Goal: Information Seeking & Learning: Find specific fact

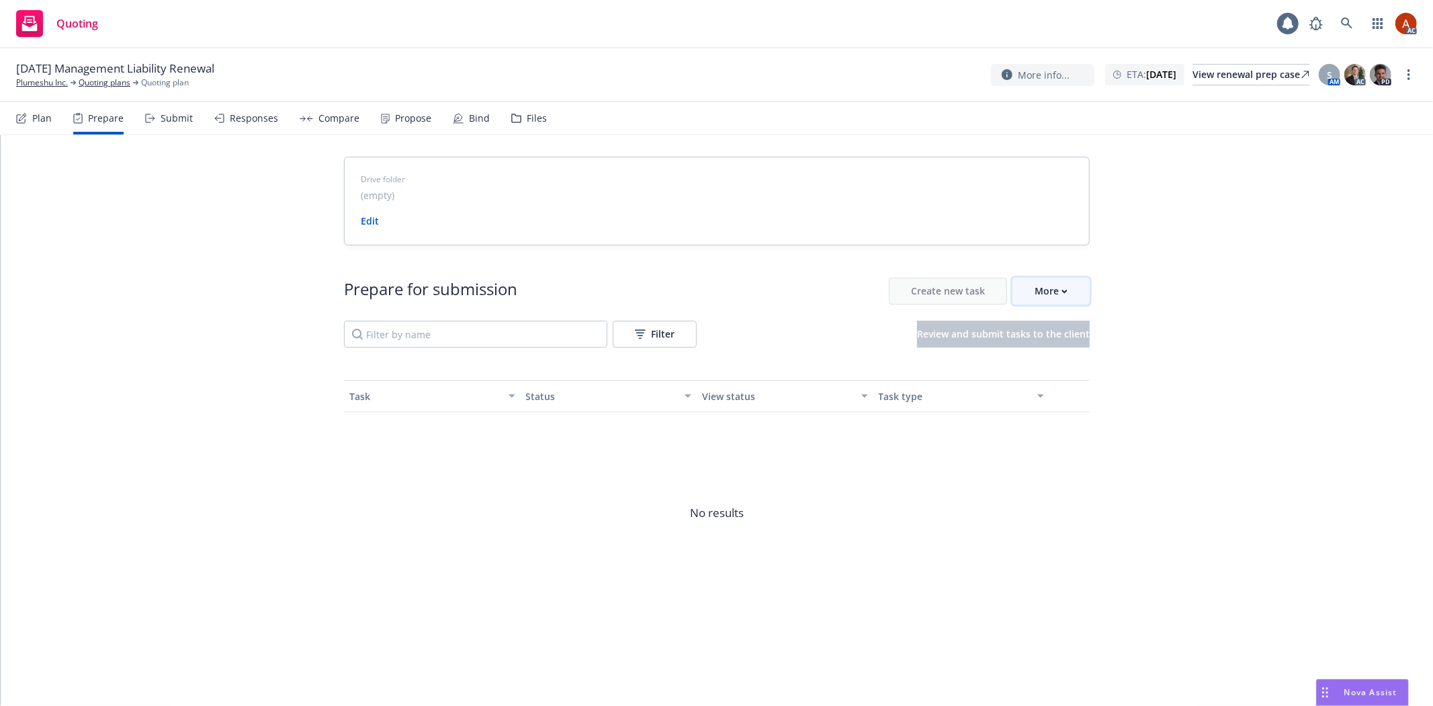
click at [1054, 286] on div "More" at bounding box center [1051, 291] width 33 height 26
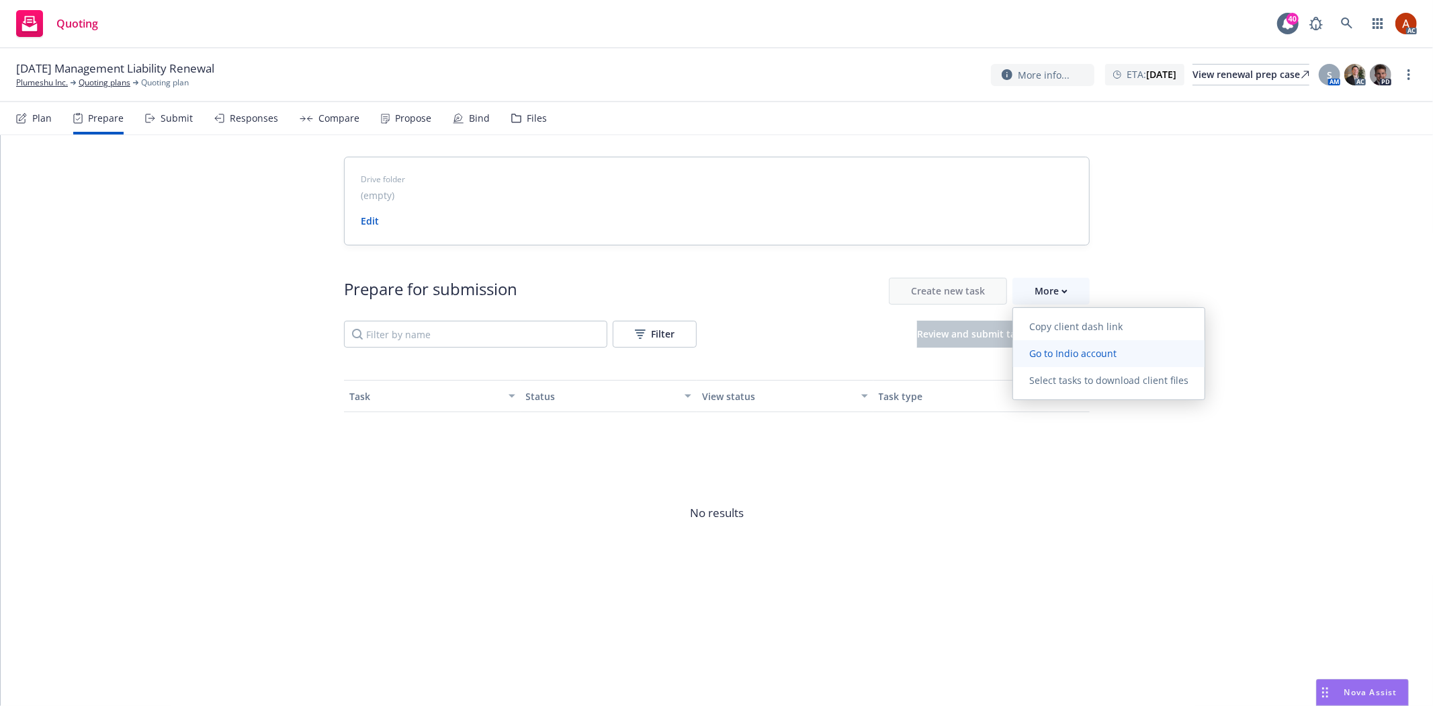
click at [1070, 351] on span "Go to Indio account" at bounding box center [1073, 353] width 120 height 13
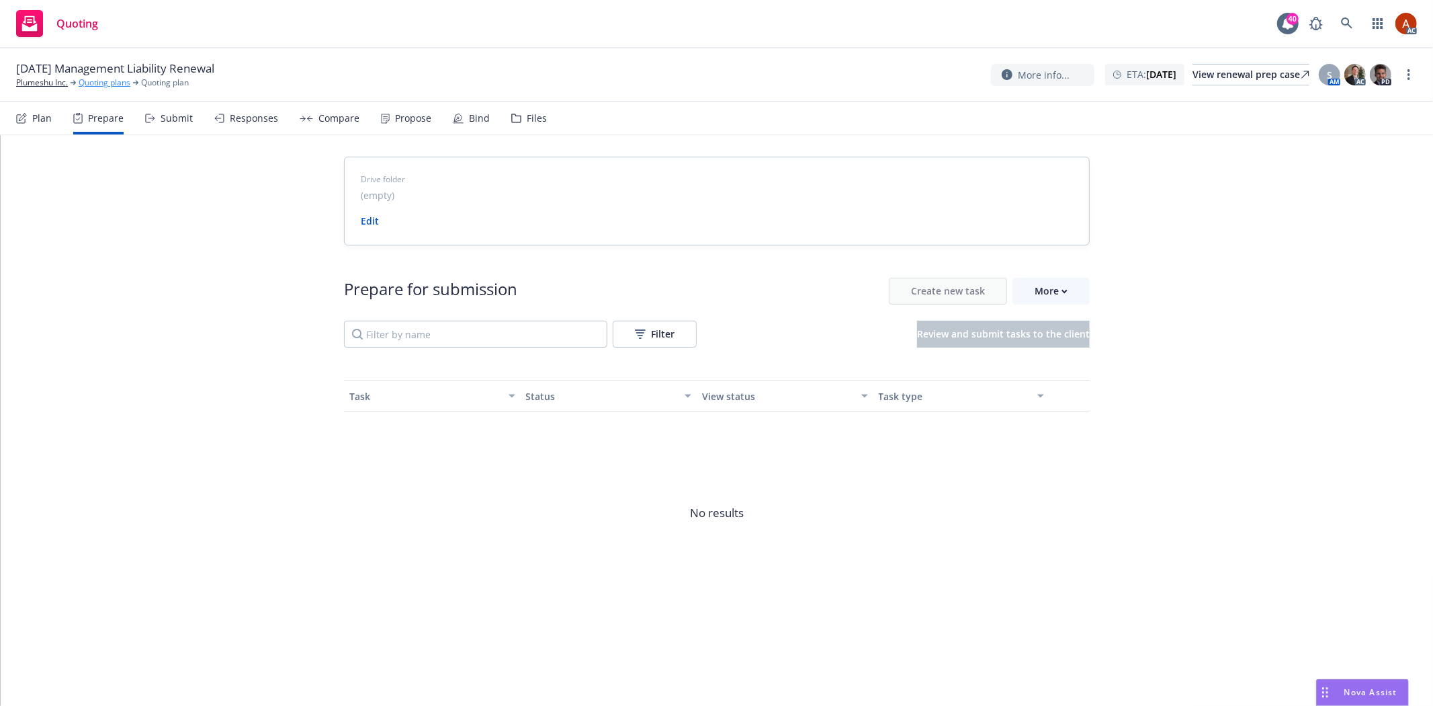
click at [110, 83] on link "Quoting plans" at bounding box center [105, 83] width 52 height 12
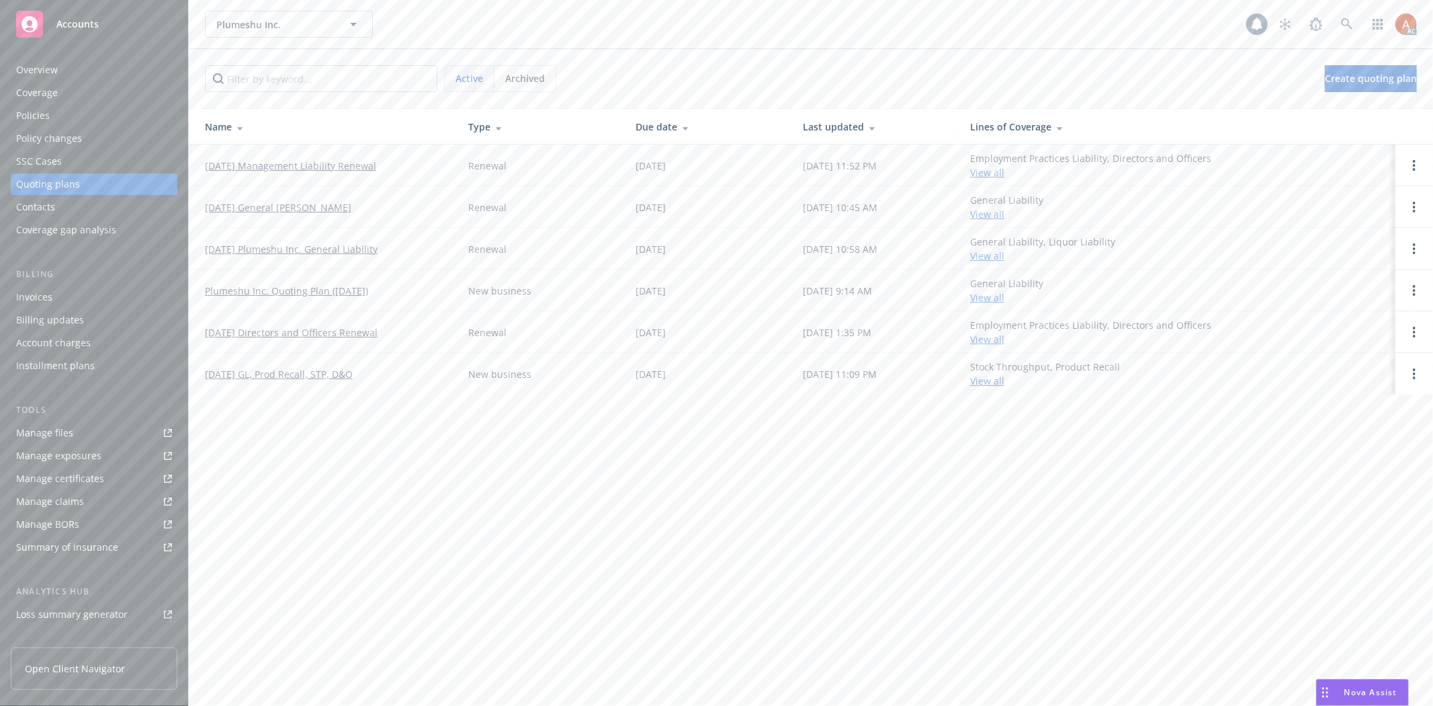
click at [46, 76] on div "Overview" at bounding box center [37, 70] width 42 height 22
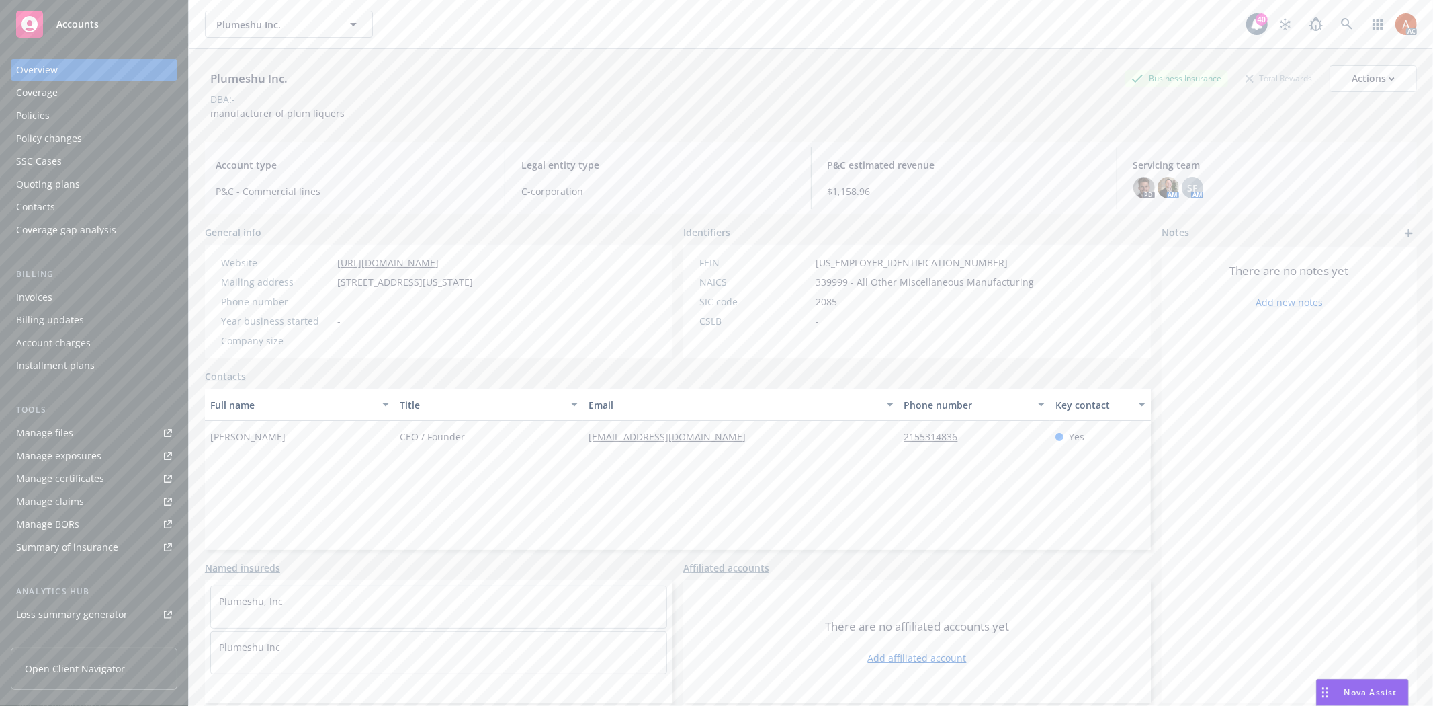
click at [828, 284] on span "339999 - All Other Miscellaneous Manufacturing" at bounding box center [925, 282] width 218 height 14
copy span "339999"
drag, startPoint x: 215, startPoint y: 112, endPoint x: 377, endPoint y: 112, distance: 161.9
click at [377, 112] on div "Plumeshu Inc. Business Insurance Total Rewards Actions DBA: - manufacturer of p…" at bounding box center [811, 92] width 1212 height 55
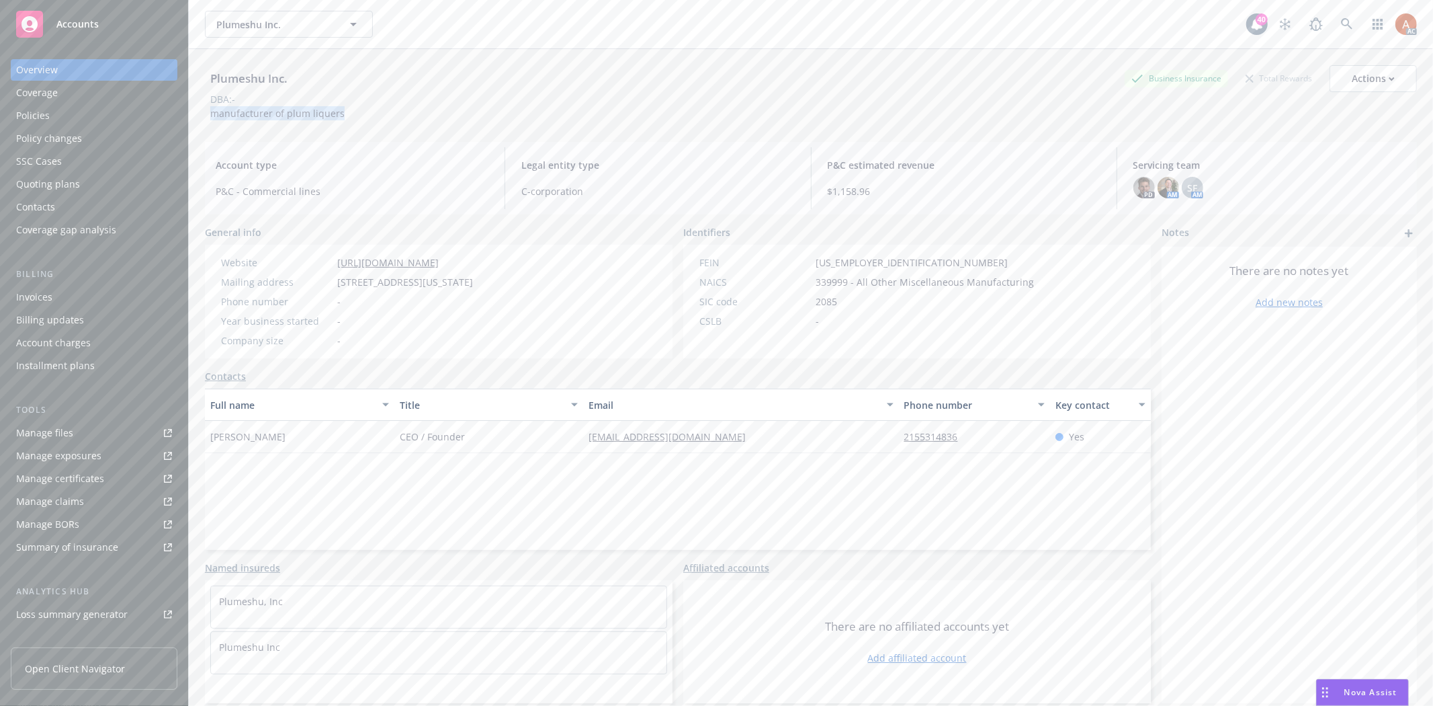
copy span "manufacturer of plum liquers"
click at [28, 120] on div "Policies" at bounding box center [33, 116] width 34 height 22
click at [44, 116] on div "Policies" at bounding box center [33, 116] width 34 height 22
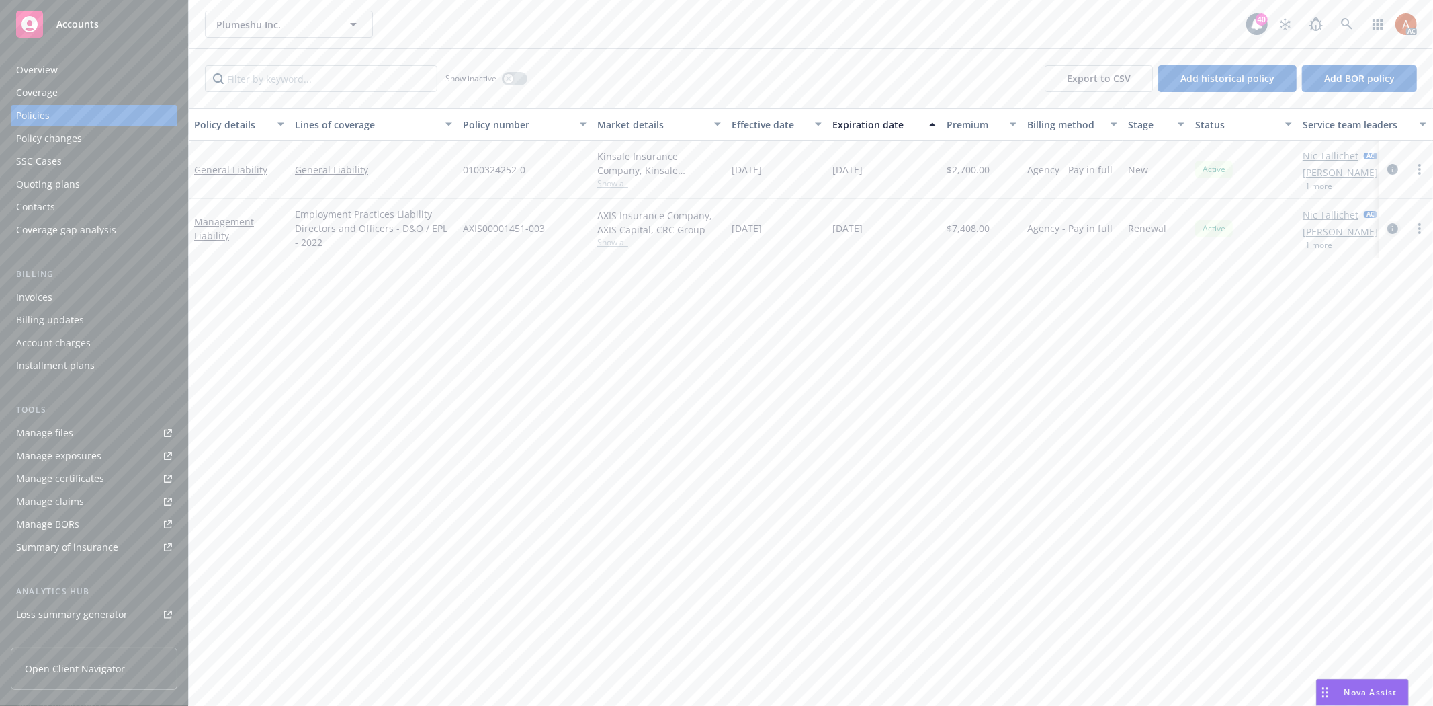
click at [1393, 226] on icon "circleInformation" at bounding box center [1393, 228] width 11 height 11
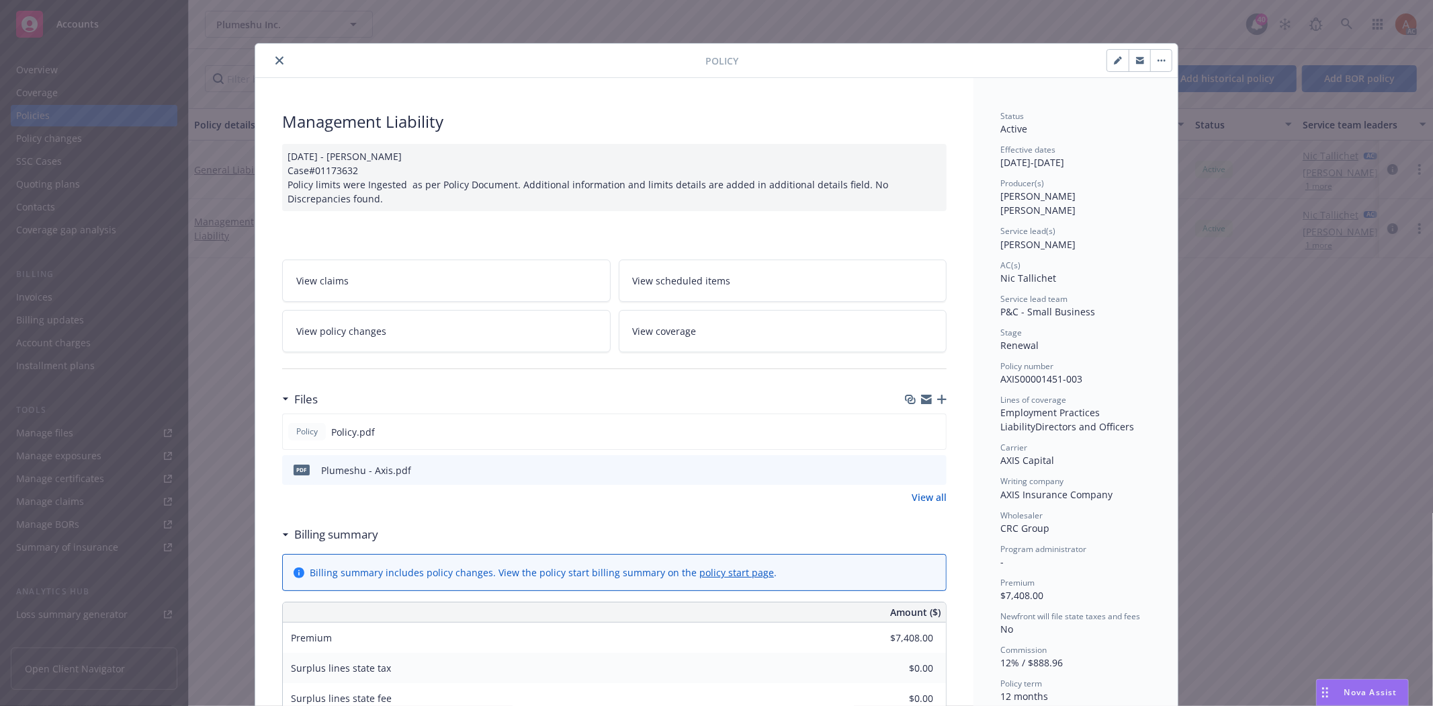
click at [918, 500] on link "View all" at bounding box center [929, 497] width 35 height 14
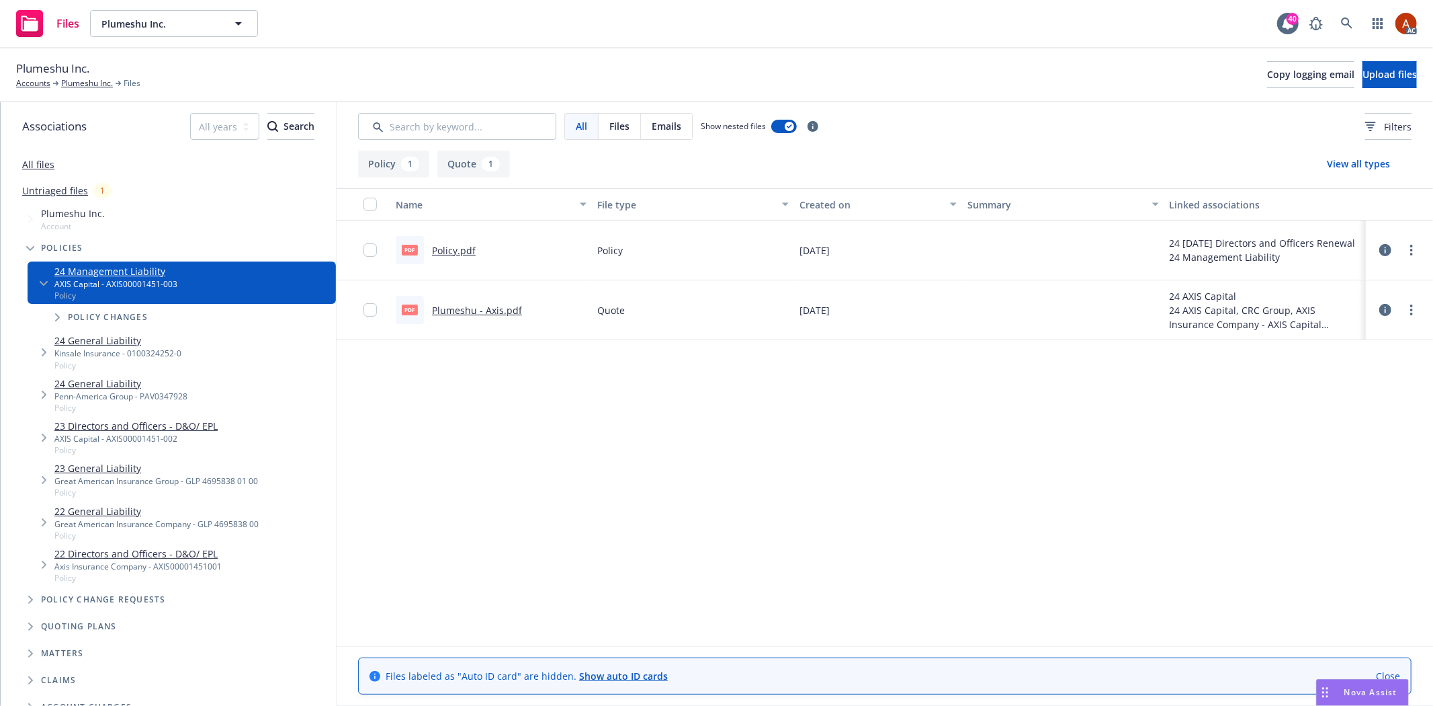
click at [372, 171] on button "Policy 1" at bounding box center [393, 164] width 71 height 27
click at [387, 162] on button "Policy 1" at bounding box center [393, 164] width 71 height 27
click at [444, 249] on link "Policy.pdf" at bounding box center [454, 250] width 44 height 13
click at [82, 88] on link "Plumeshu Inc." at bounding box center [87, 83] width 52 height 12
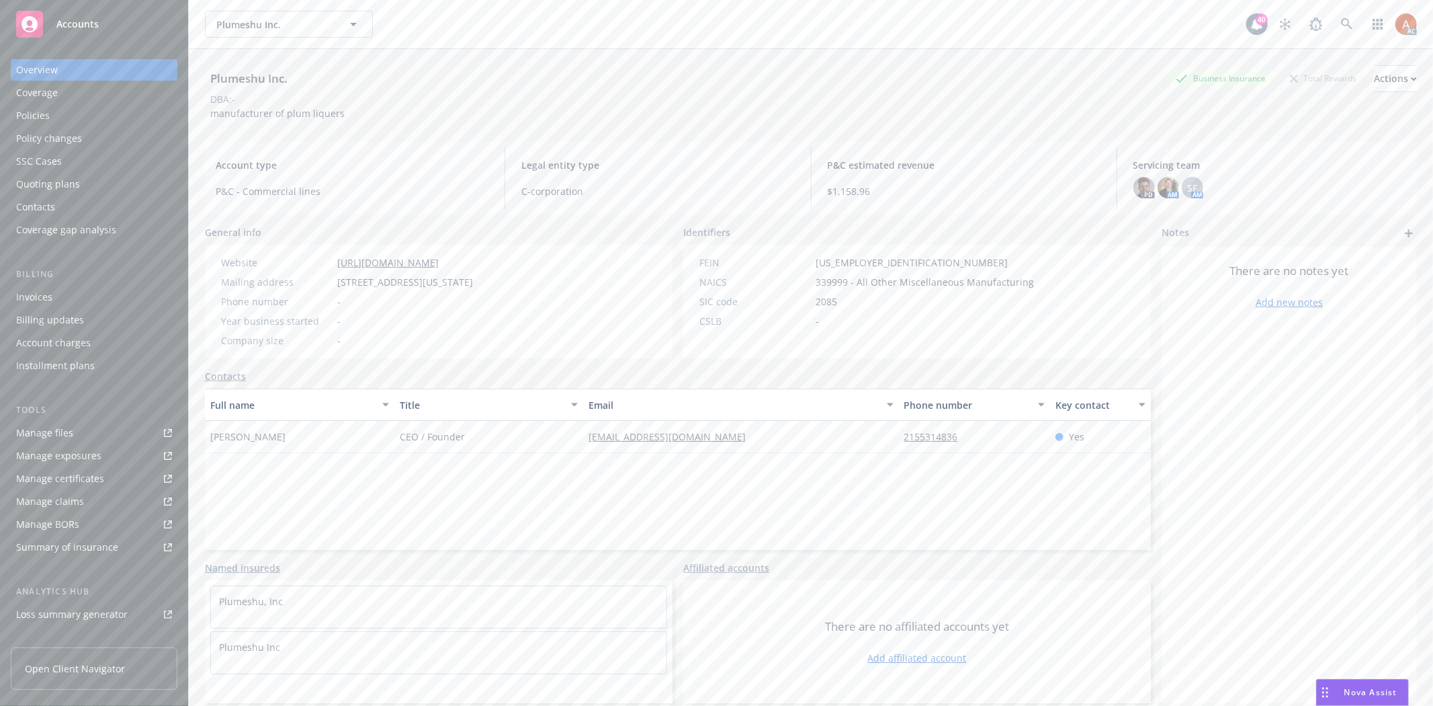
drag, startPoint x: 203, startPoint y: 435, endPoint x: 289, endPoint y: 435, distance: 86.0
click at [289, 435] on div "Plumeshu Inc. Business Insurance Total Rewards Actions DBA: - manufacturer of p…" at bounding box center [811, 402] width 1245 height 706
copy span "Jennifer Toyzer"
click at [417, 457] on div "Full name Title Email Phone number Key contact Jennifer Toyzer CEO / Founder jt…" at bounding box center [678, 468] width 946 height 161
drag, startPoint x: 391, startPoint y: 433, endPoint x: 509, endPoint y: 447, distance: 118.4
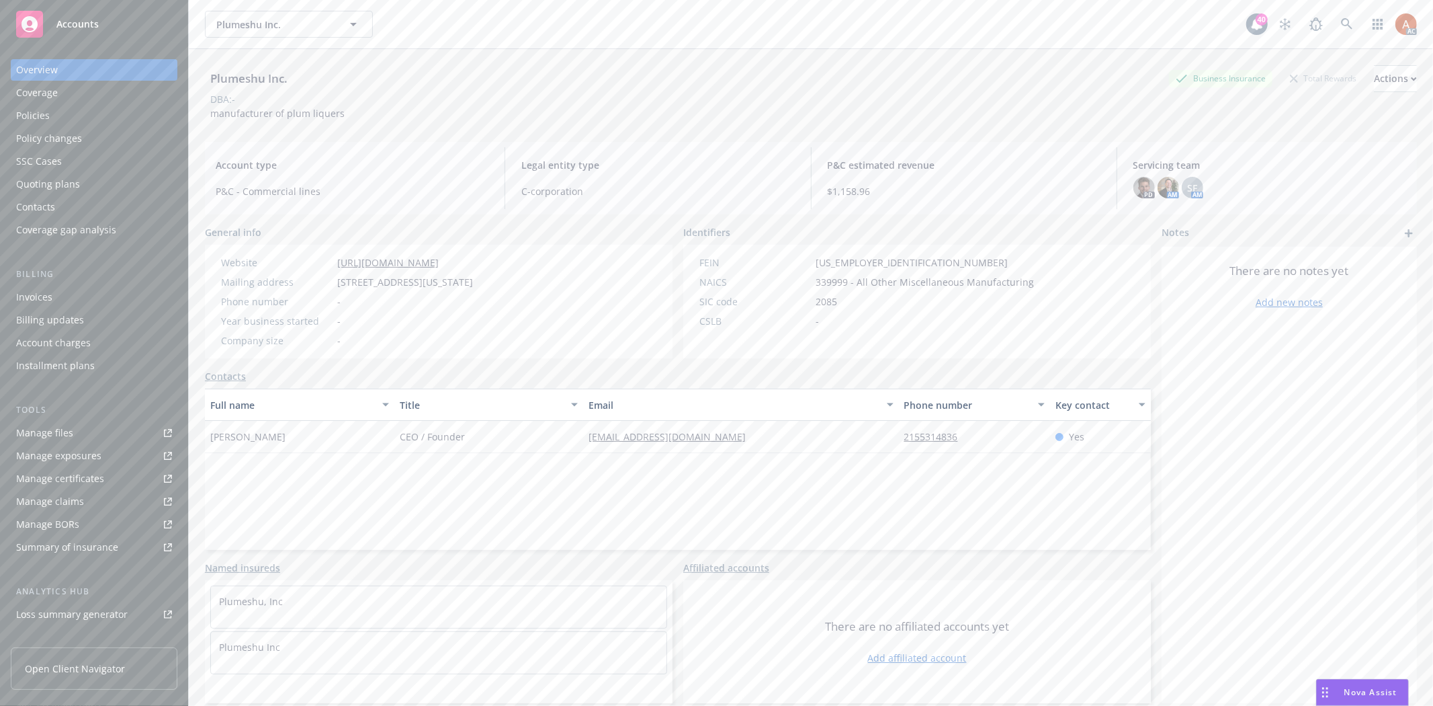
click at [509, 447] on div "Jennifer Toyzer CEO / Founder jtoyzer@drinkplum.com 2155314836 Yes" at bounding box center [678, 437] width 946 height 32
copy div "CEO / Founder"
drag, startPoint x: 333, startPoint y: 281, endPoint x: 514, endPoint y: 283, distance: 181.4
click at [478, 283] on div "Mailing address 204 Forysth St #1, New York, NY, 10002" at bounding box center [347, 282] width 263 height 14
click at [548, 337] on div "Website https://www.drinkume.com/ Mailing address 204 Forysth St #1, New York, …" at bounding box center [439, 302] width 468 height 114
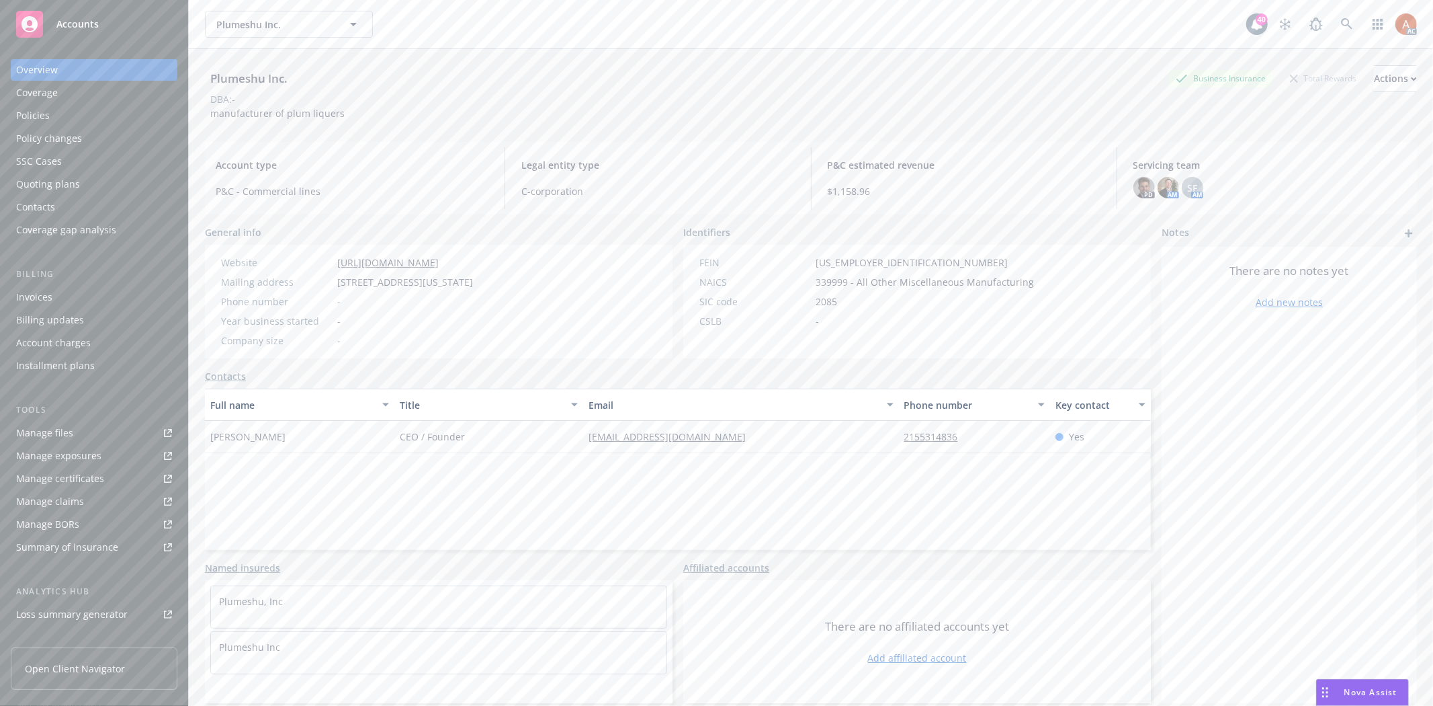
click at [35, 116] on div "Policies" at bounding box center [33, 116] width 34 height 22
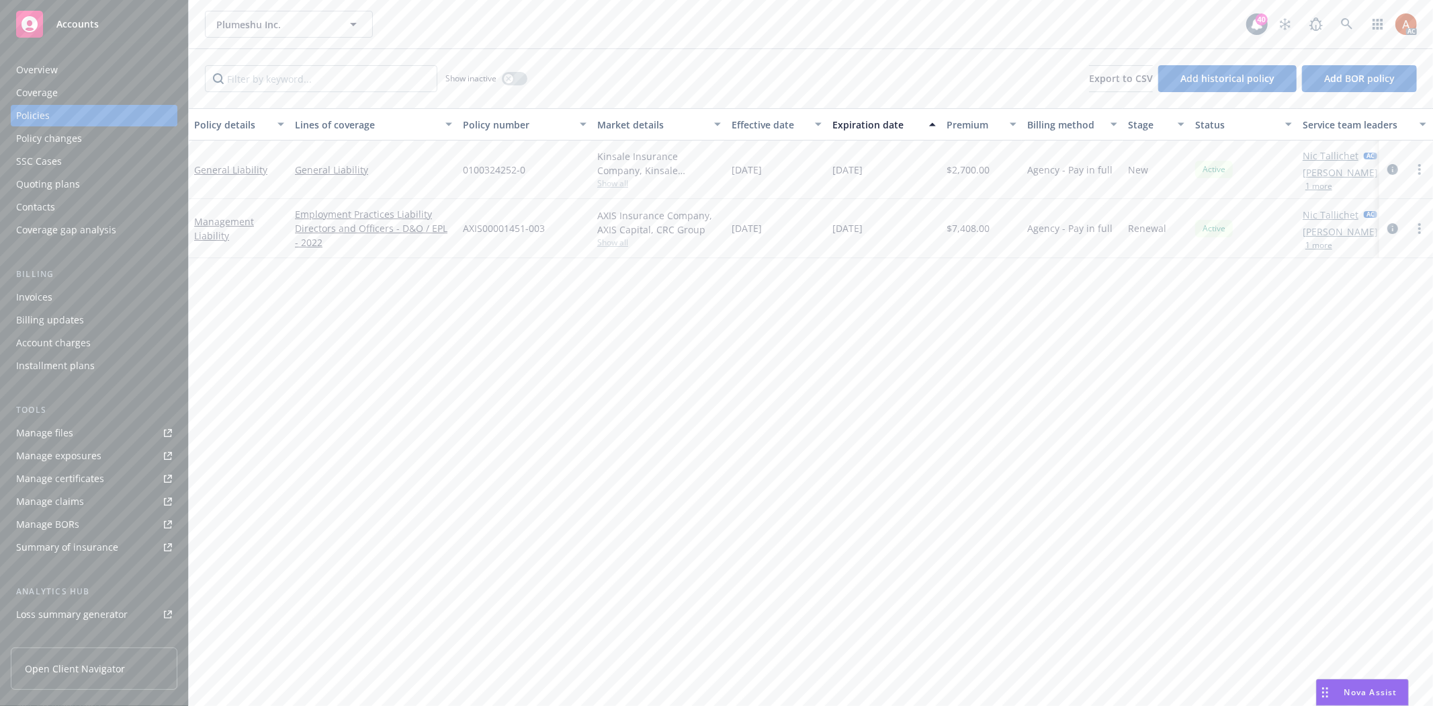
click at [44, 67] on div "Overview" at bounding box center [37, 70] width 42 height 22
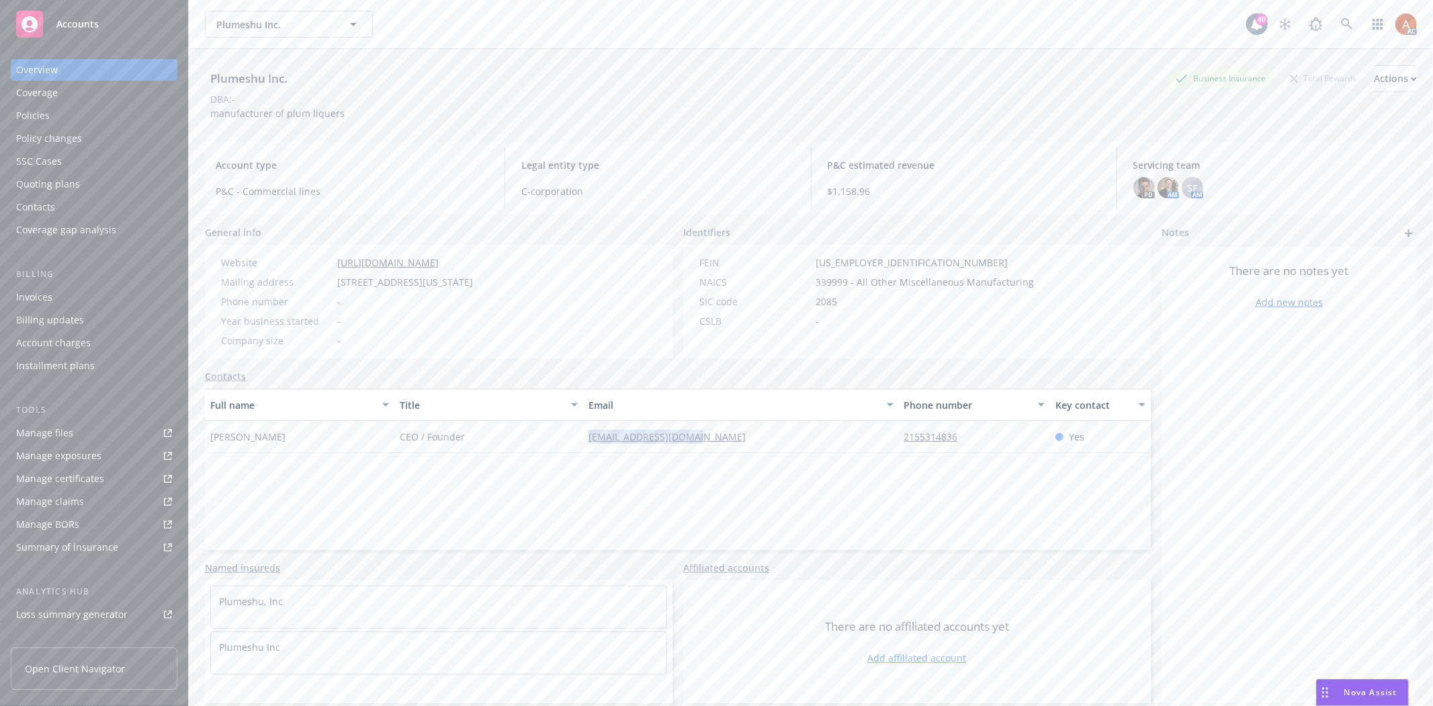
drag, startPoint x: 574, startPoint y: 432, endPoint x: 722, endPoint y: 441, distance: 148.1
click at [721, 441] on div "Jennifer Toyzer CEO / Founder jtoyzer@drinkplum.com 2155314836 Yes" at bounding box center [678, 437] width 946 height 32
copy div "jtoyzer@drinkplum.com"
click at [1341, 28] on icon at bounding box center [1347, 24] width 12 height 12
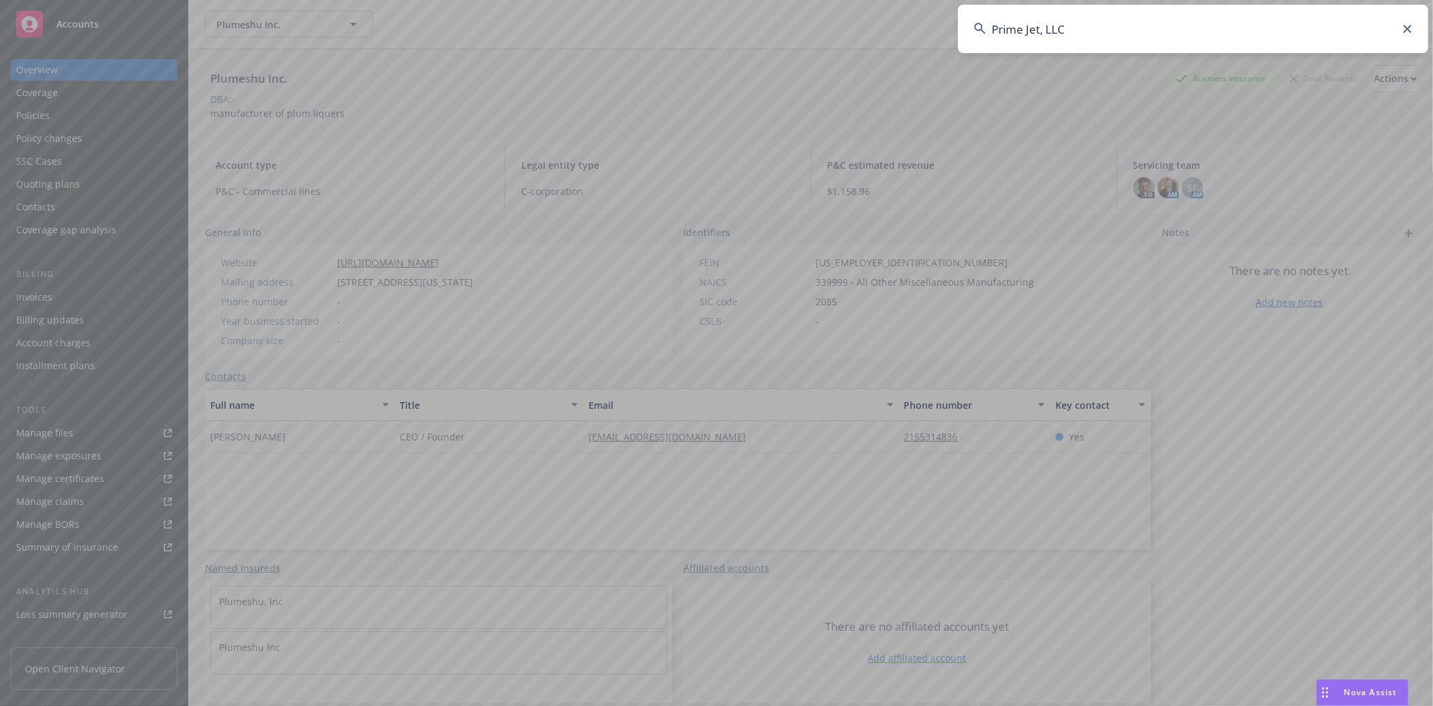
type input "Prime Jet, LLC"
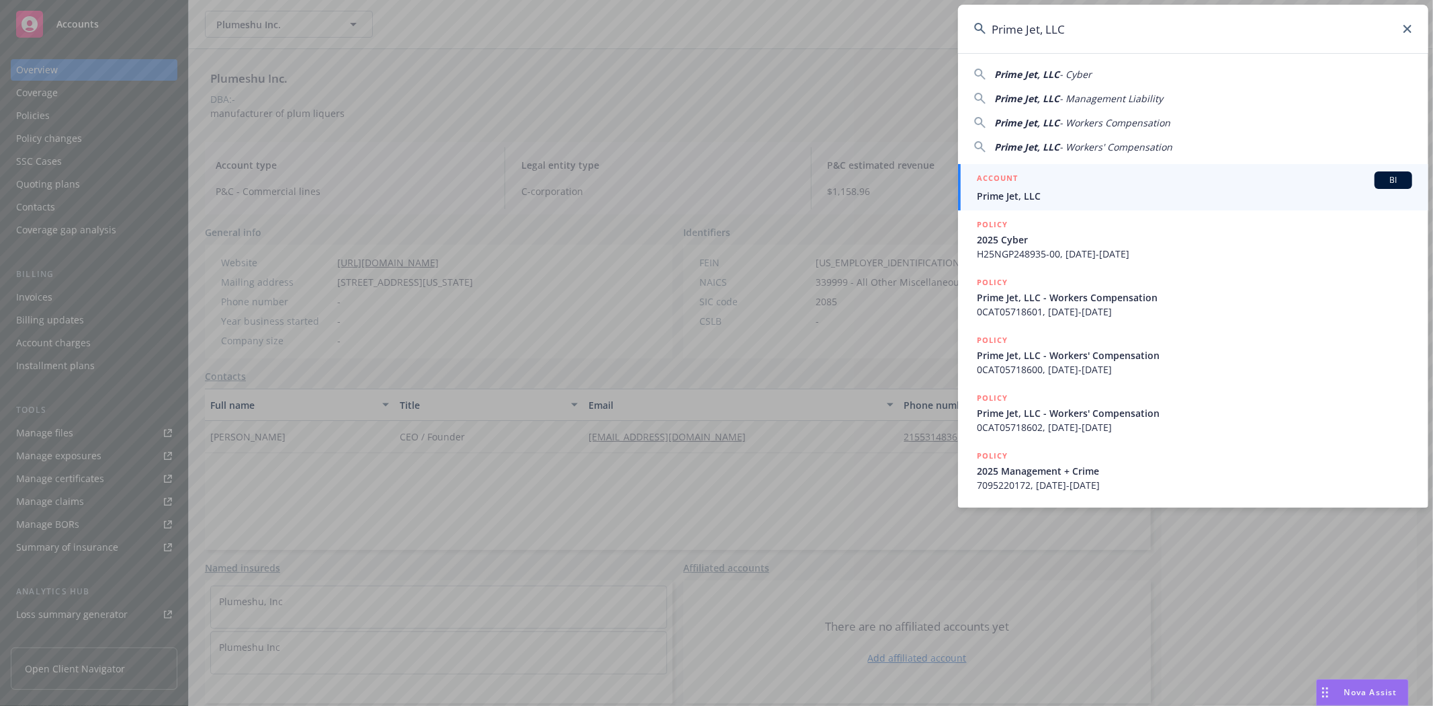
click at [999, 182] on h5 "ACCOUNT" at bounding box center [997, 179] width 41 height 16
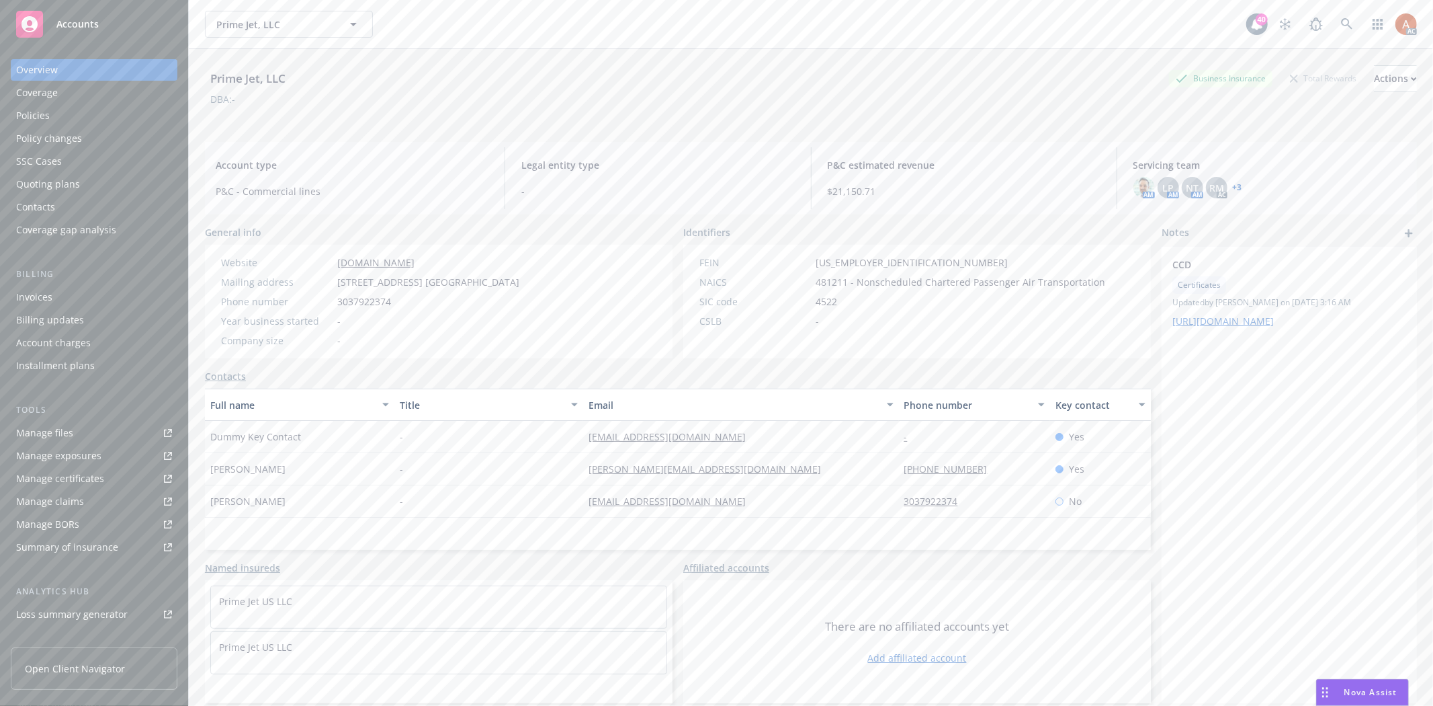
click at [32, 116] on div "Policies" at bounding box center [33, 116] width 34 height 22
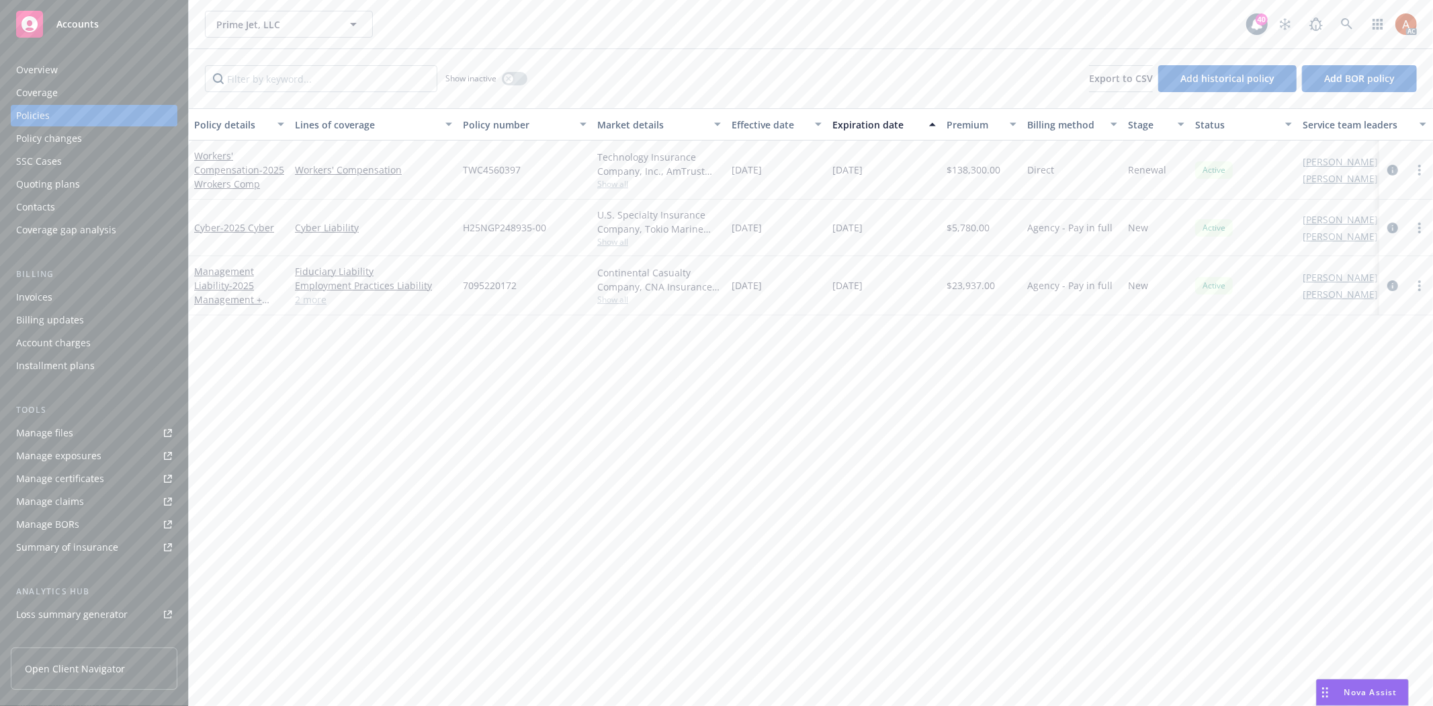
click at [312, 302] on link "2 more" at bounding box center [373, 299] width 157 height 14
click at [38, 63] on div "Overview" at bounding box center [37, 70] width 42 height 22
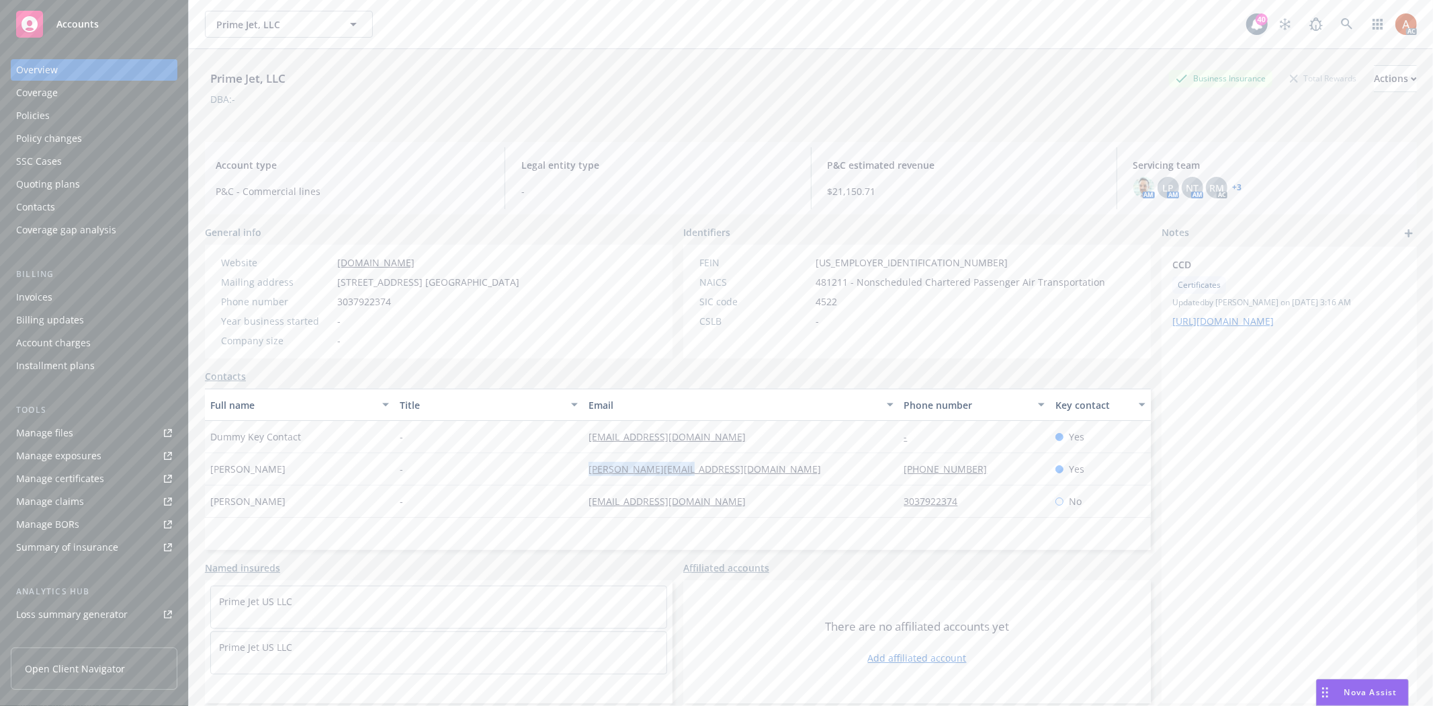
drag, startPoint x: 546, startPoint y: 471, endPoint x: 704, endPoint y: 480, distance: 158.8
click at [704, 480] on div "Karen Callinicos - karen@primejets.com 303-792-2374 Yes" at bounding box center [678, 469] width 946 height 32
copy div "karen@primejets.com"
click at [50, 534] on div "Service team" at bounding box center [45, 535] width 58 height 22
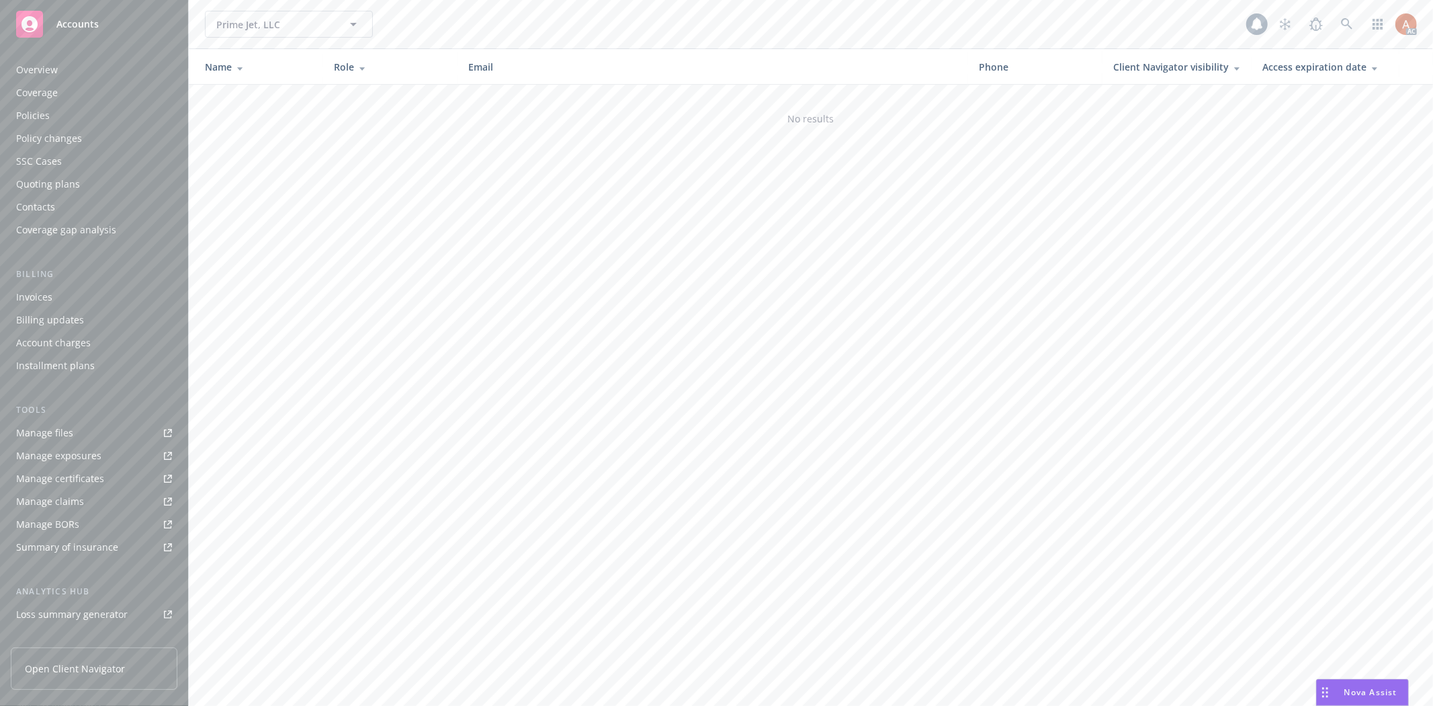
scroll to position [146, 0]
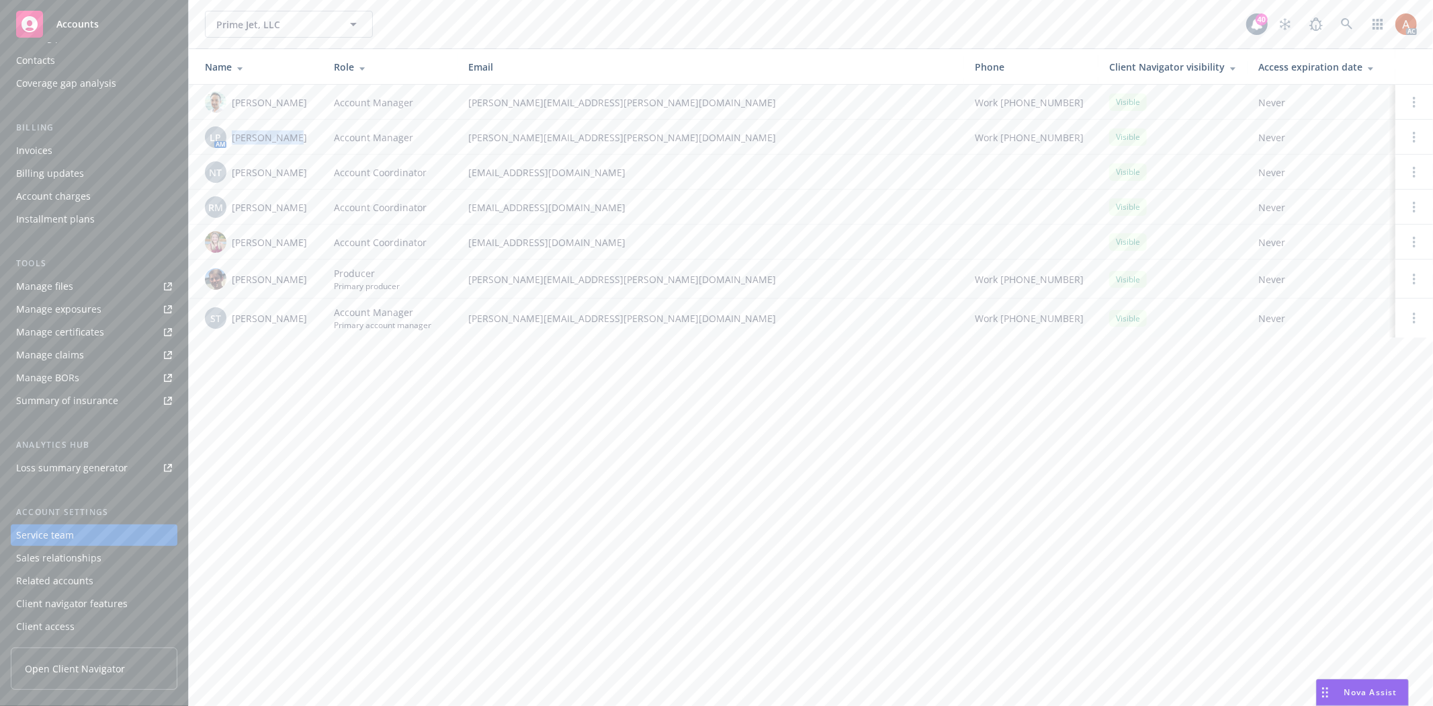
drag, startPoint x: 233, startPoint y: 142, endPoint x: 282, endPoint y: 142, distance: 49.1
click at [282, 142] on span "Linsey Piotrowski" at bounding box center [269, 137] width 75 height 14
drag, startPoint x: 233, startPoint y: 175, endPoint x: 269, endPoint y: 183, distance: 36.5
click at [267, 183] on td "NT Ninuca Tatishvili" at bounding box center [256, 172] width 134 height 35
drag, startPoint x: 237, startPoint y: 208, endPoint x: 283, endPoint y: 208, distance: 45.7
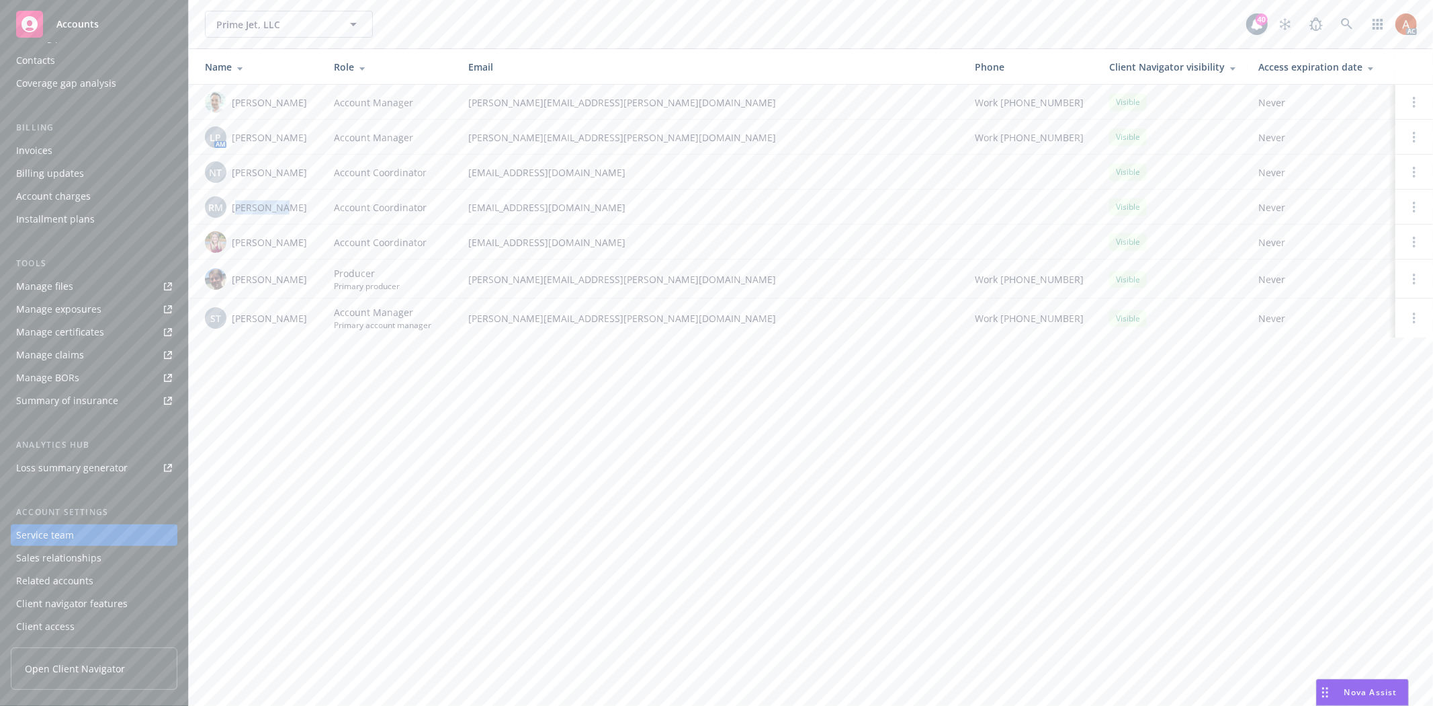
click at [283, 208] on span "Rati Mukhuradze" at bounding box center [269, 207] width 75 height 14
drag, startPoint x: 246, startPoint y: 240, endPoint x: 267, endPoint y: 252, distance: 24.7
click at [272, 245] on span "Samara Chao" at bounding box center [269, 242] width 75 height 14
drag, startPoint x: 235, startPoint y: 281, endPoint x: 264, endPoint y: 284, distance: 29.0
click at [263, 282] on span "Scott Gault" at bounding box center [269, 279] width 75 height 14
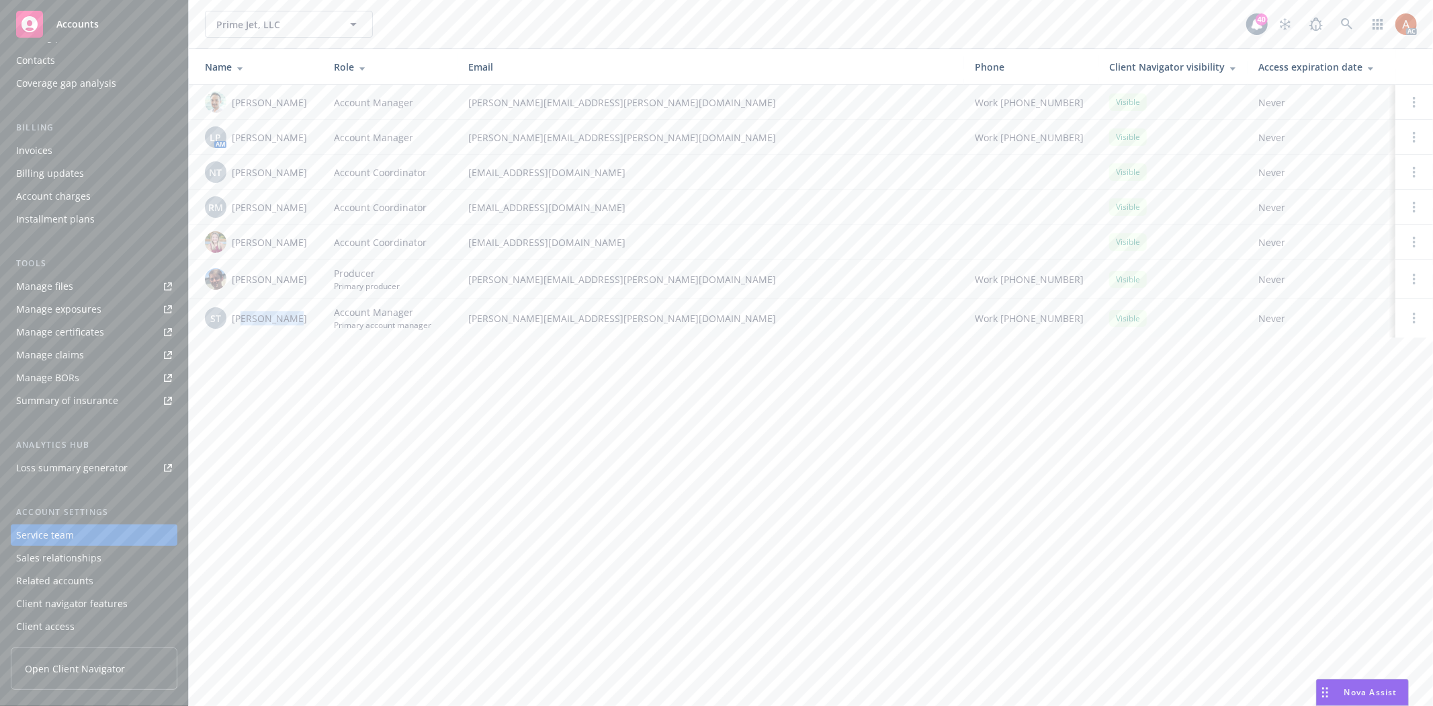
drag, startPoint x: 241, startPoint y: 319, endPoint x: 292, endPoint y: 319, distance: 51.1
click at [292, 319] on span "Stephanie Todd" at bounding box center [269, 318] width 75 height 14
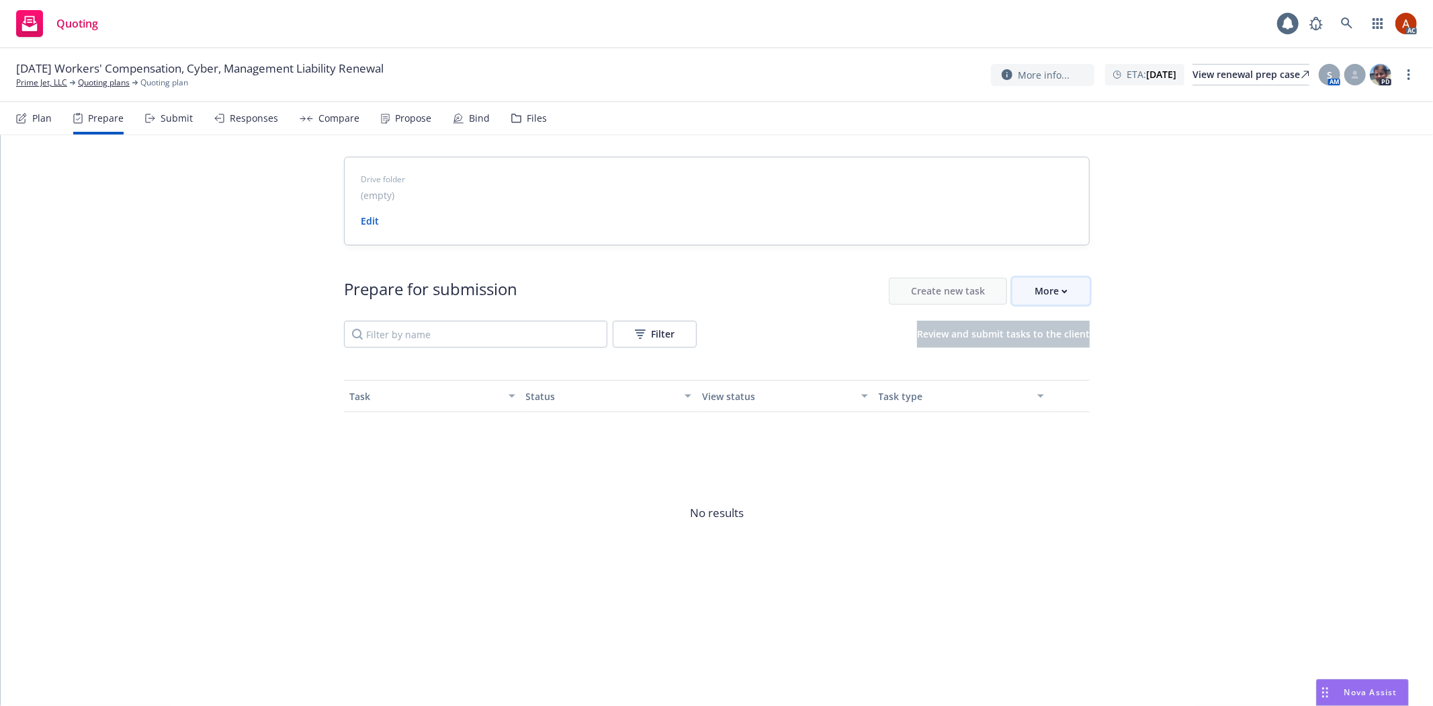
click at [1063, 292] on icon "button" at bounding box center [1065, 291] width 6 height 5
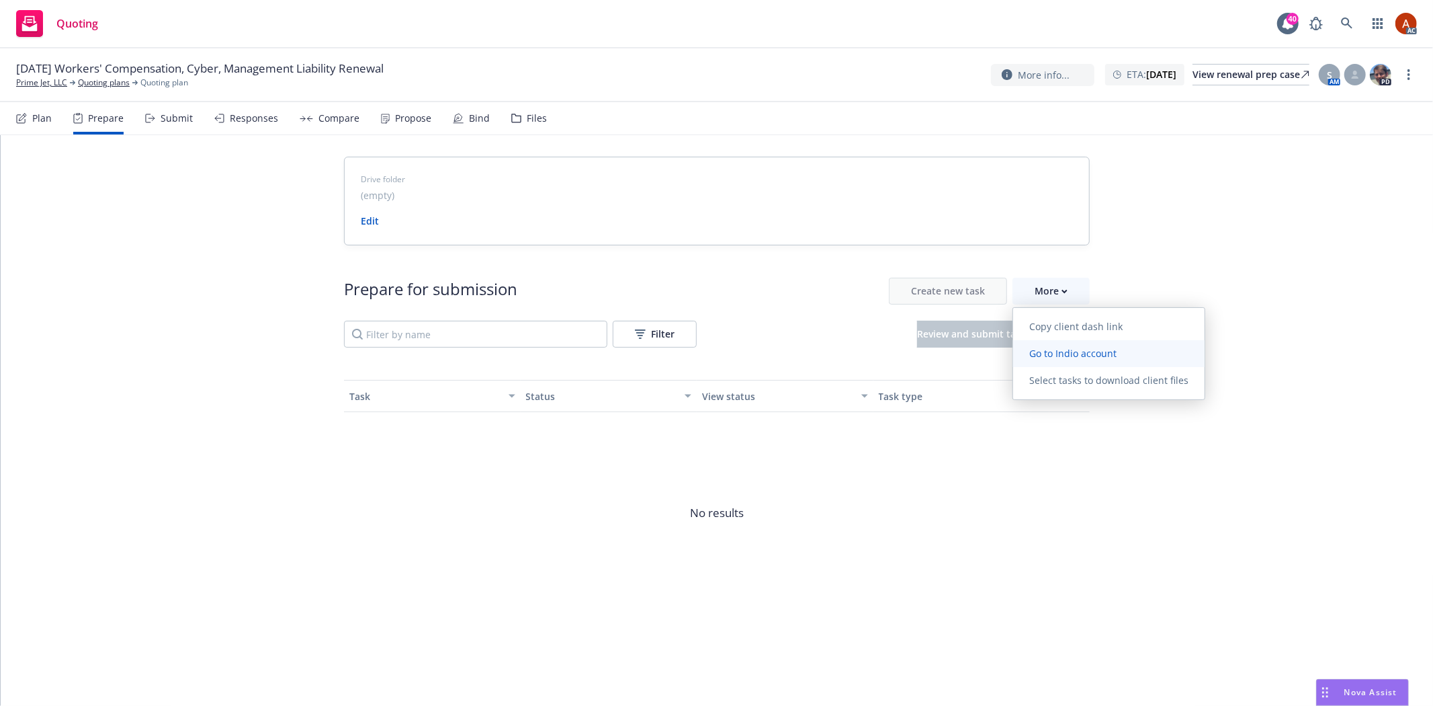
click at [1062, 348] on span "Go to Indio account" at bounding box center [1073, 353] width 120 height 13
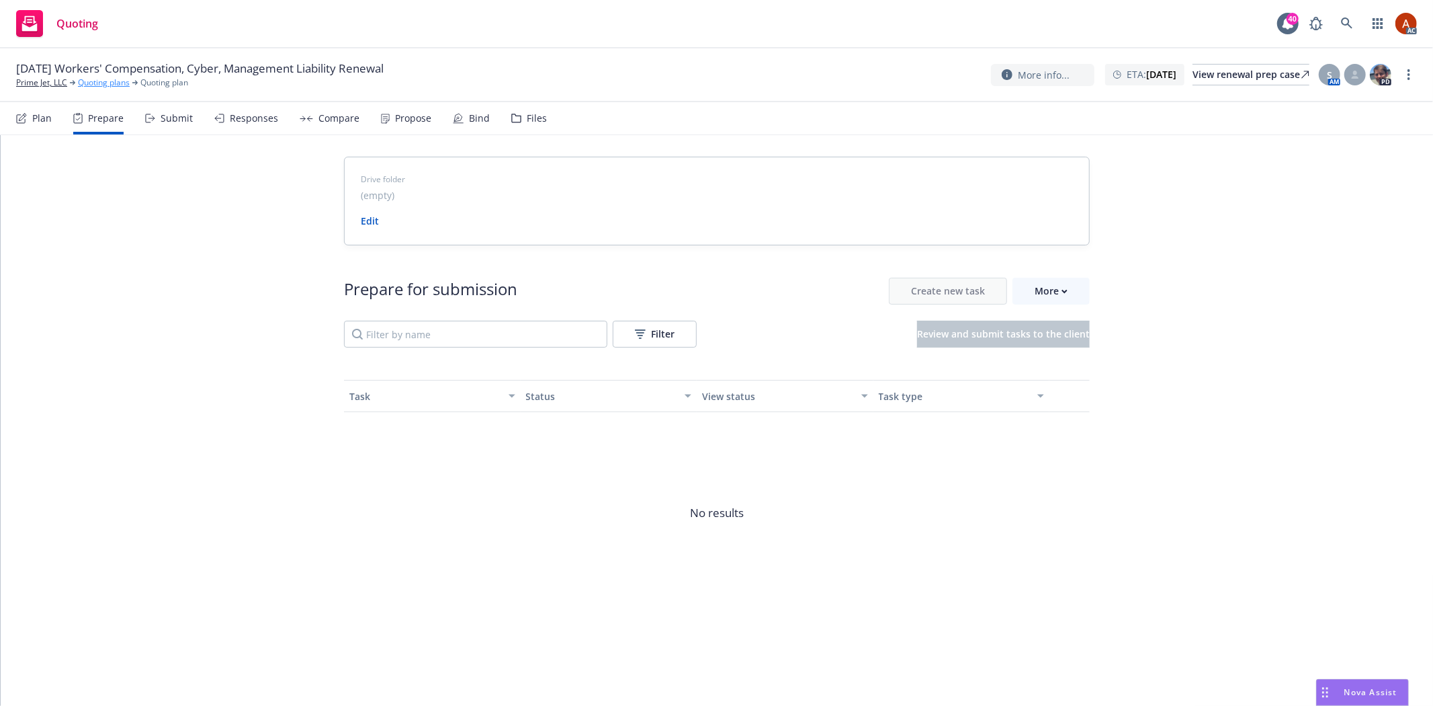
click at [121, 79] on link "Quoting plans" at bounding box center [104, 83] width 52 height 12
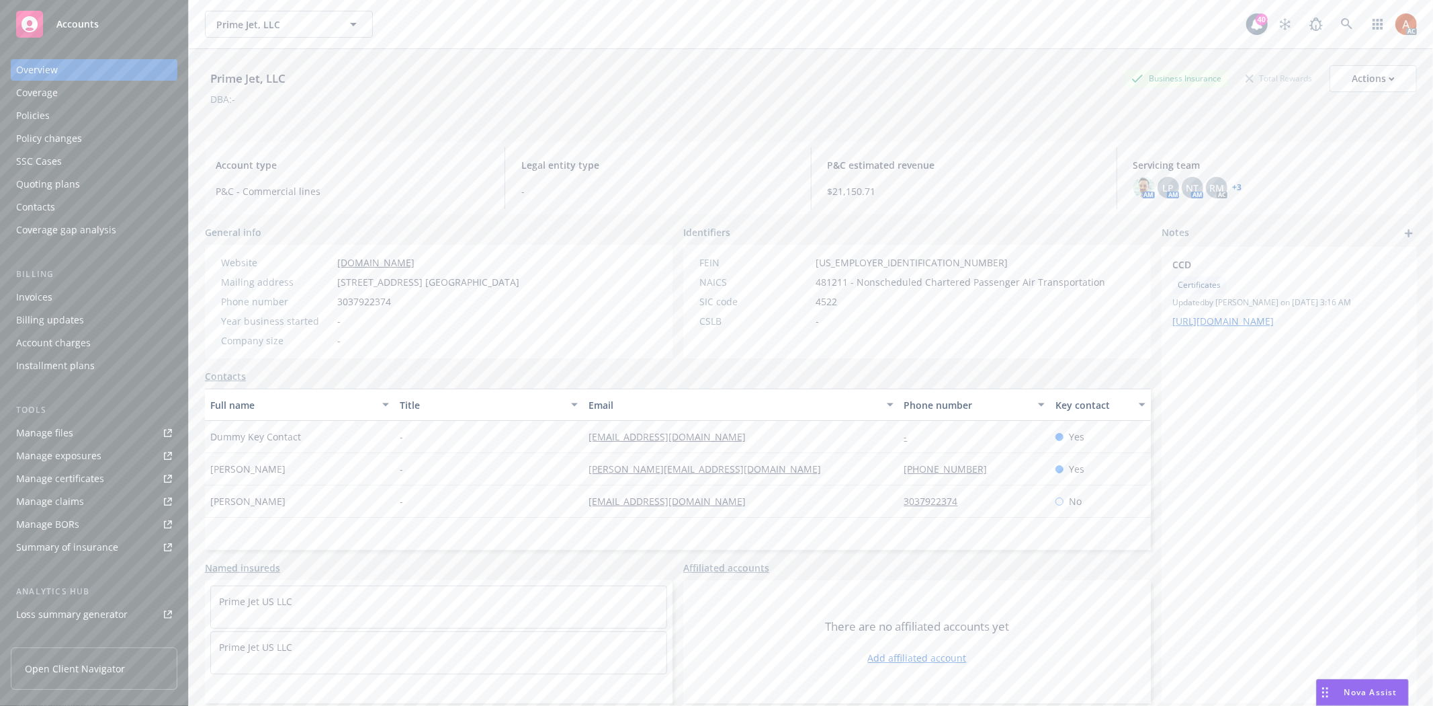
drag, startPoint x: 327, startPoint y: 278, endPoint x: 576, endPoint y: 287, distance: 249.5
click at [536, 287] on div "Website www.primejets.com Mailing address 8123 InterPort Blvd. Suite H, Englewo…" at bounding box center [370, 302] width 331 height 114
click at [501, 324] on div "Year business started -" at bounding box center [370, 321] width 309 height 14
click at [1341, 25] on icon at bounding box center [1347, 24] width 12 height 12
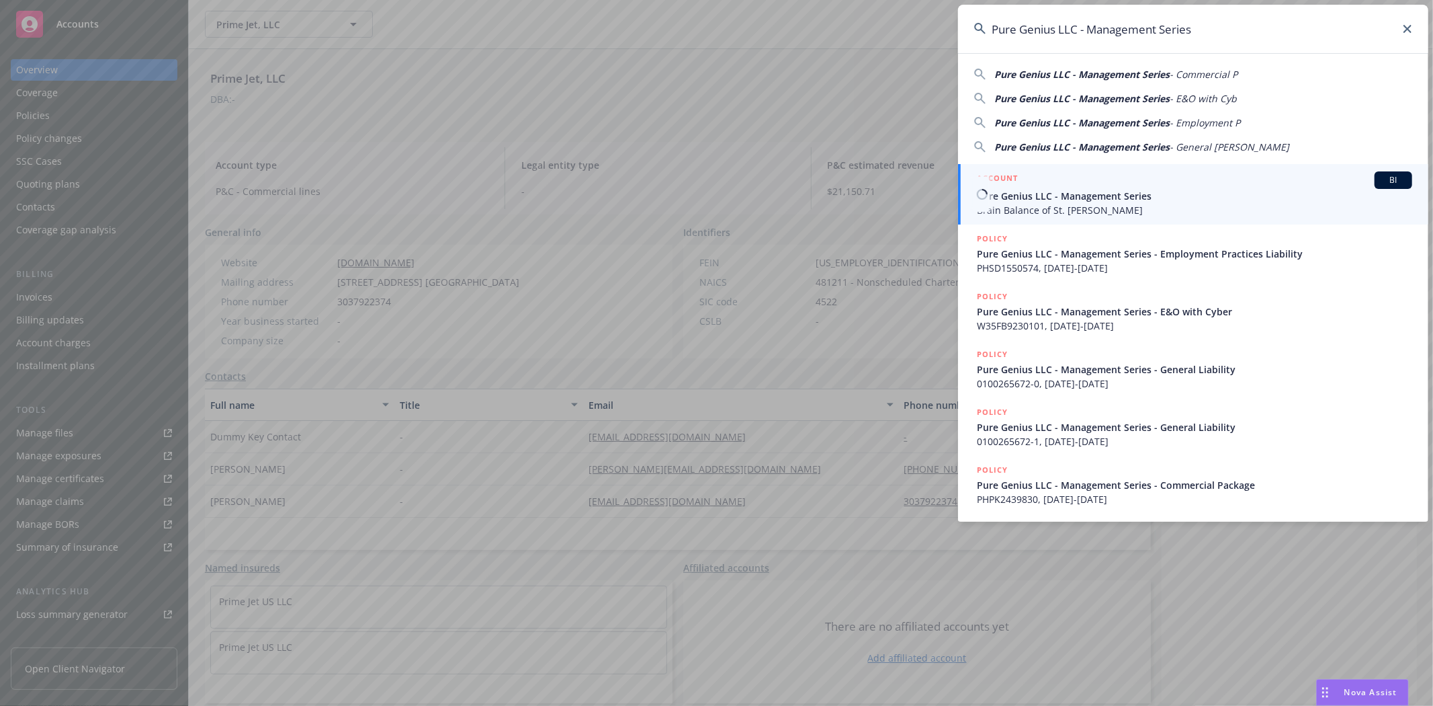
type input "Pure Genius LLC - Management Series"
click at [986, 177] on div at bounding box center [981, 194] width 16 height 35
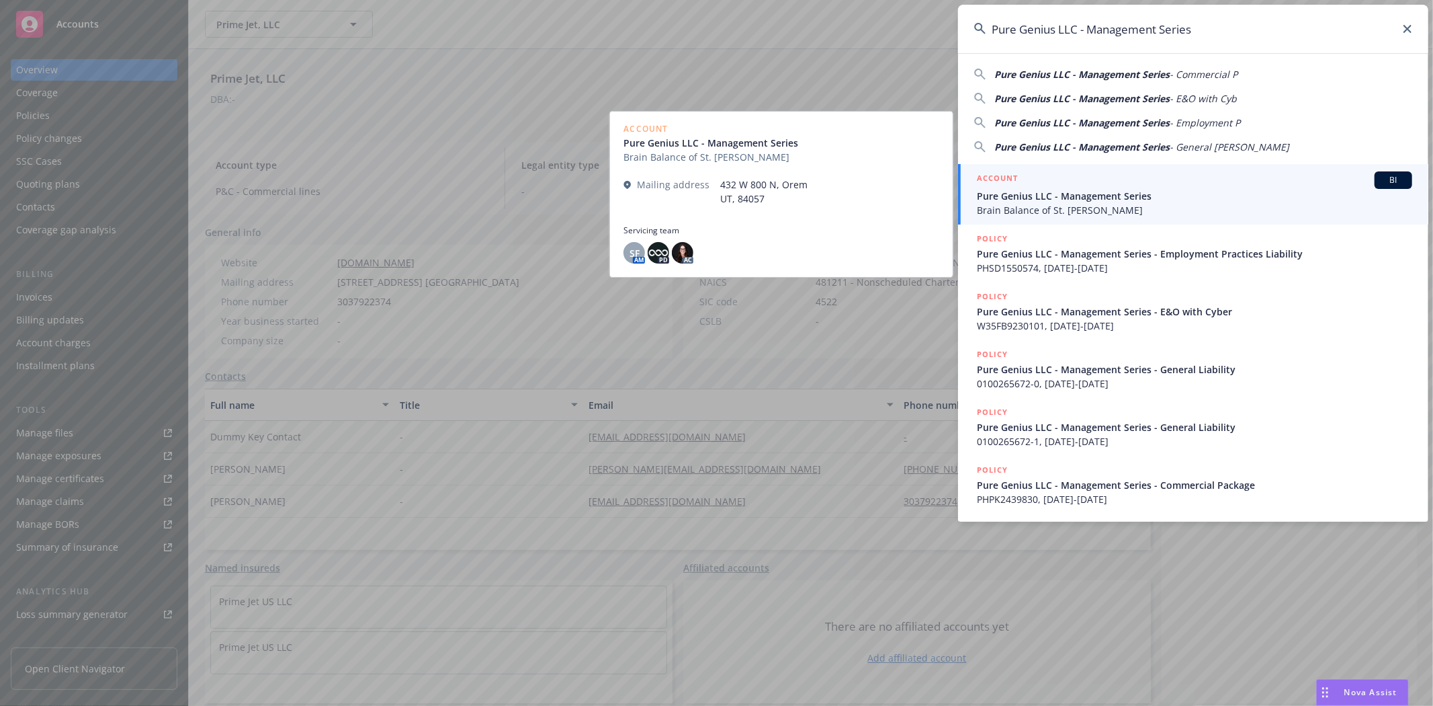
click at [991, 181] on h5 "ACCOUNT" at bounding box center [997, 179] width 41 height 16
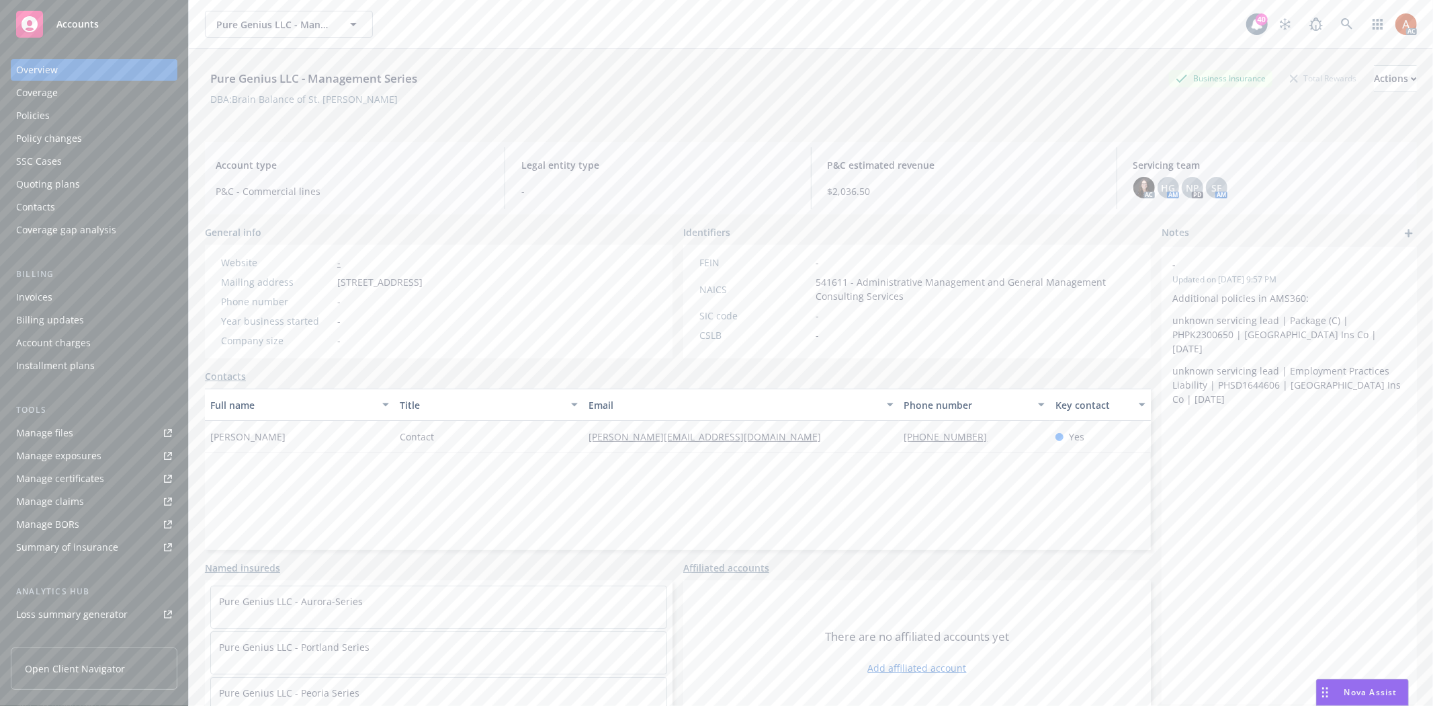
click at [21, 110] on div "Policies" at bounding box center [33, 116] width 34 height 22
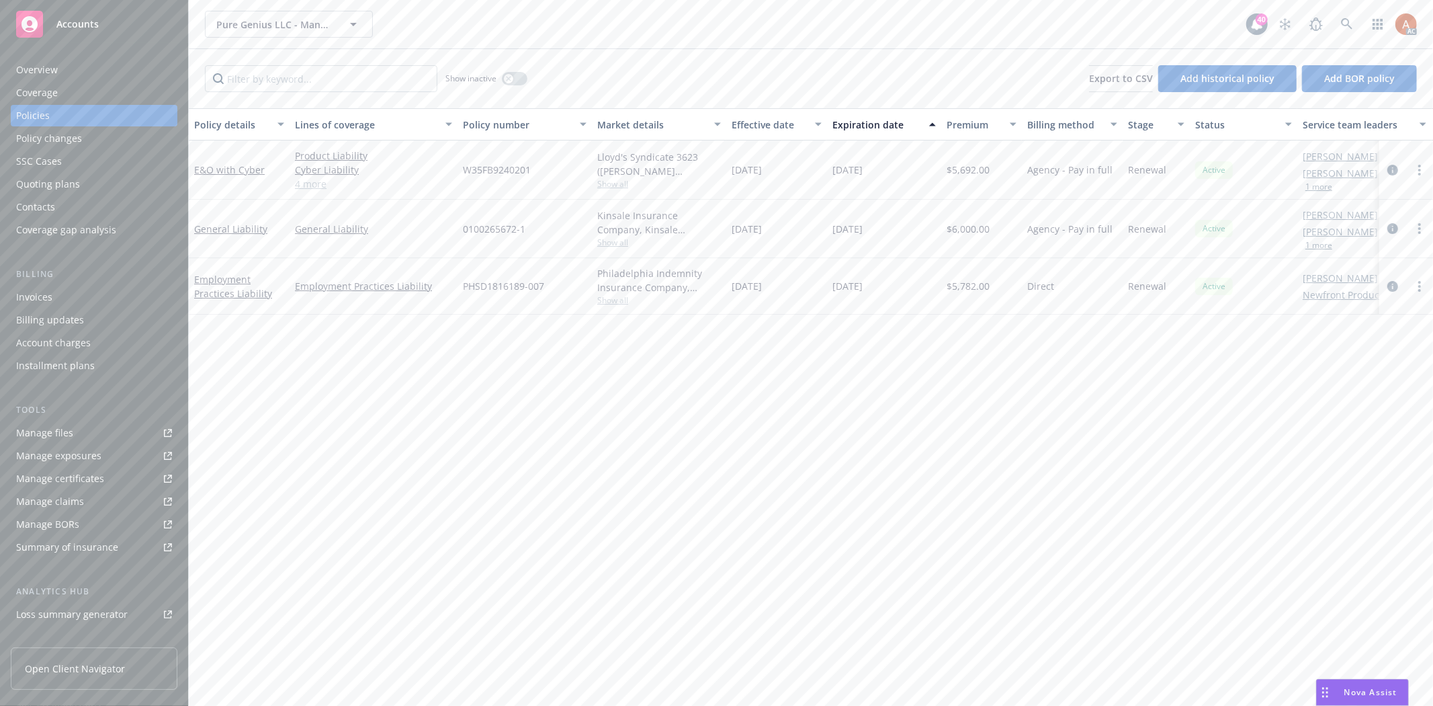
click at [310, 189] on link "4 more" at bounding box center [373, 184] width 157 height 14
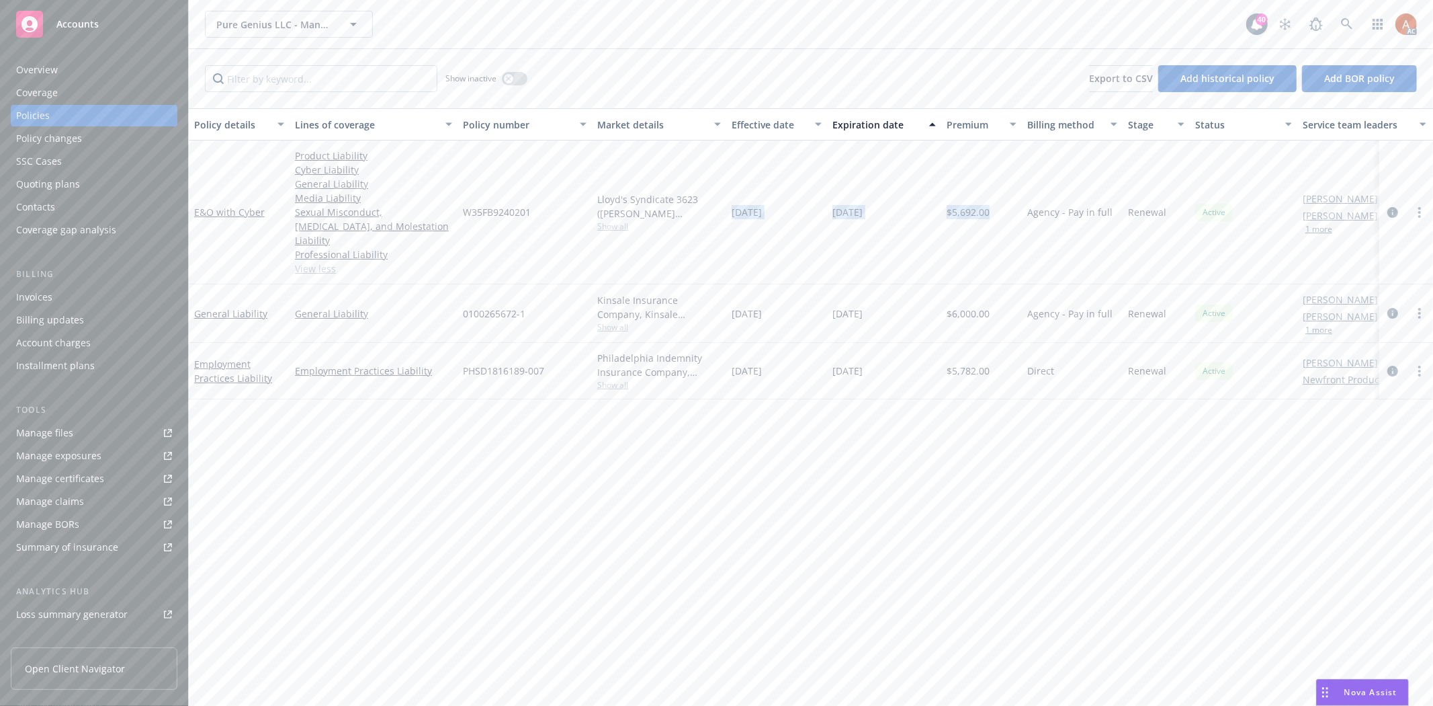
drag, startPoint x: 727, startPoint y: 198, endPoint x: 1017, endPoint y: 198, distance: 290.3
click at [1017, 198] on div "E&O with Cyber Product Liability Cyber Liability General Liability Media Liabil…" at bounding box center [837, 212] width 1297 height 144
click at [622, 431] on div "Policy details Lines of coverage Policy number Market details Effective date Ex…" at bounding box center [811, 406] width 1245 height 597
drag, startPoint x: 622, startPoint y: 311, endPoint x: 910, endPoint y: 297, distance: 288.0
click at [910, 297] on div "General Liability General Liability 0100265672-1 Kinsale Insurance Company, Kin…" at bounding box center [837, 313] width 1297 height 58
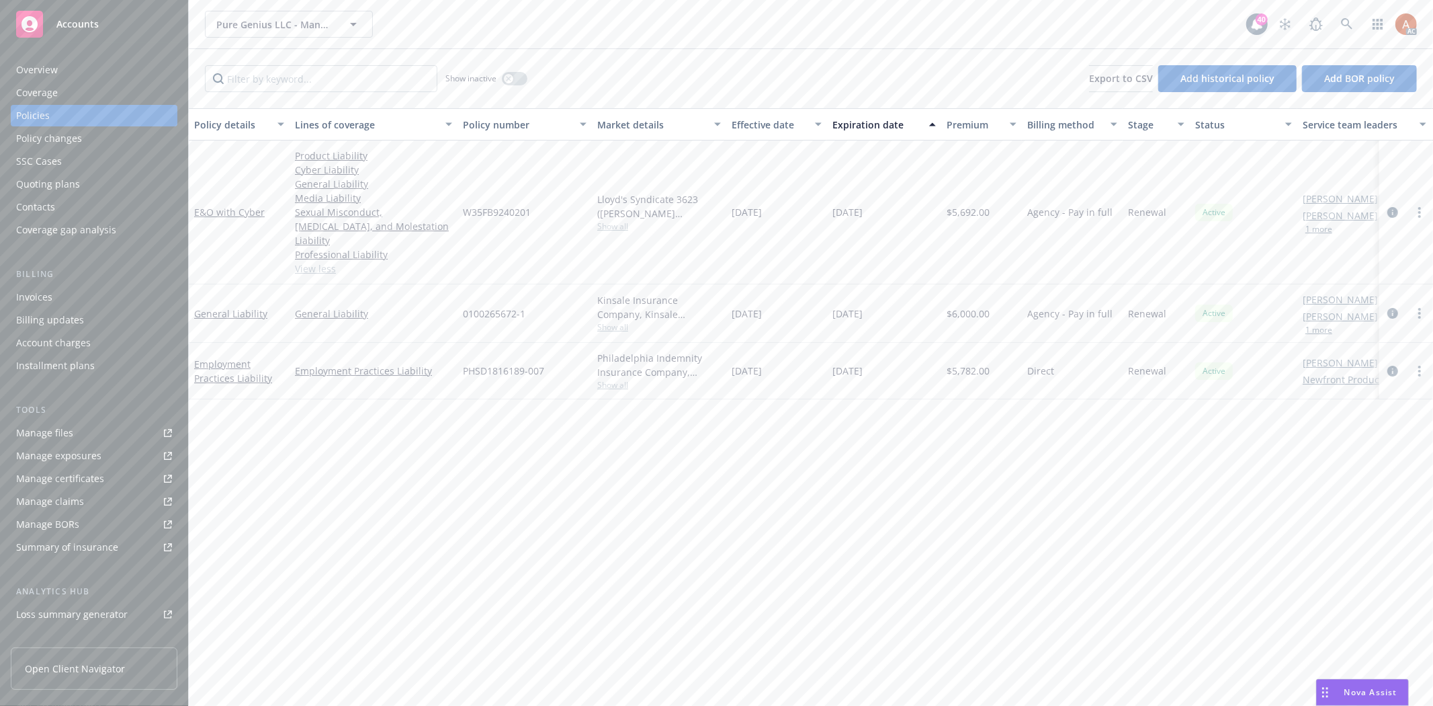
click at [856, 421] on div "Policy details Lines of coverage Policy number Market details Effective date Ex…" at bounding box center [811, 406] width 1245 height 597
drag, startPoint x: 737, startPoint y: 204, endPoint x: 922, endPoint y: 206, distance: 184.8
click at [922, 206] on div "E&O with Cyber Product Liability Cyber Liability General Liability Media Liabil…" at bounding box center [837, 212] width 1297 height 144
drag, startPoint x: 745, startPoint y: 297, endPoint x: 904, endPoint y: 296, distance: 159.9
click at [904, 296] on div "General Liability General Liability 0100265672-1 Kinsale Insurance Company, Kin…" at bounding box center [837, 313] width 1297 height 58
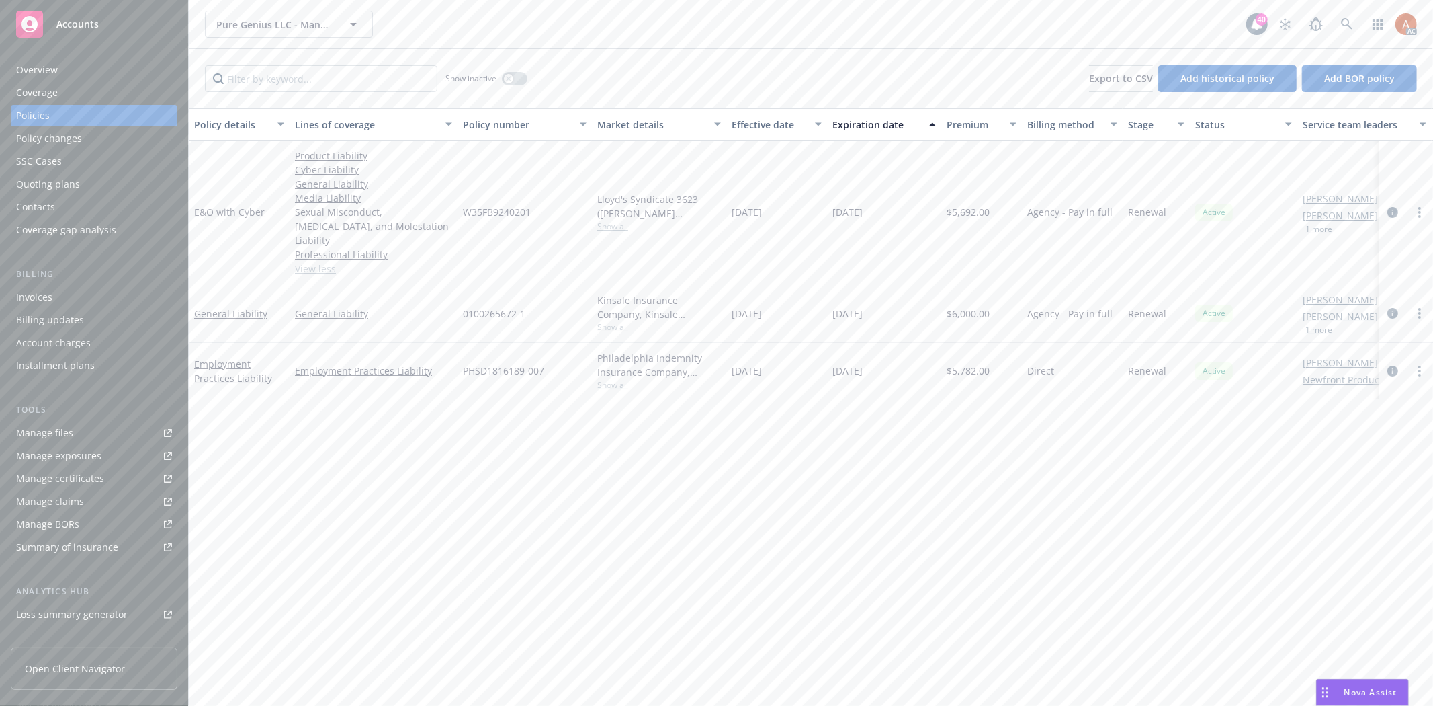
click at [763, 431] on div "Policy details Lines of coverage Policy number Market details Effective date Ex…" at bounding box center [811, 406] width 1245 height 597
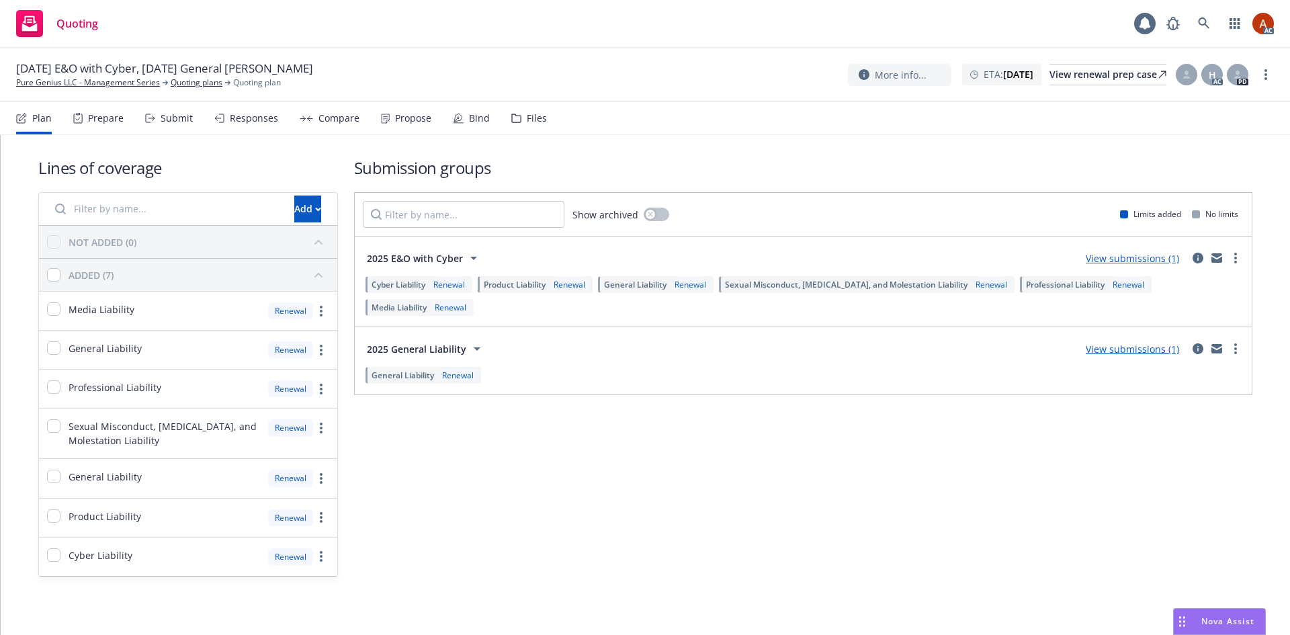
click at [112, 120] on div "Prepare" at bounding box center [106, 118] width 36 height 11
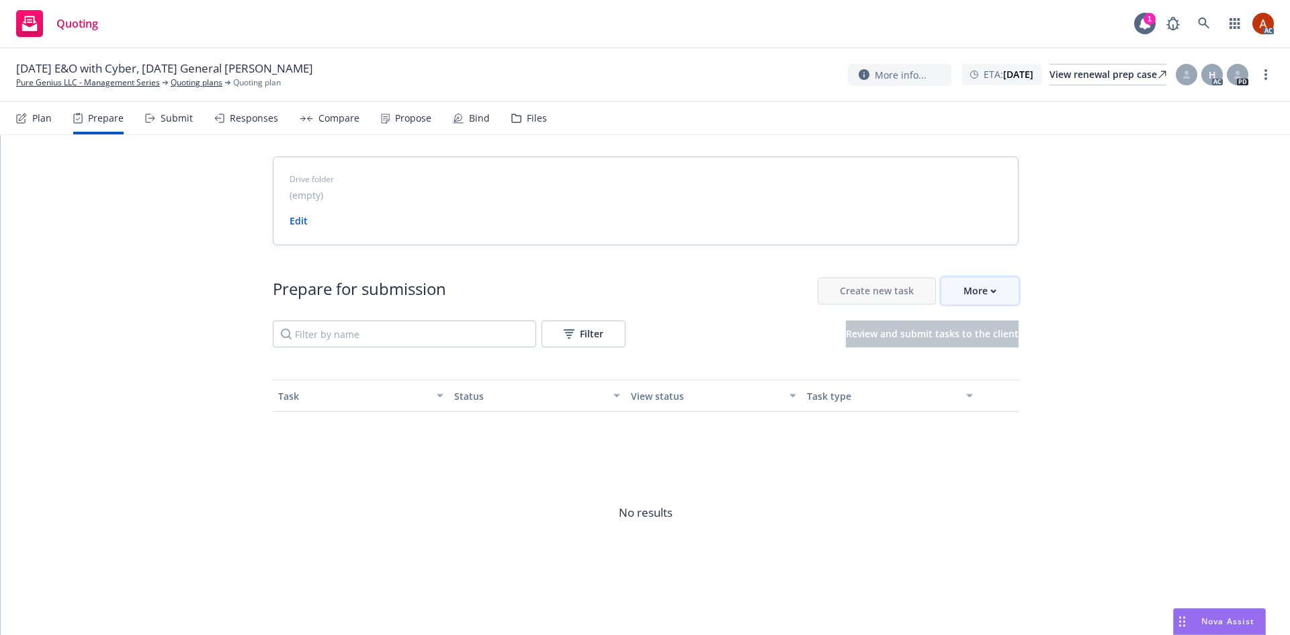
click at [972, 288] on div "More" at bounding box center [980, 291] width 33 height 26
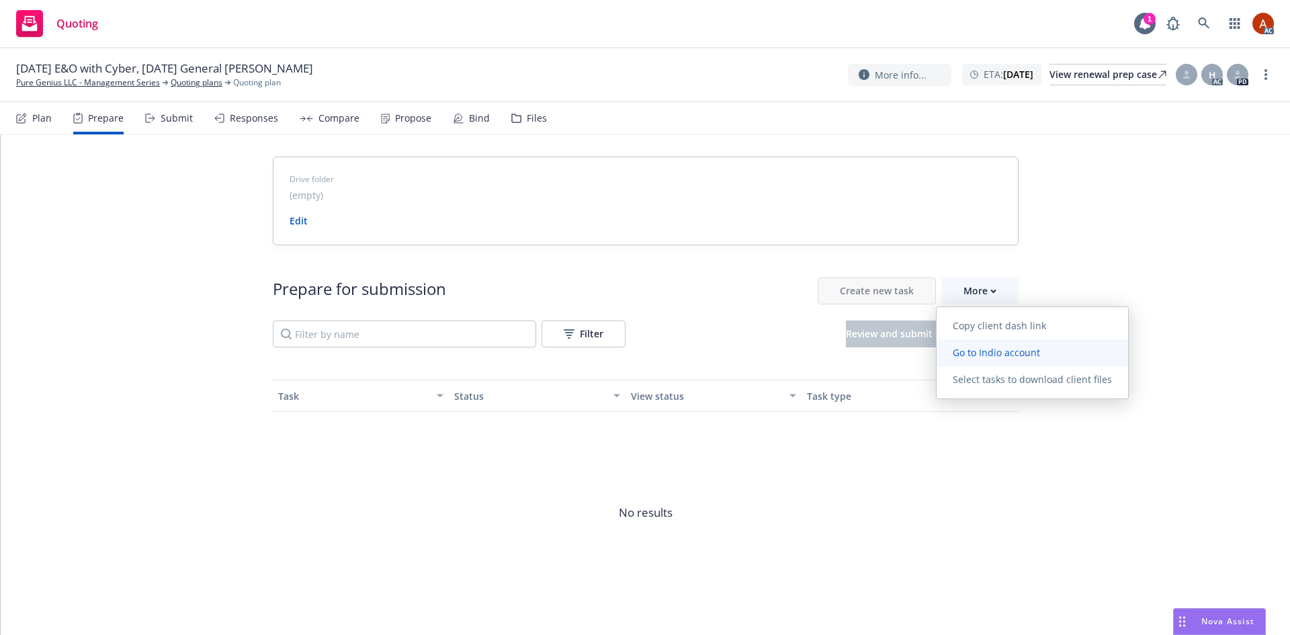
click at [972, 353] on span "Go to Indio account" at bounding box center [997, 352] width 120 height 13
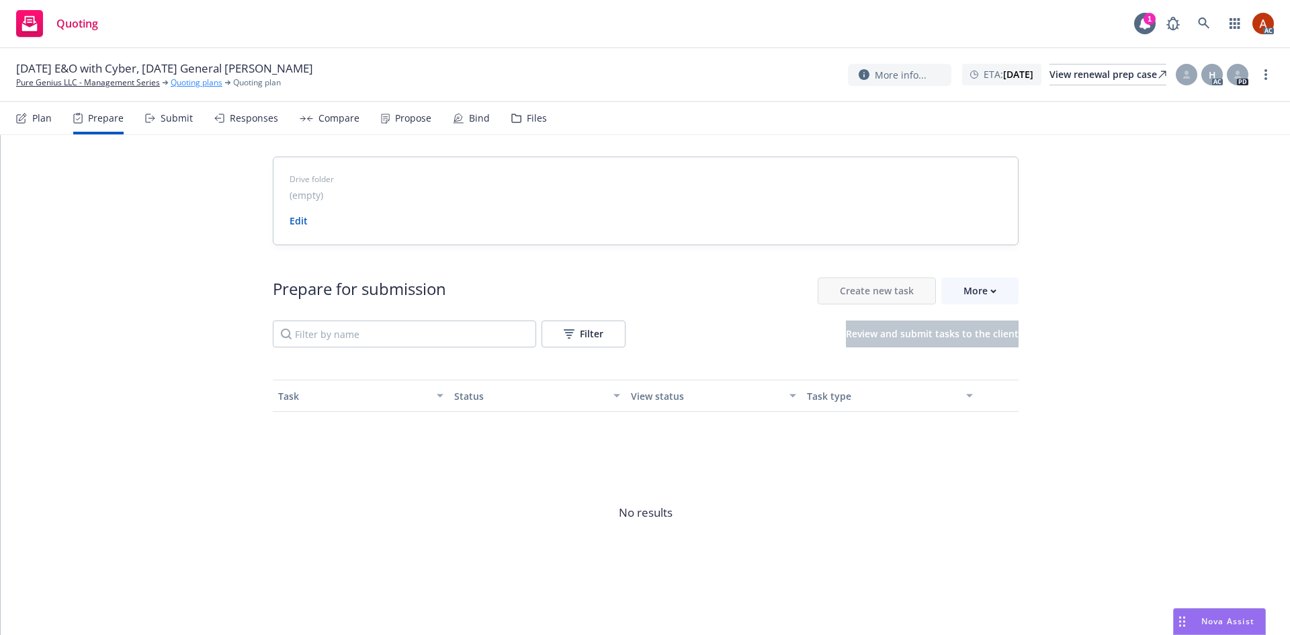
click at [183, 84] on link "Quoting plans" at bounding box center [197, 83] width 52 height 12
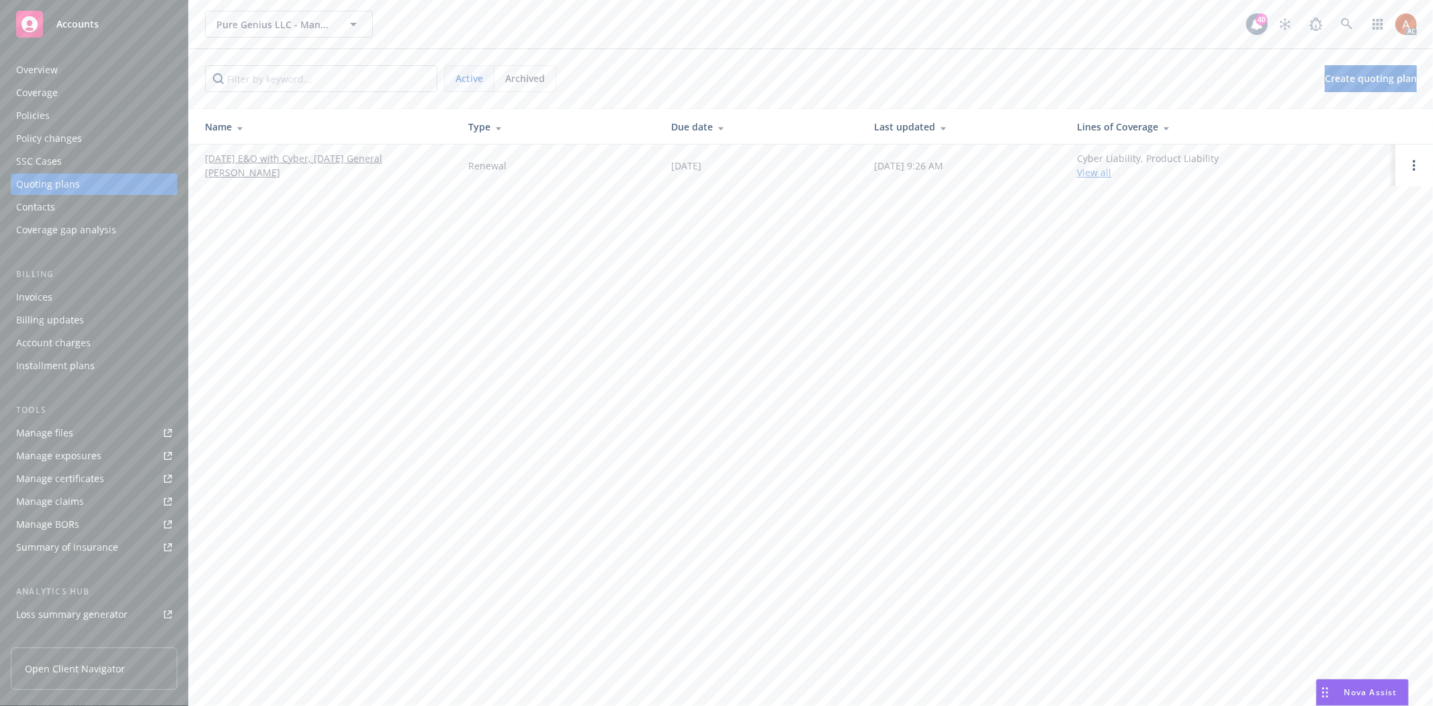
click at [46, 75] on div "Overview" at bounding box center [37, 70] width 42 height 22
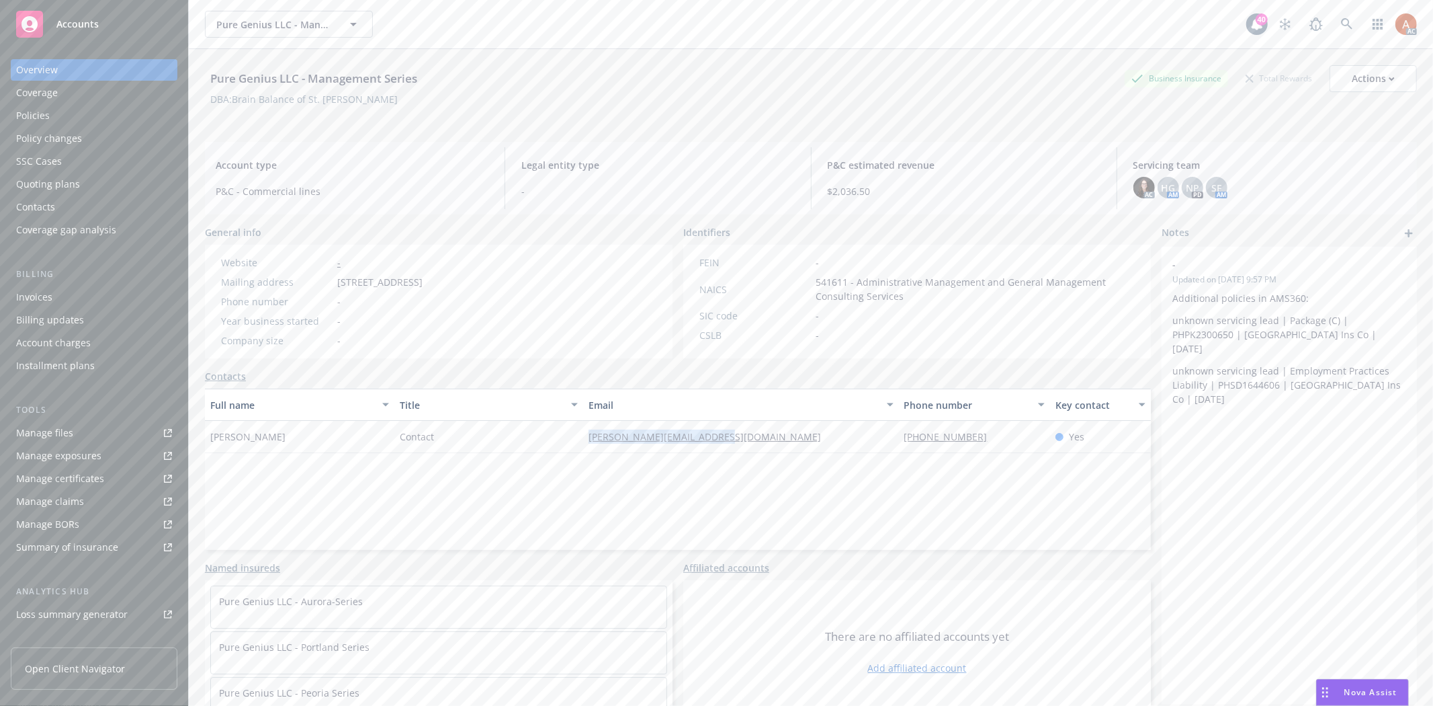
drag, startPoint x: 561, startPoint y: 437, endPoint x: 778, endPoint y: 448, distance: 217.3
click at [778, 448] on div "[PERSON_NAME] Contact [PERSON_NAME][EMAIL_ADDRESS][DOMAIN_NAME] [PHONE_NUMBER] …" at bounding box center [678, 437] width 946 height 32
copy div "[PERSON_NAME][EMAIL_ADDRESS][DOMAIN_NAME]"
click at [34, 532] on div "Service team" at bounding box center [45, 535] width 58 height 22
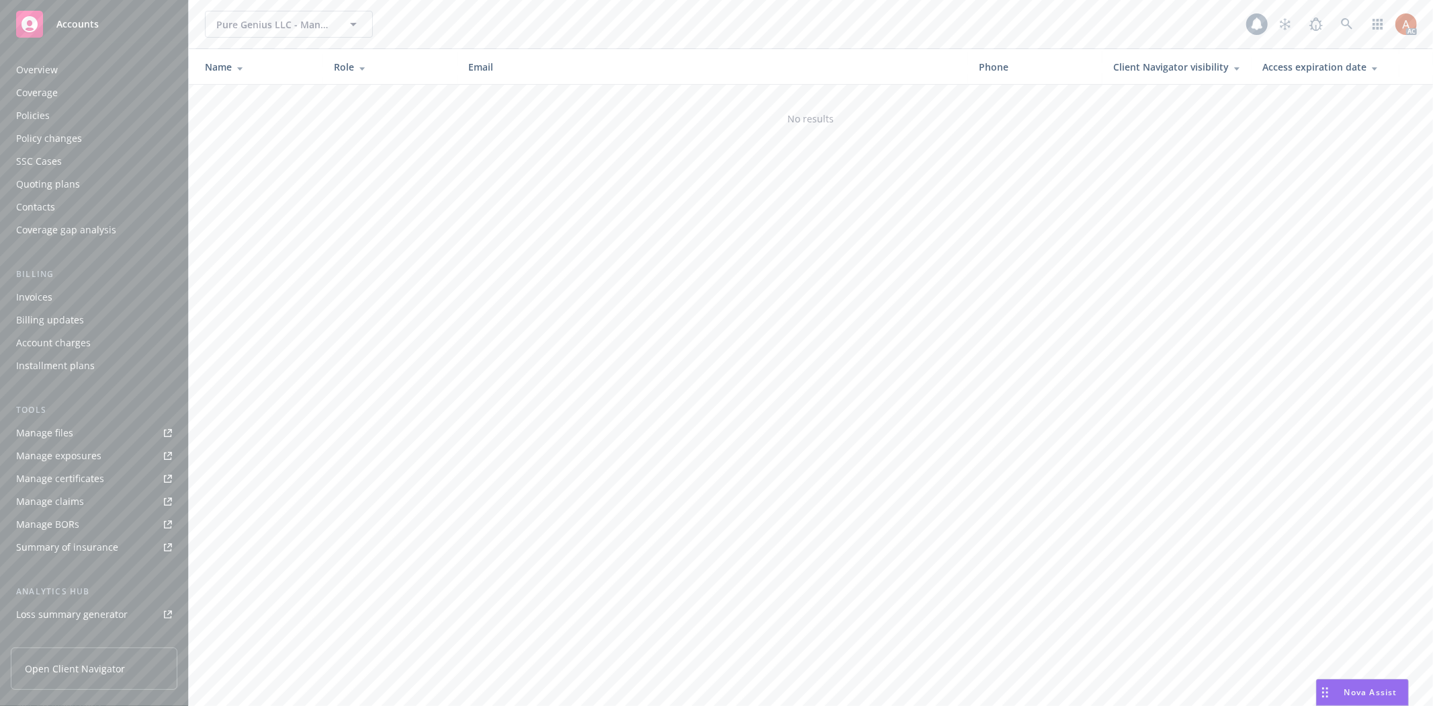
scroll to position [146, 0]
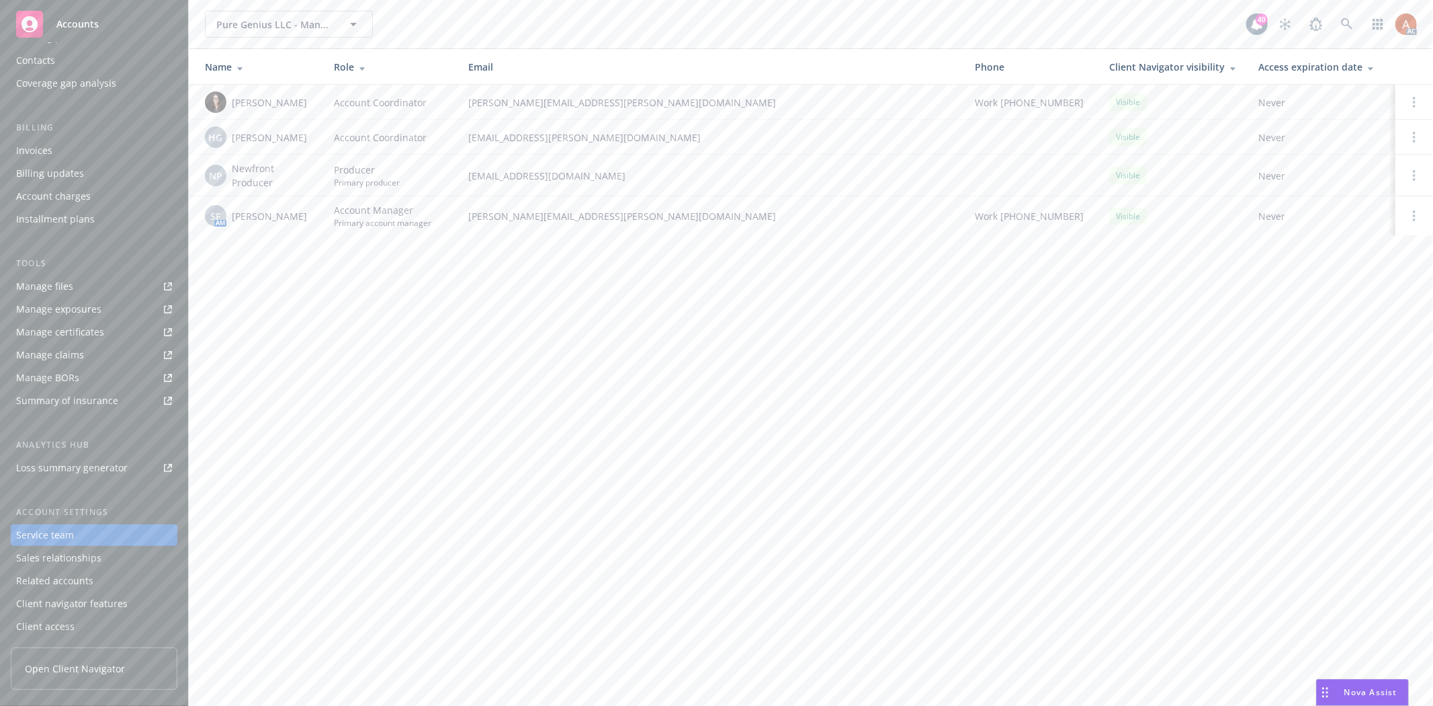
click at [263, 137] on span "[PERSON_NAME]" at bounding box center [269, 137] width 75 height 14
click at [244, 217] on span "[PERSON_NAME]" at bounding box center [269, 216] width 75 height 14
click at [49, 182] on div "Quoting plans" at bounding box center [48, 184] width 64 height 22
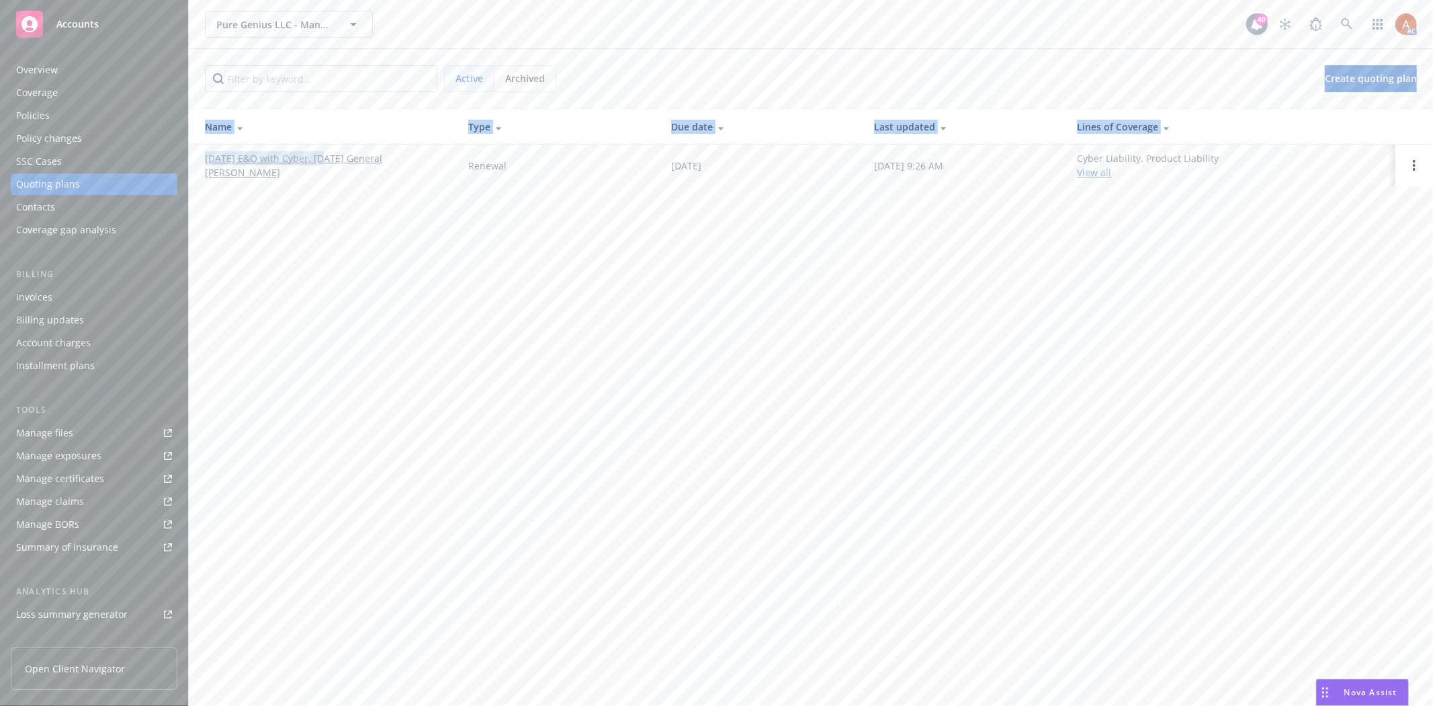
drag, startPoint x: 319, startPoint y: 148, endPoint x: 338, endPoint y: 189, distance: 45.1
click at [338, 189] on div "Pure Genius LLC - Management Series Pure Genius LLC - Management Series 40 AC A…" at bounding box center [811, 353] width 1245 height 706
click at [345, 216] on div "Pure Genius LLC - Management Series Pure Genius LLC - Management Series 40 AC A…" at bounding box center [811, 353] width 1245 height 706
drag, startPoint x: 323, startPoint y: 151, endPoint x: 345, endPoint y: 182, distance: 39.0
click at [345, 182] on td "[DATE] E&O with Cyber, [DATE] General [PERSON_NAME]" at bounding box center [323, 165] width 269 height 42
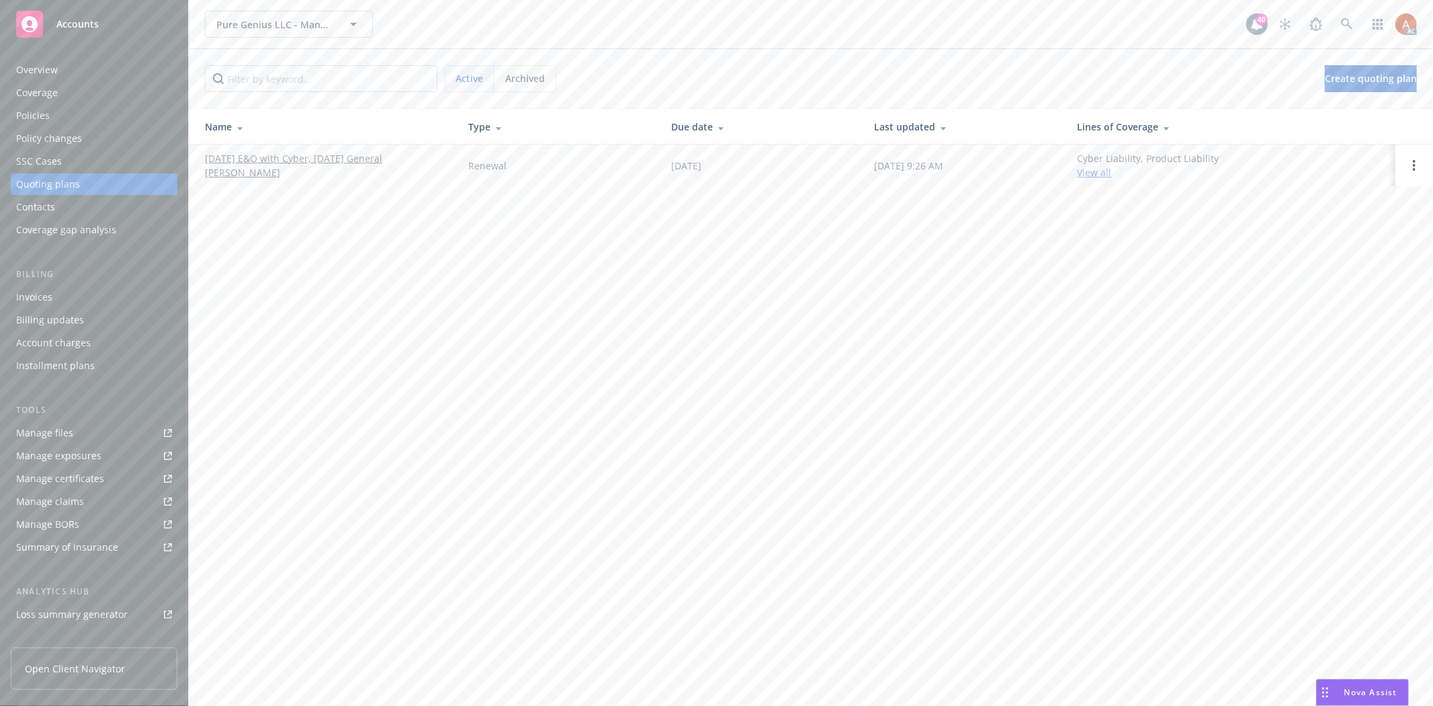
click at [28, 71] on div "Overview" at bounding box center [37, 70] width 42 height 22
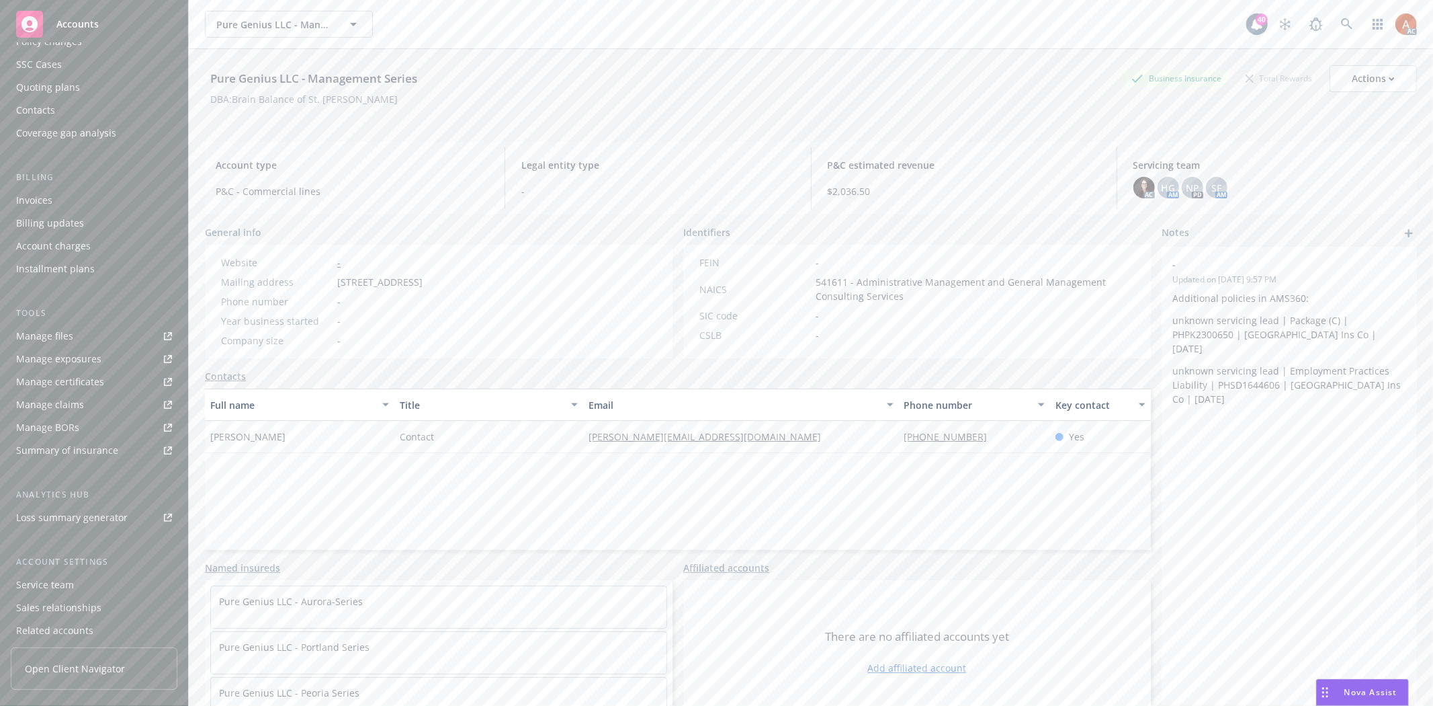
scroll to position [146, 0]
click at [63, 534] on div "Service team" at bounding box center [45, 535] width 58 height 22
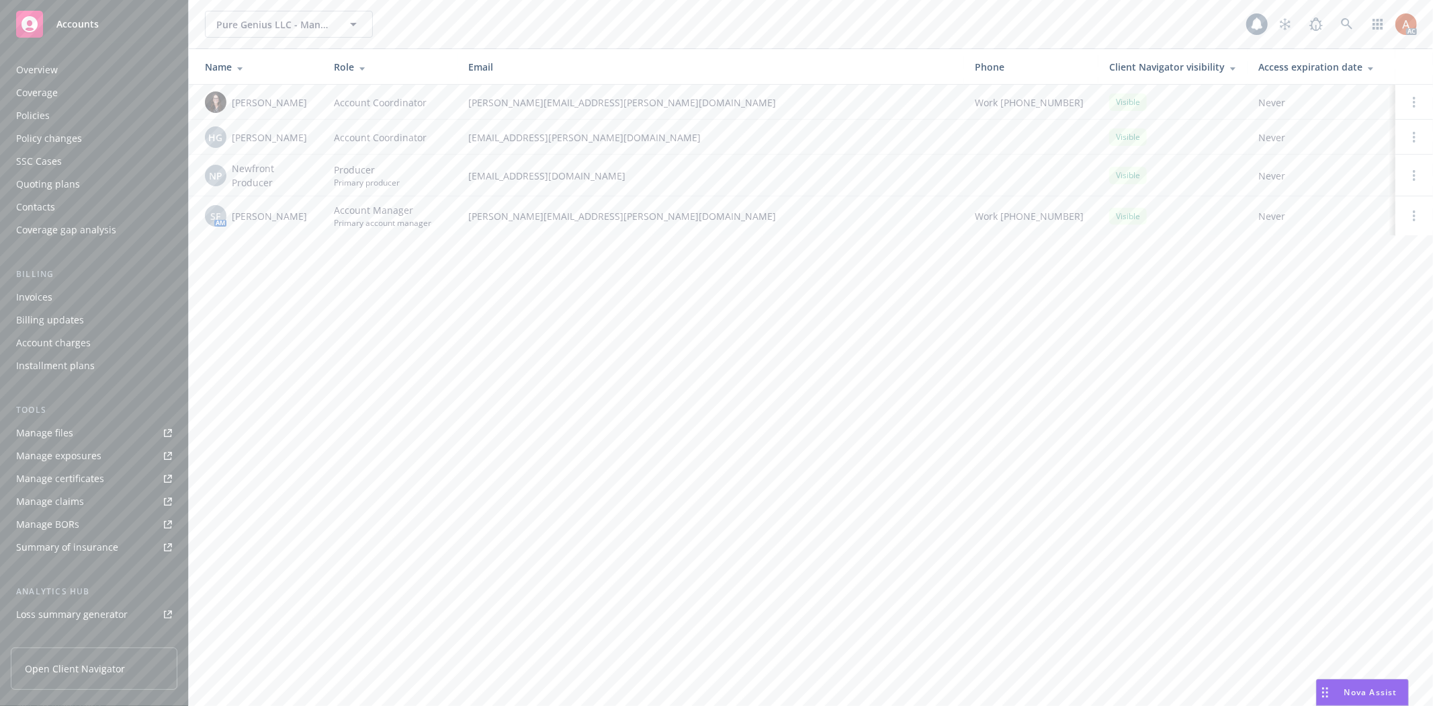
scroll to position [146, 0]
drag, startPoint x: 231, startPoint y: 212, endPoint x: 289, endPoint y: 218, distance: 58.0
click at [289, 218] on div "SF AM Shelly Flores" at bounding box center [259, 216] width 108 height 22
copy span "Shelly Flores"
click at [448, 346] on div "Pure Genius LLC - Management Series Pure Genius LLC - Management Series 40 AC N…" at bounding box center [811, 353] width 1245 height 706
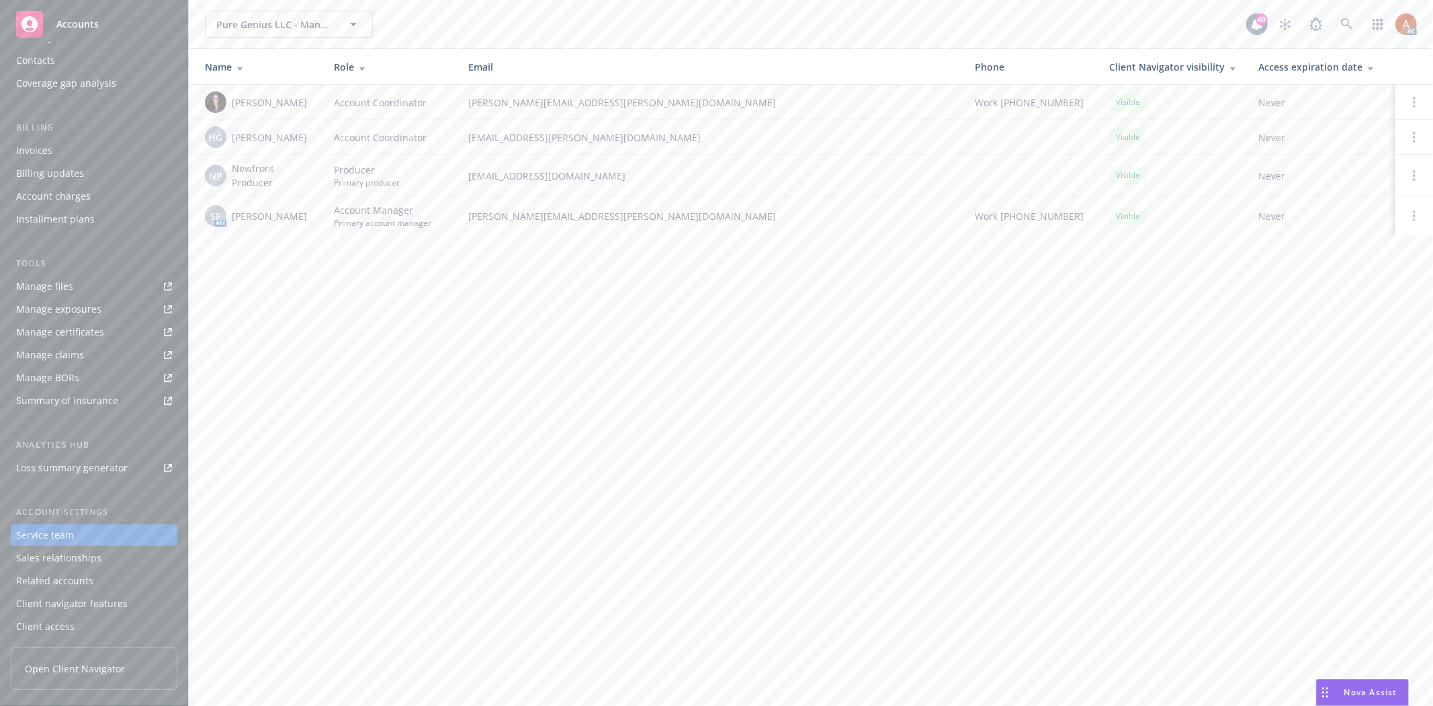
drag, startPoint x: 346, startPoint y: 325, endPoint x: 420, endPoint y: 250, distance: 105.0
click at [346, 325] on div "Pure Genius LLC - Management Series Pure Genius LLC - Management Series 40 AC N…" at bounding box center [811, 353] width 1245 height 706
drag, startPoint x: 466, startPoint y: 216, endPoint x: 659, endPoint y: 222, distance: 192.9
click at [659, 220] on td "shelly.flores@newfront.com" at bounding box center [711, 215] width 507 height 39
copy span "shelly.flores@newfront.com"
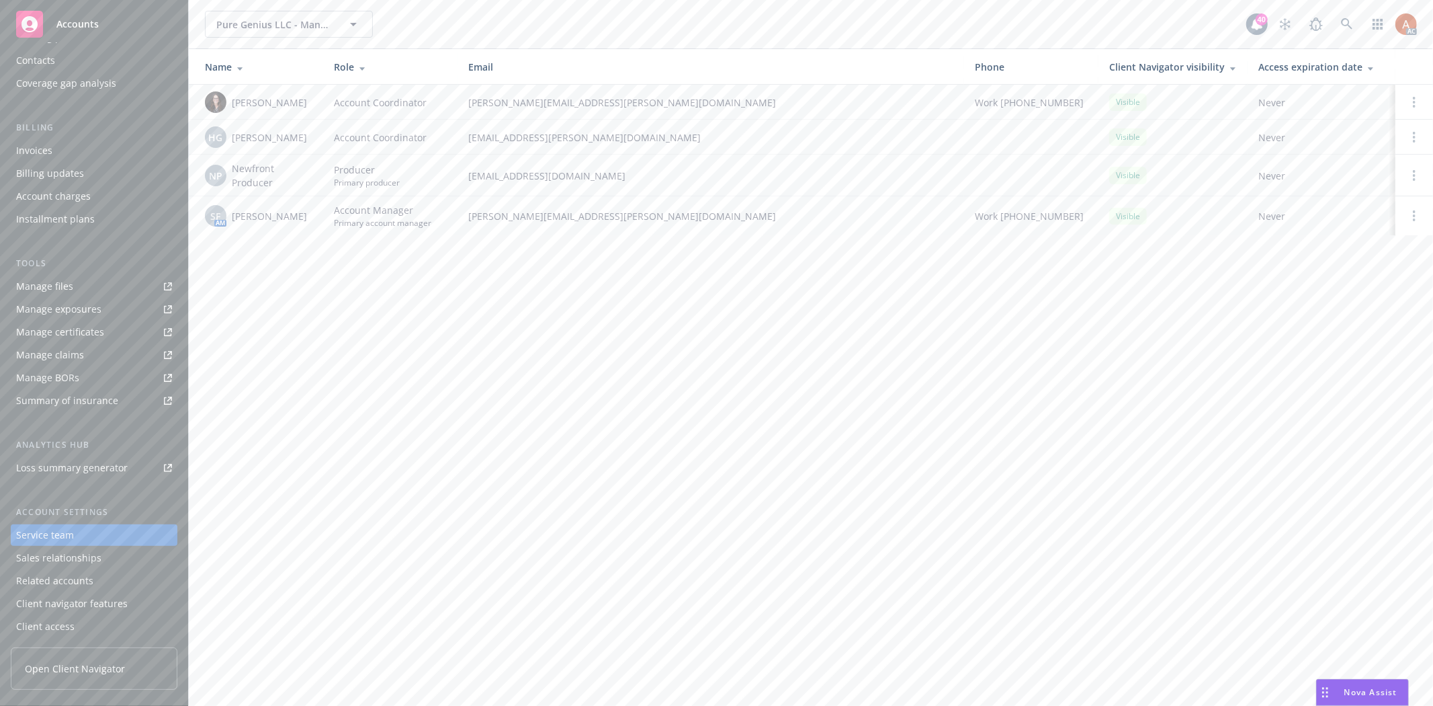
click at [381, 290] on div "Pure Genius LLC - Management Series Pure Genius LLC - Management Series 40 AC N…" at bounding box center [811, 353] width 1245 height 706
click at [38, 118] on div "Policies" at bounding box center [33, 116] width 34 height 22
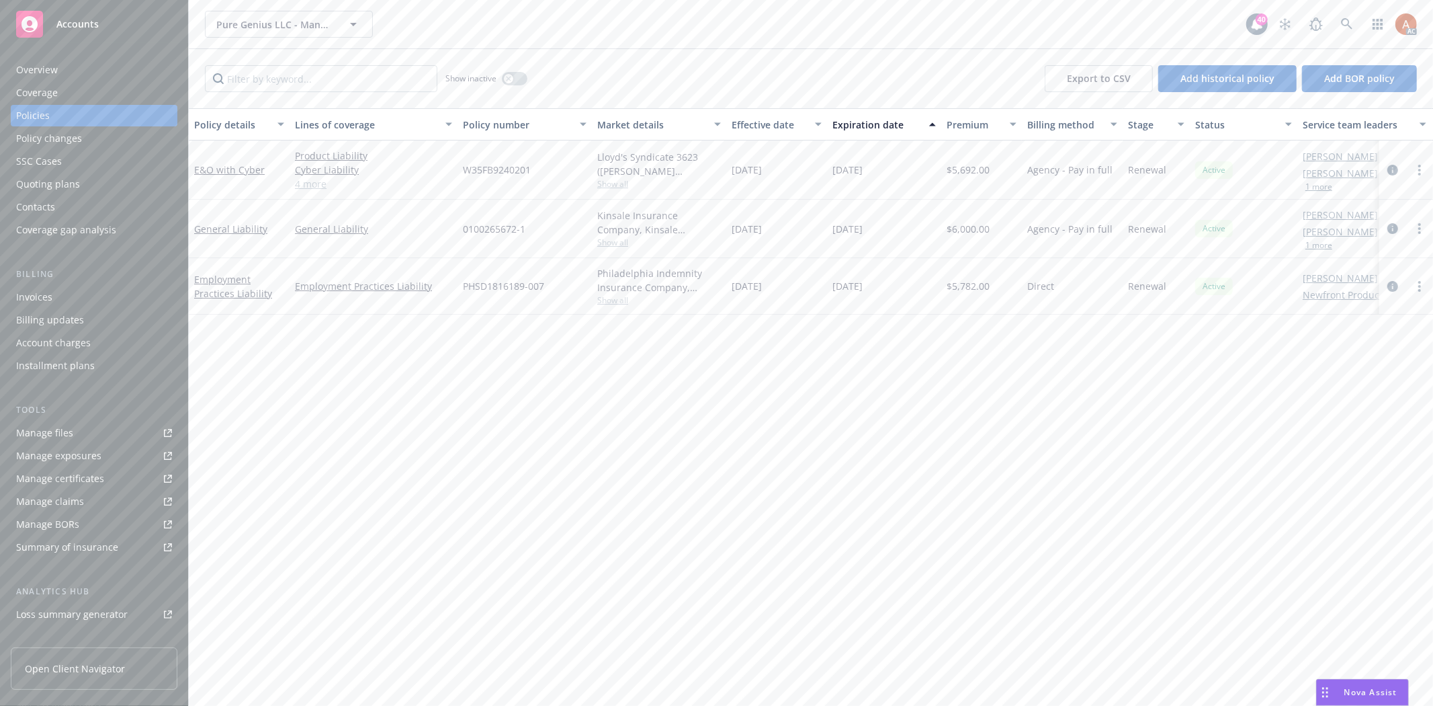
click at [618, 243] on span "Show all" at bounding box center [659, 242] width 124 height 11
drag, startPoint x: 453, startPoint y: 314, endPoint x: 552, endPoint y: 319, distance: 98.9
click at [551, 318] on div "Writing company Kinsale Insurance Company Carrier Kinsale Insurance Program adm…" at bounding box center [586, 330] width 269 height 151
copy span "Kinsale Insurance"
drag, startPoint x: 457, startPoint y: 222, endPoint x: 546, endPoint y: 231, distance: 89.2
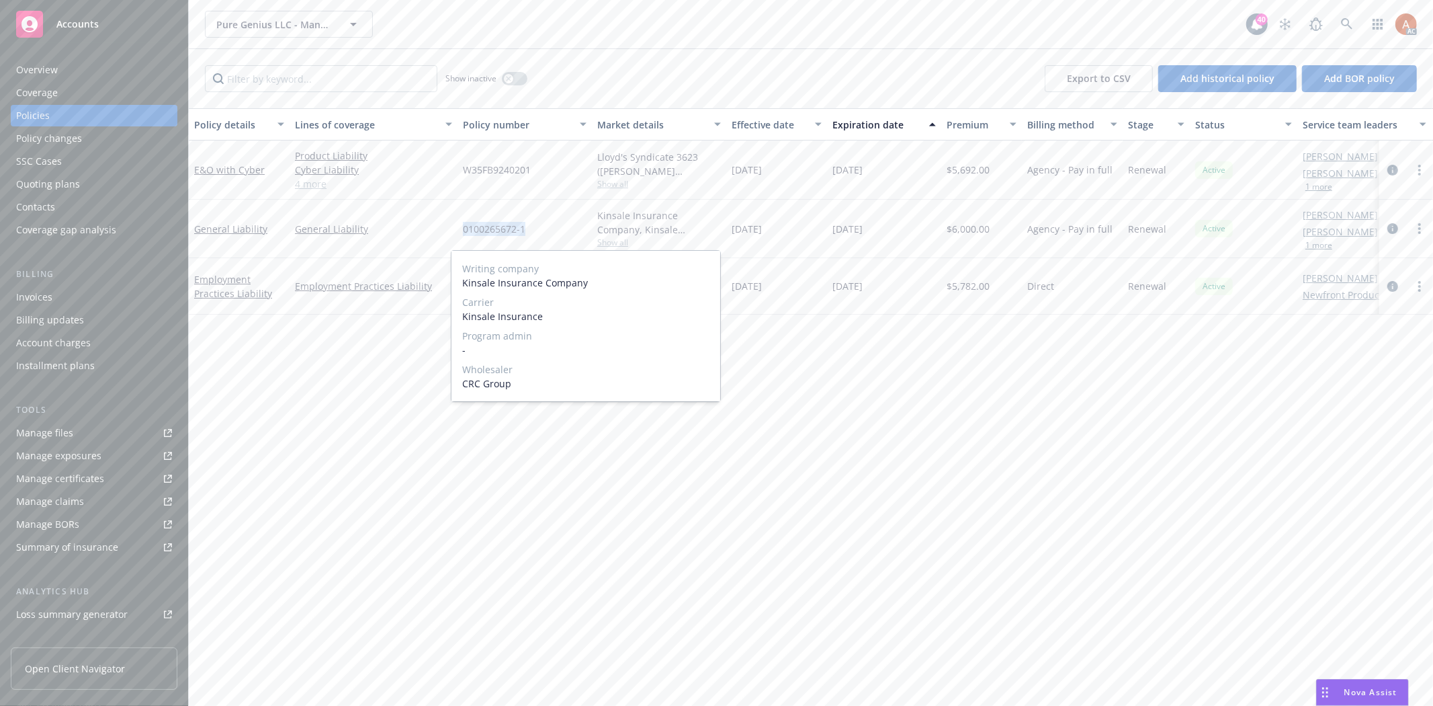
click at [546, 231] on div "General Liability General Liability 0100265672-1 Kinsale Insurance Company, Kin…" at bounding box center [837, 229] width 1297 height 58
copy div "0100265672-1"
click at [962, 228] on span "$6,000.00" at bounding box center [968, 229] width 43 height 14
copy span "6,000.00"
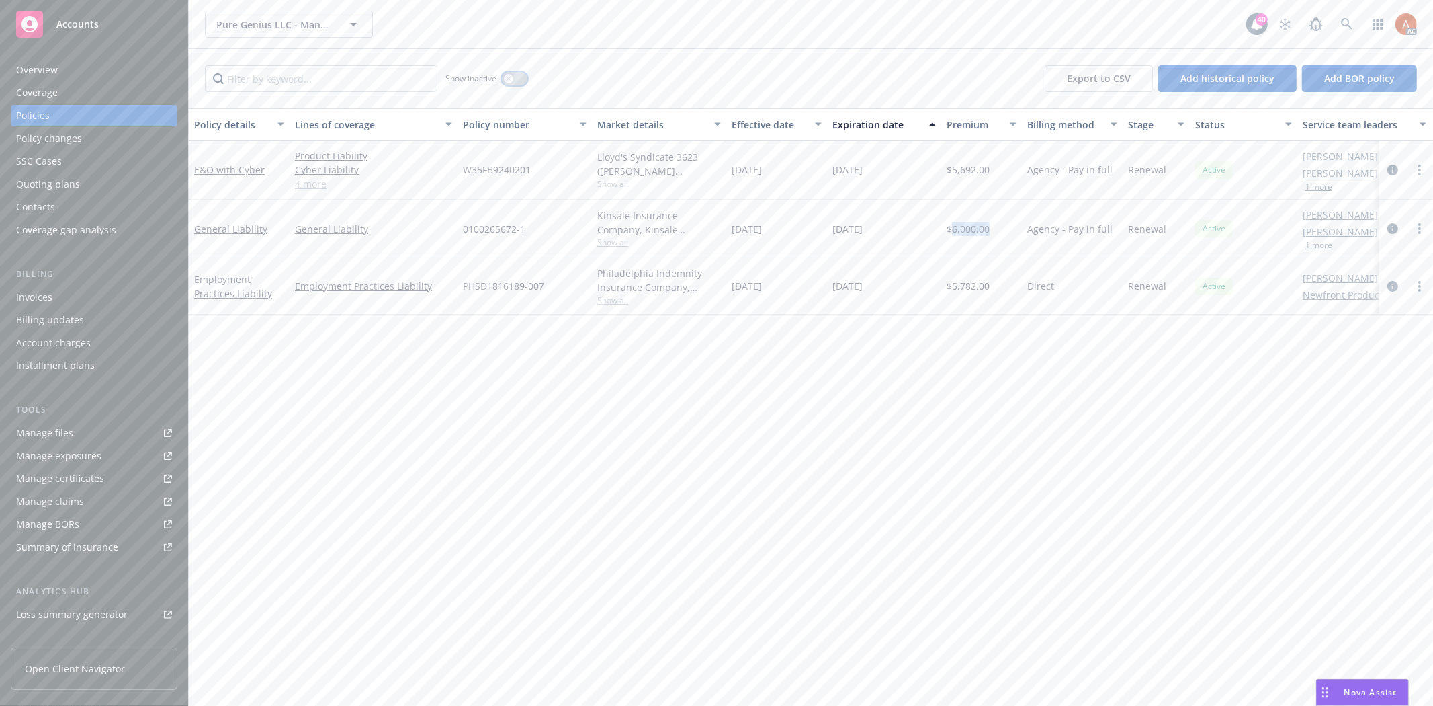
click at [519, 81] on button "button" at bounding box center [515, 78] width 26 height 13
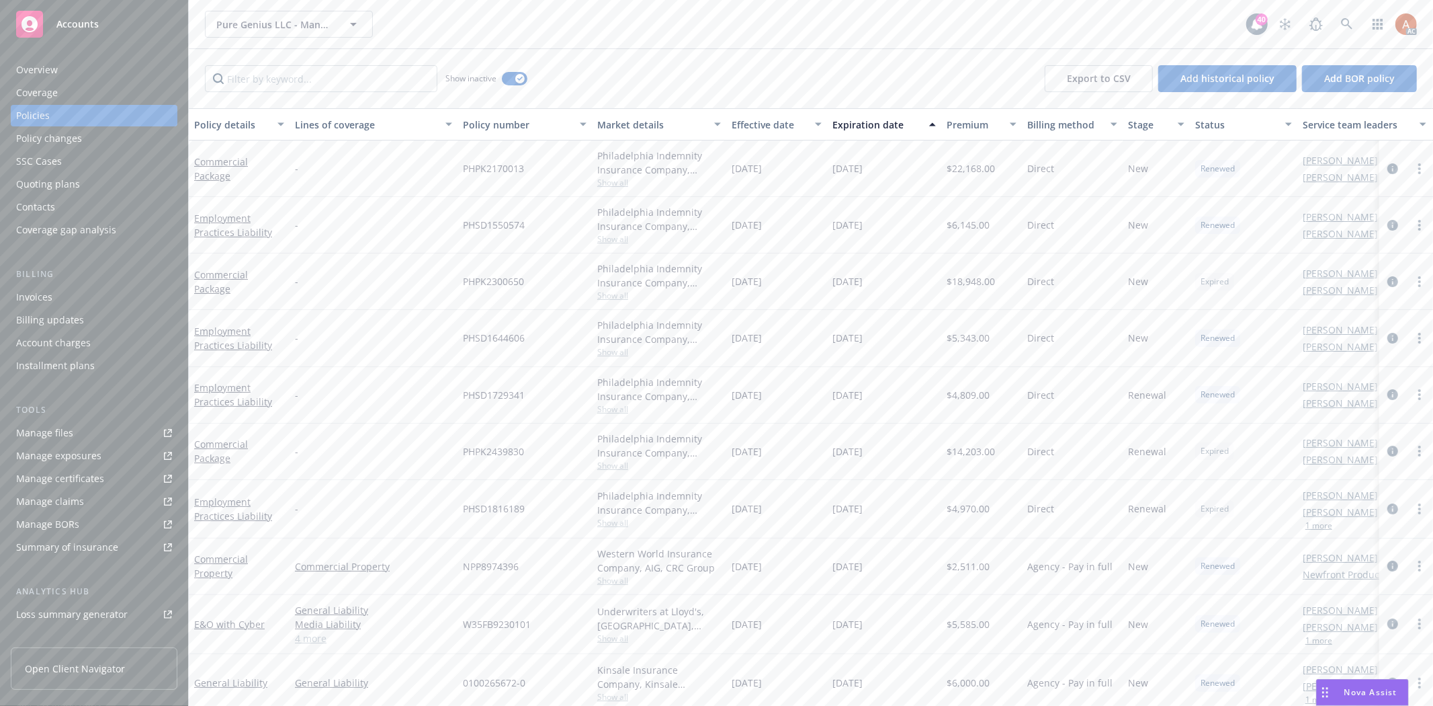
click at [750, 126] on div "Effective date" at bounding box center [769, 125] width 75 height 14
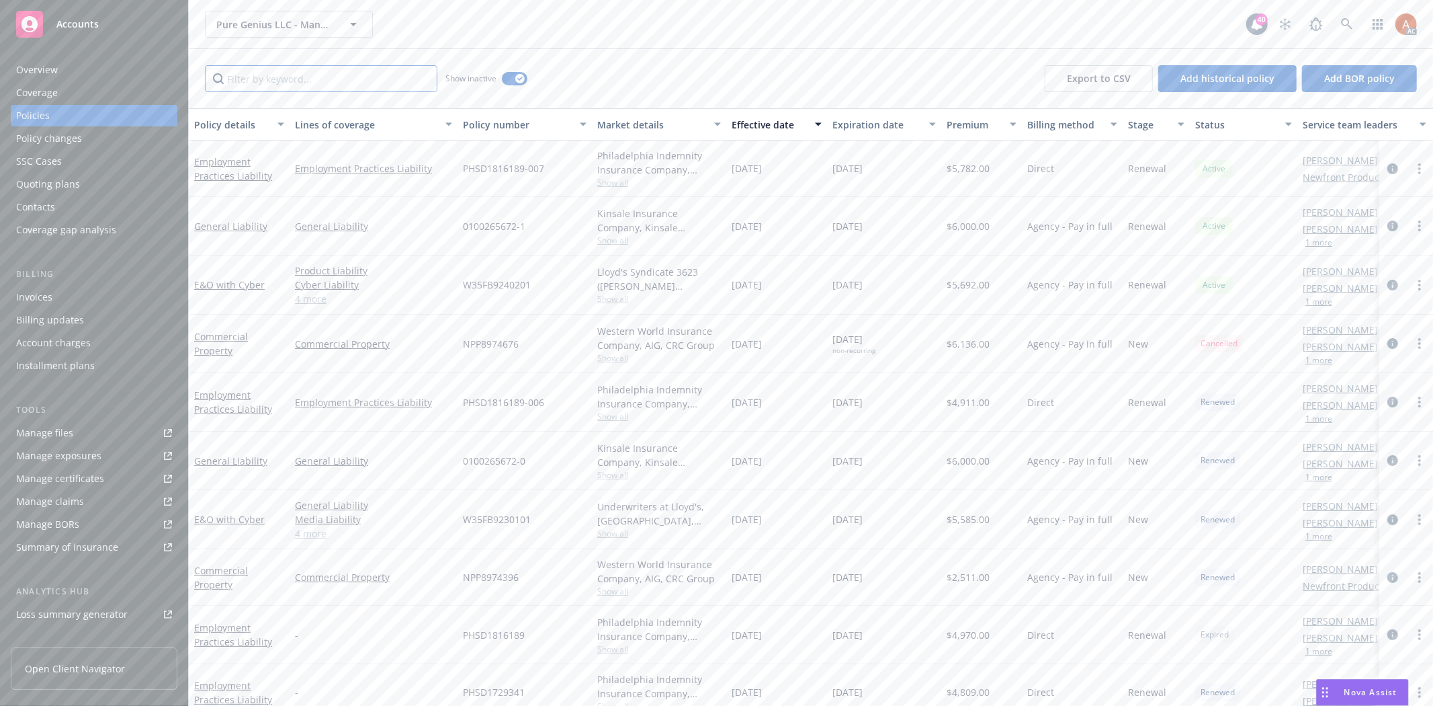
click at [290, 91] on input "Filter by keyword..." at bounding box center [321, 78] width 233 height 27
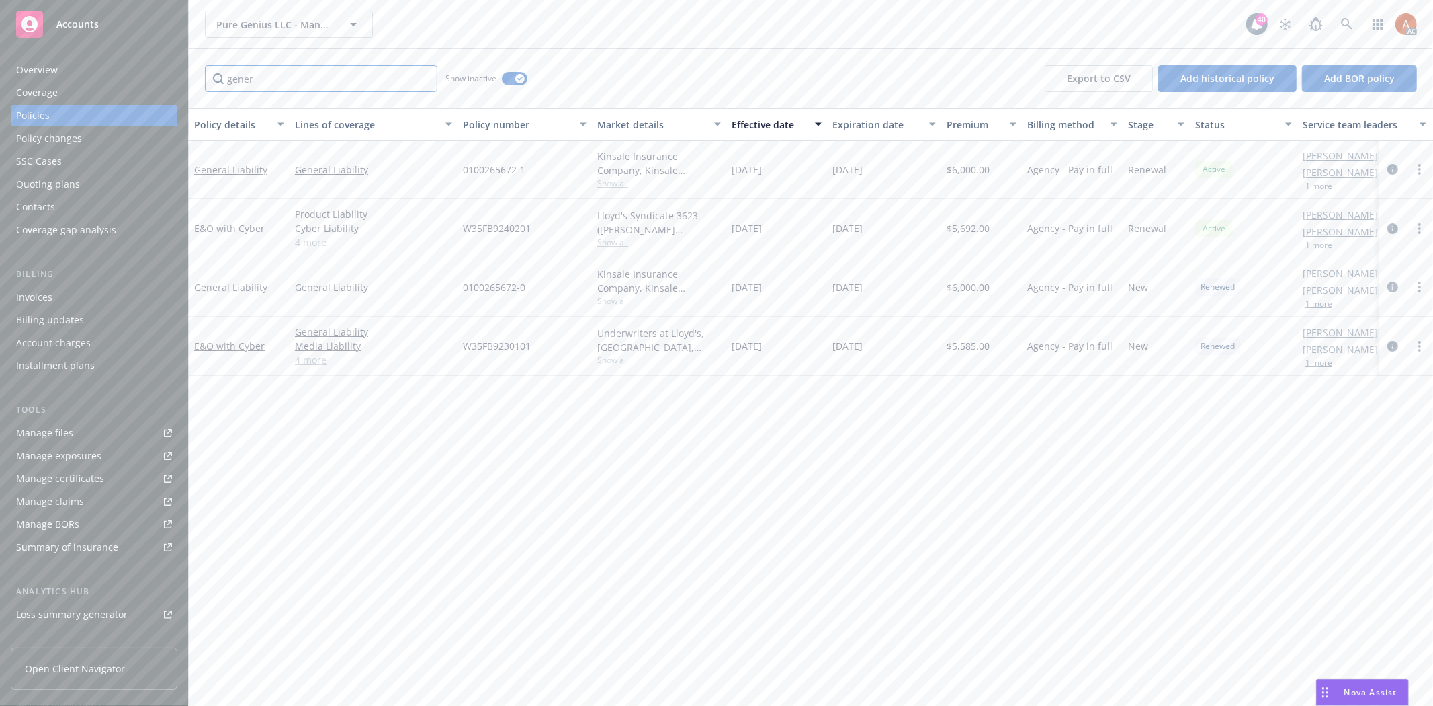
type input "gener"
click at [612, 303] on span "Show all" at bounding box center [659, 300] width 124 height 11
drag, startPoint x: 456, startPoint y: 380, endPoint x: 568, endPoint y: 386, distance: 112.4
click at [568, 386] on div "Writing company Kinsale Insurance Company Carrier Kinsale Insurance Program adm…" at bounding box center [586, 387] width 269 height 151
copy span "Kinsale Insurance"
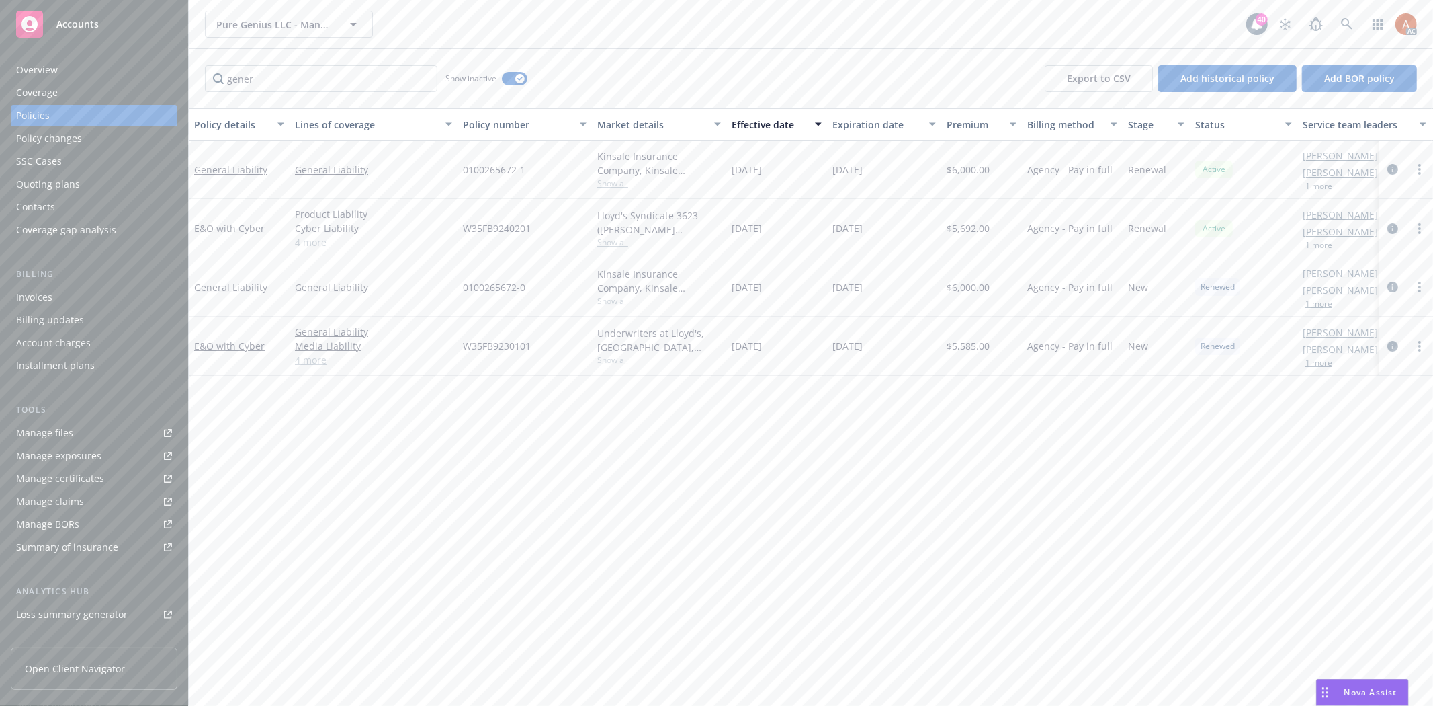
click at [908, 437] on div "Policy details Lines of coverage Policy number Market details Effective date Ex…" at bounding box center [811, 406] width 1245 height 597
drag, startPoint x: 459, startPoint y: 286, endPoint x: 552, endPoint y: 290, distance: 92.8
click at [552, 290] on div "0100265672-0" at bounding box center [525, 287] width 134 height 58
copy span "0100265672-0"
click at [971, 290] on span "$6,000.00" at bounding box center [968, 287] width 43 height 14
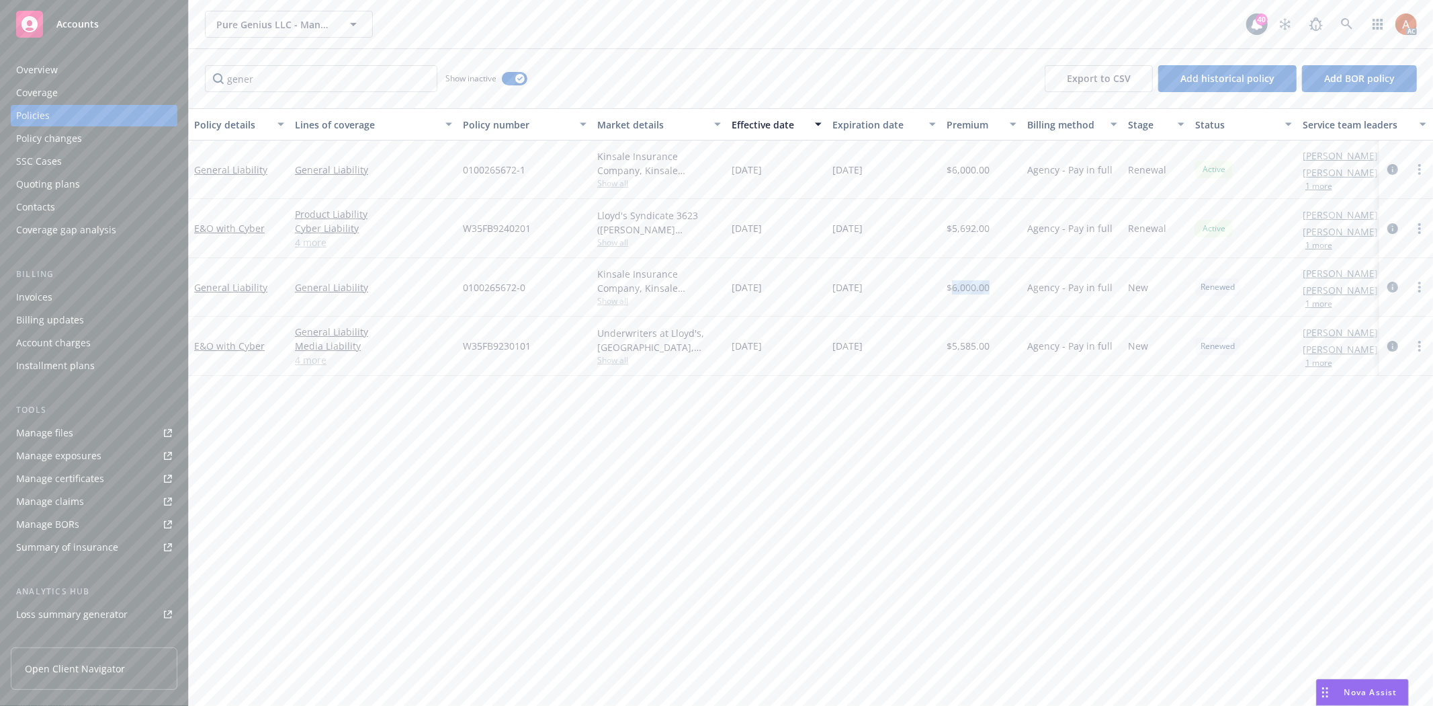
click at [971, 290] on span "$6,000.00" at bounding box center [968, 287] width 43 height 14
copy span "6,000.00"
drag, startPoint x: 728, startPoint y: 286, endPoint x: 794, endPoint y: 289, distance: 65.9
click at [794, 289] on div "[DATE]" at bounding box center [776, 287] width 101 height 58
copy span "[DATE]"
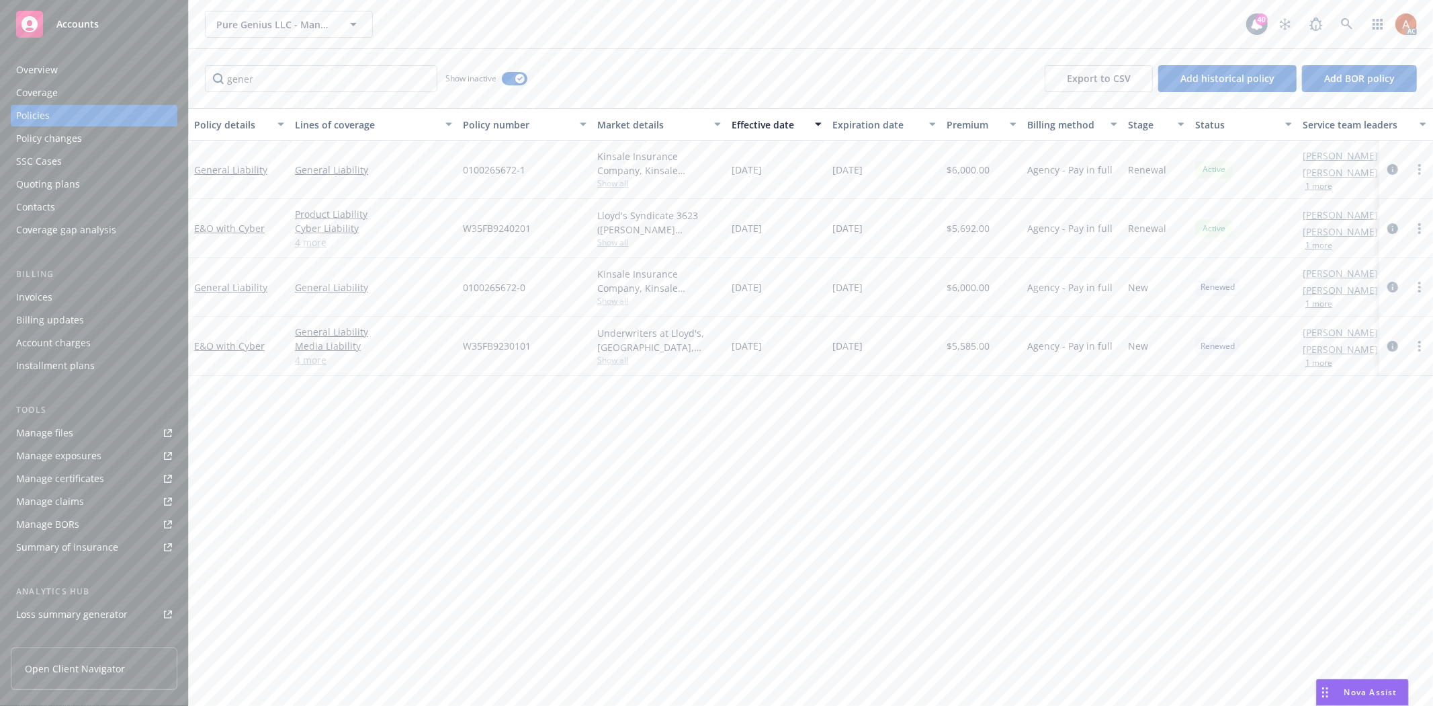
click at [517, 70] on div "Show inactive" at bounding box center [487, 78] width 82 height 27
click at [519, 79] on icon "button" at bounding box center [519, 79] width 5 height 4
click at [310, 246] on link "4 more" at bounding box center [373, 242] width 157 height 14
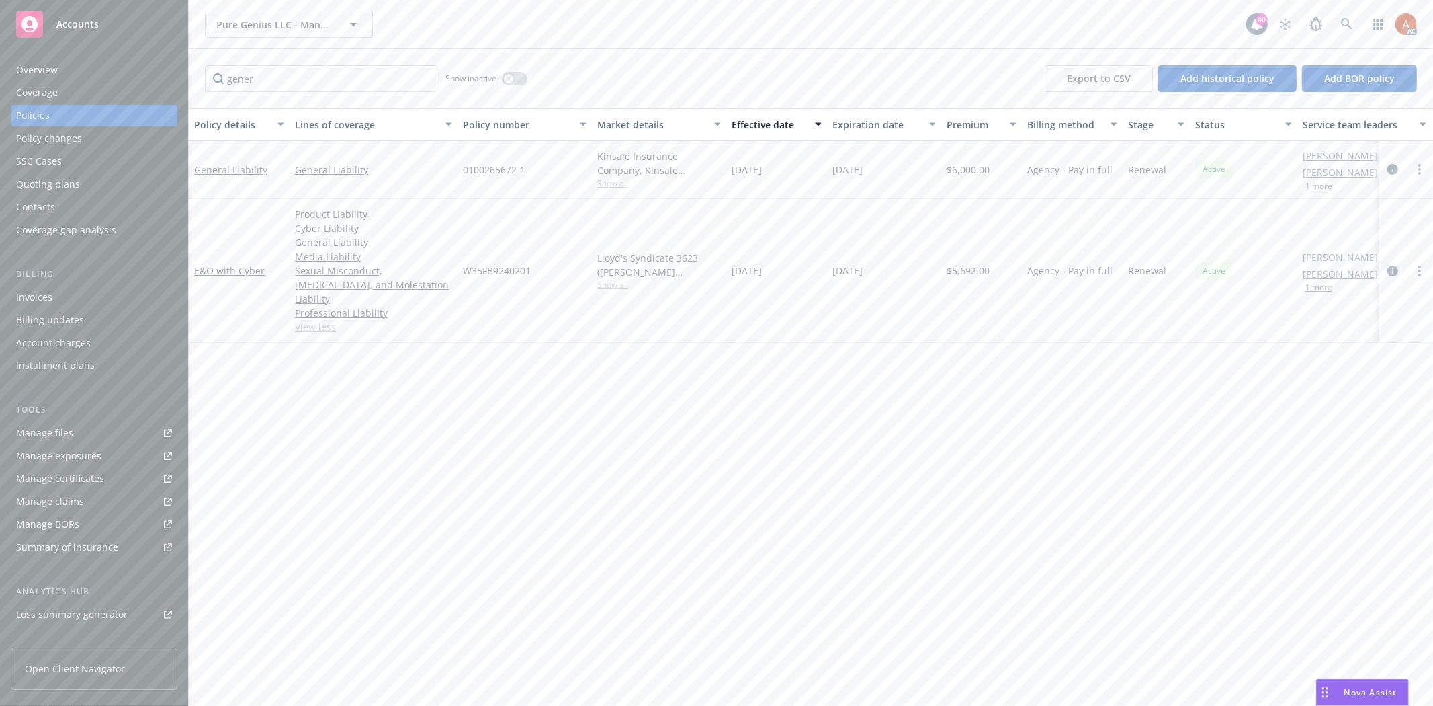
click at [1392, 265] on icon "circleInformation" at bounding box center [1393, 270] width 11 height 11
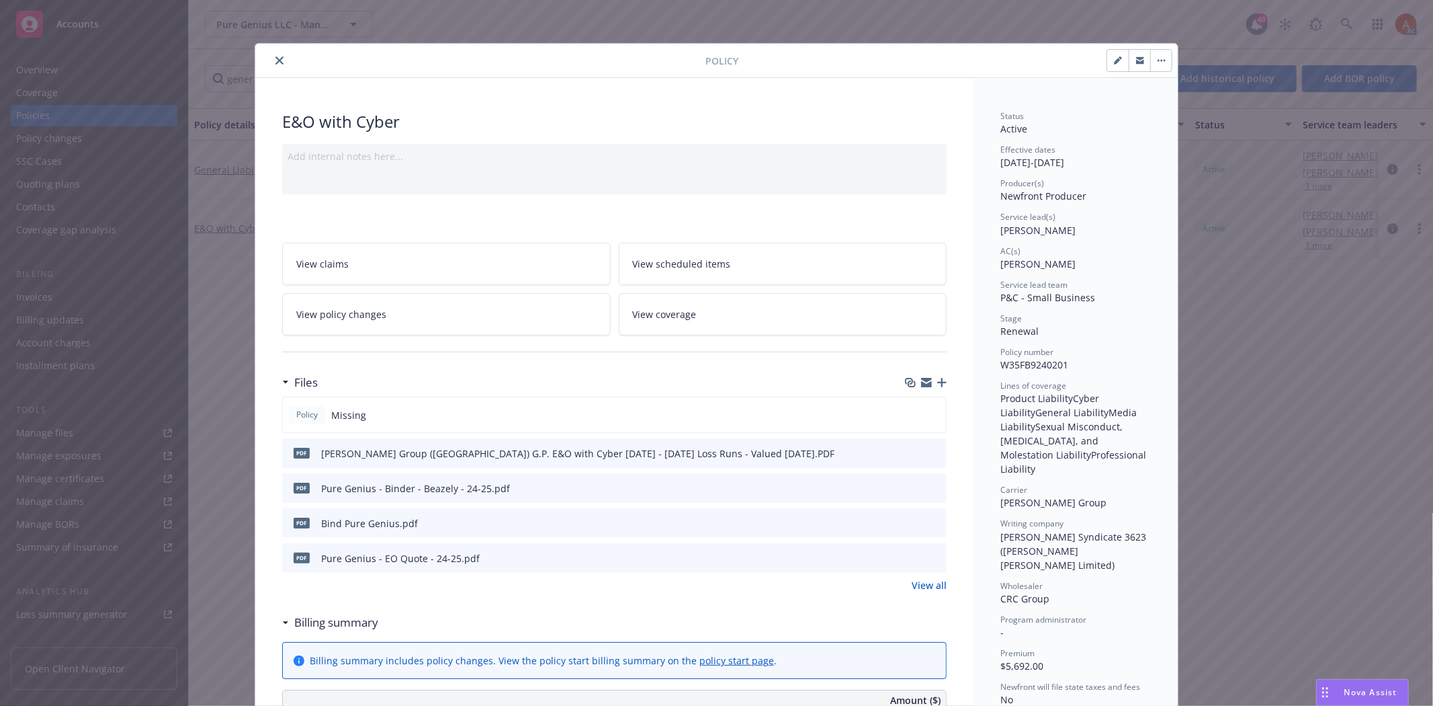
click at [276, 56] on icon "close" at bounding box center [280, 60] width 8 height 8
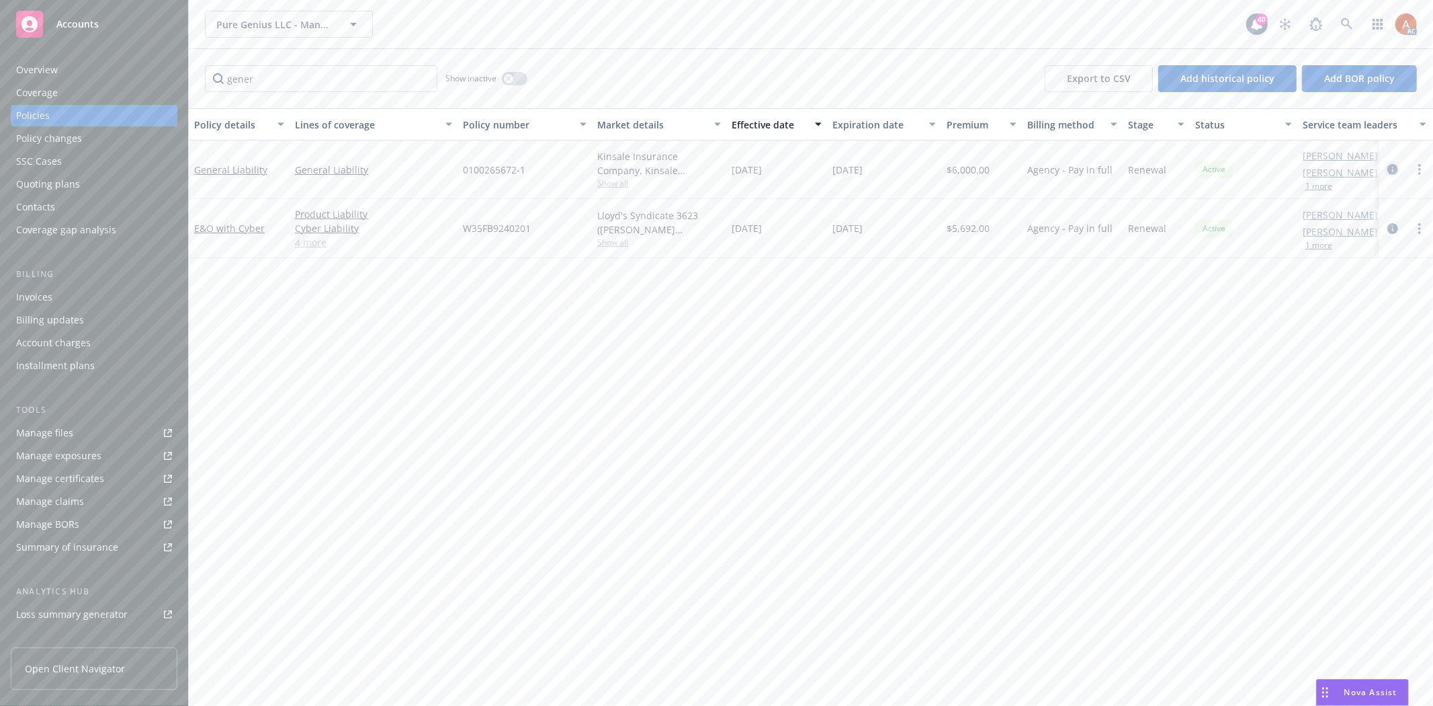
click at [1394, 171] on icon "circleInformation" at bounding box center [1393, 169] width 11 height 11
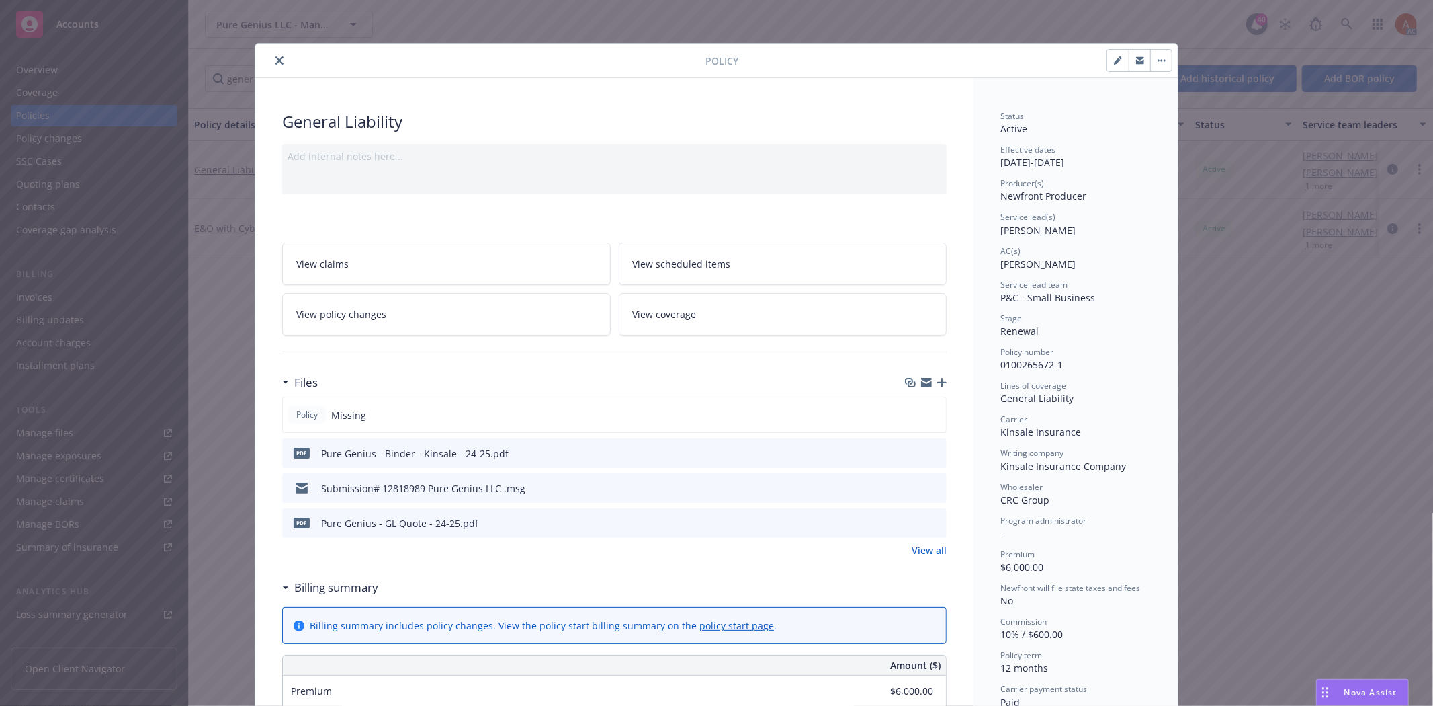
click at [919, 548] on link "View all" at bounding box center [929, 550] width 35 height 14
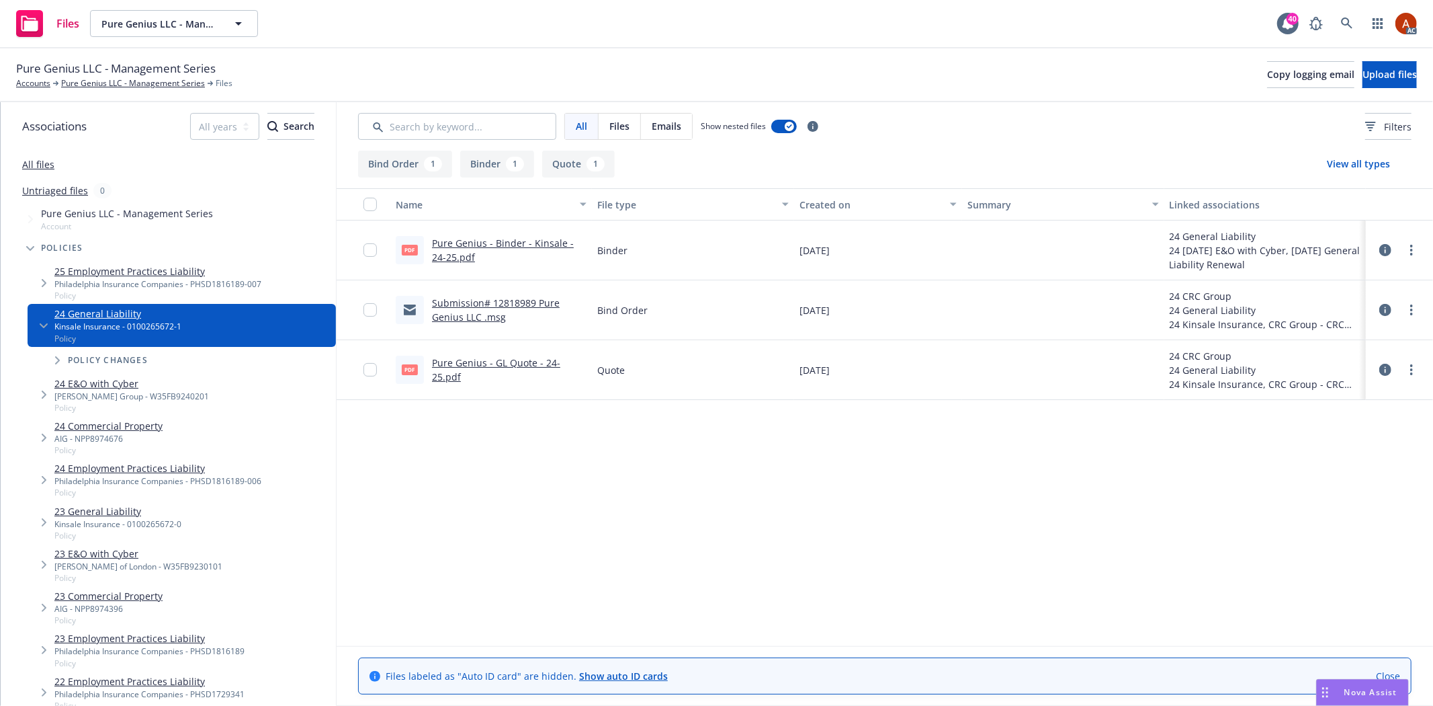
click at [465, 243] on link "Pure Genius - Binder - Kinsale - 24-25.pdf" at bounding box center [503, 250] width 142 height 27
click at [503, 370] on link "Pure Genius - GL Quote - 24-25.pdf" at bounding box center [496, 369] width 128 height 27
click at [122, 83] on link "Pure Genius LLC - Management Series" at bounding box center [133, 83] width 144 height 12
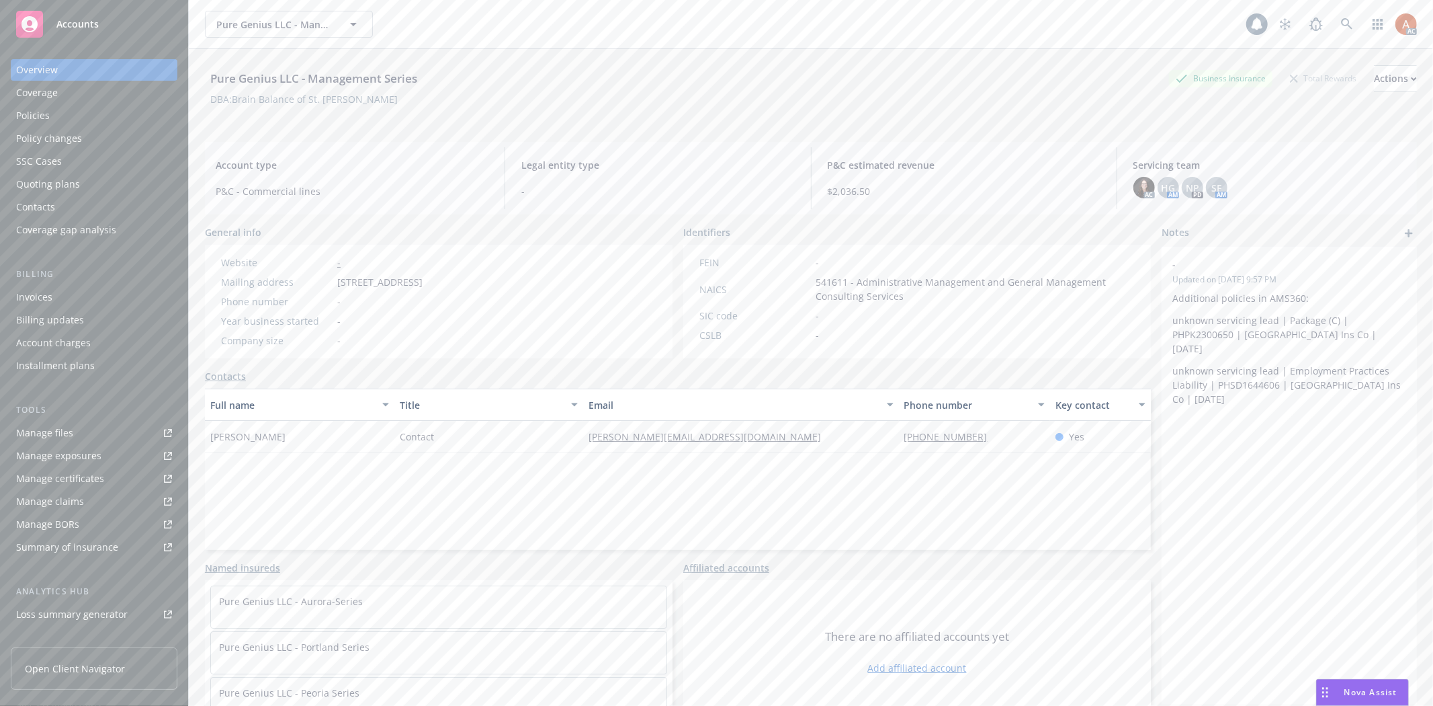
click at [62, 181] on div "Quoting plans" at bounding box center [48, 184] width 64 height 22
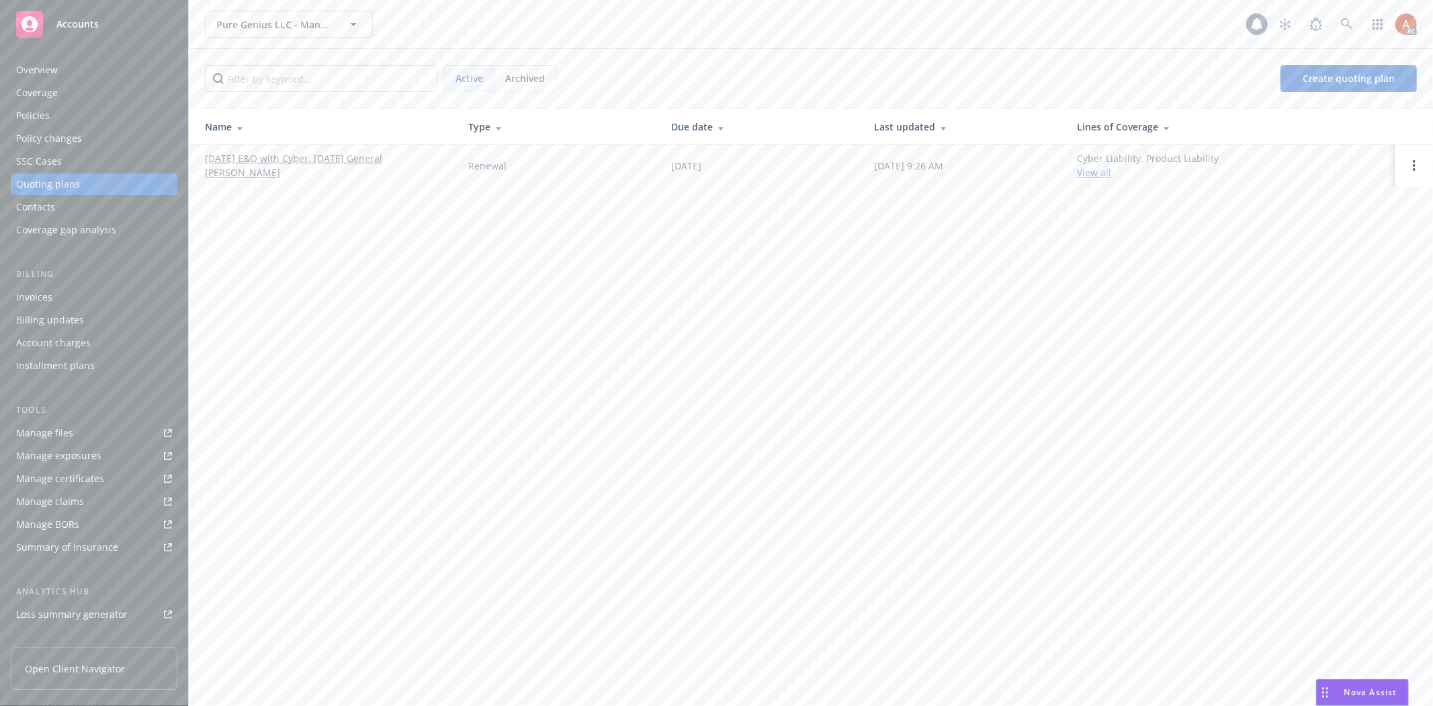
click at [256, 155] on link "[DATE] E&O with Cyber, [DATE] General [PERSON_NAME]" at bounding box center [326, 165] width 242 height 28
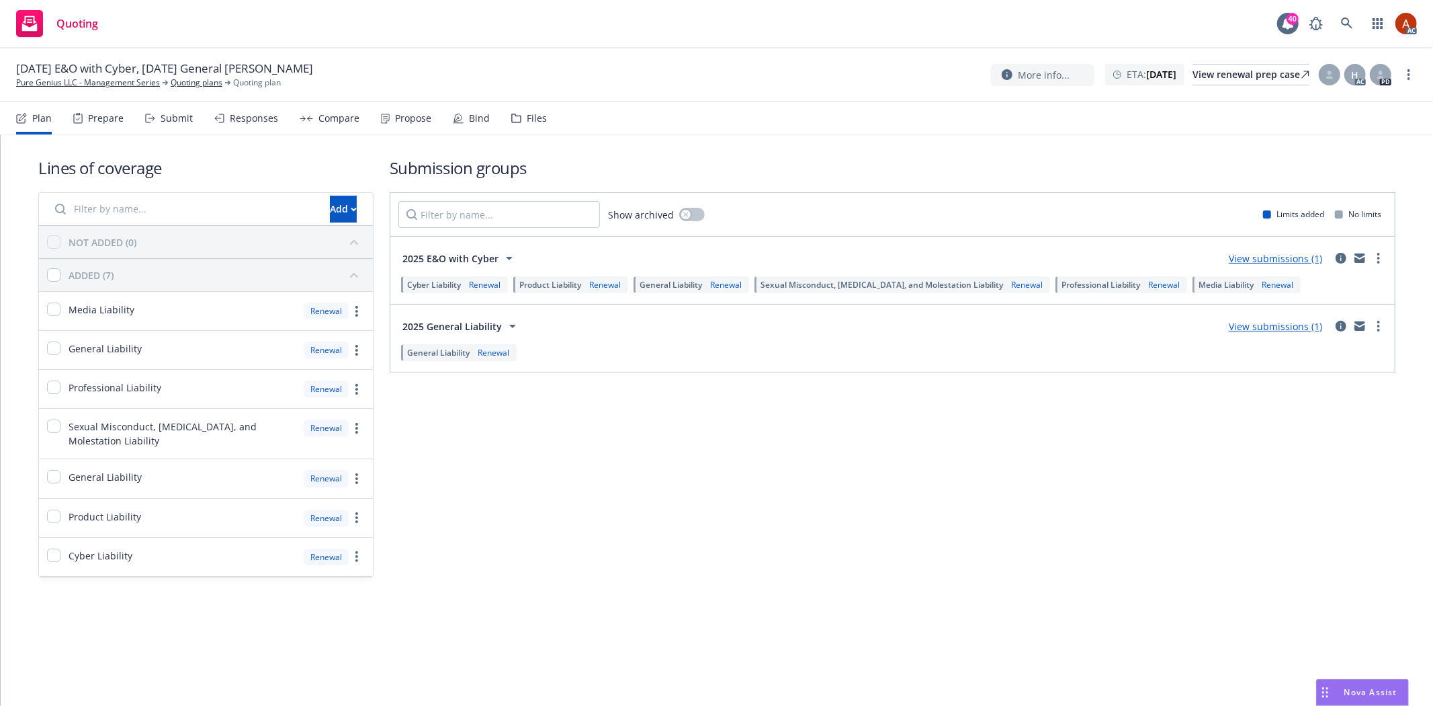
click at [90, 118] on div "Prepare" at bounding box center [106, 118] width 36 height 11
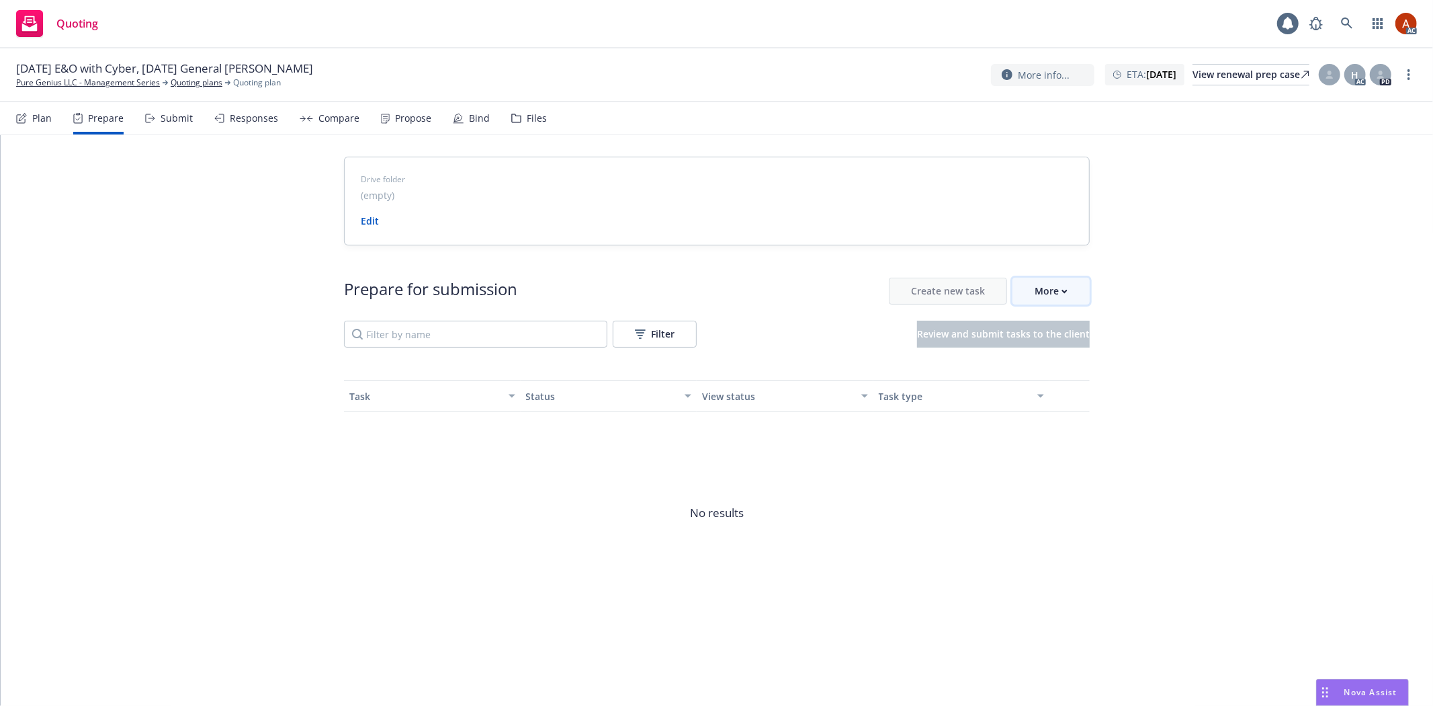
click at [1053, 289] on div "More" at bounding box center [1051, 291] width 33 height 26
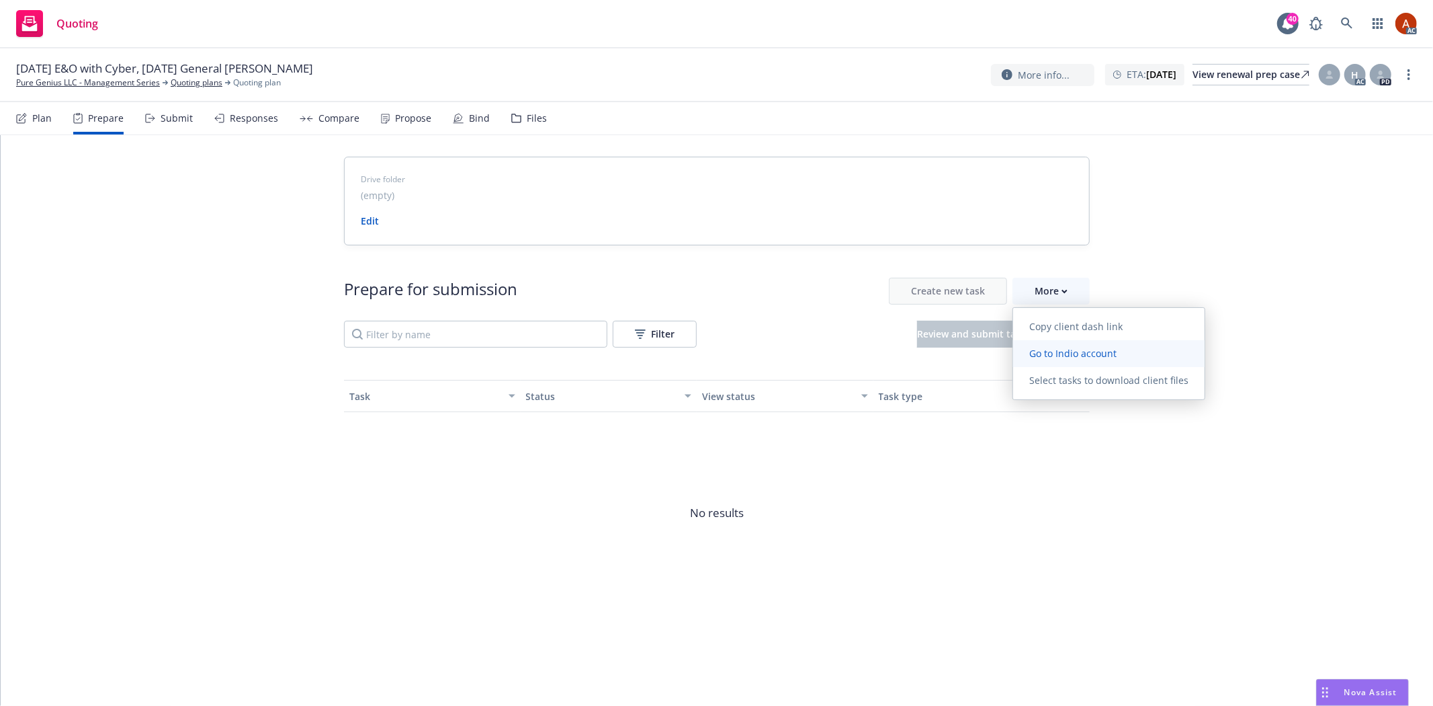
click at [1082, 355] on span "Go to Indio account" at bounding box center [1073, 353] width 120 height 13
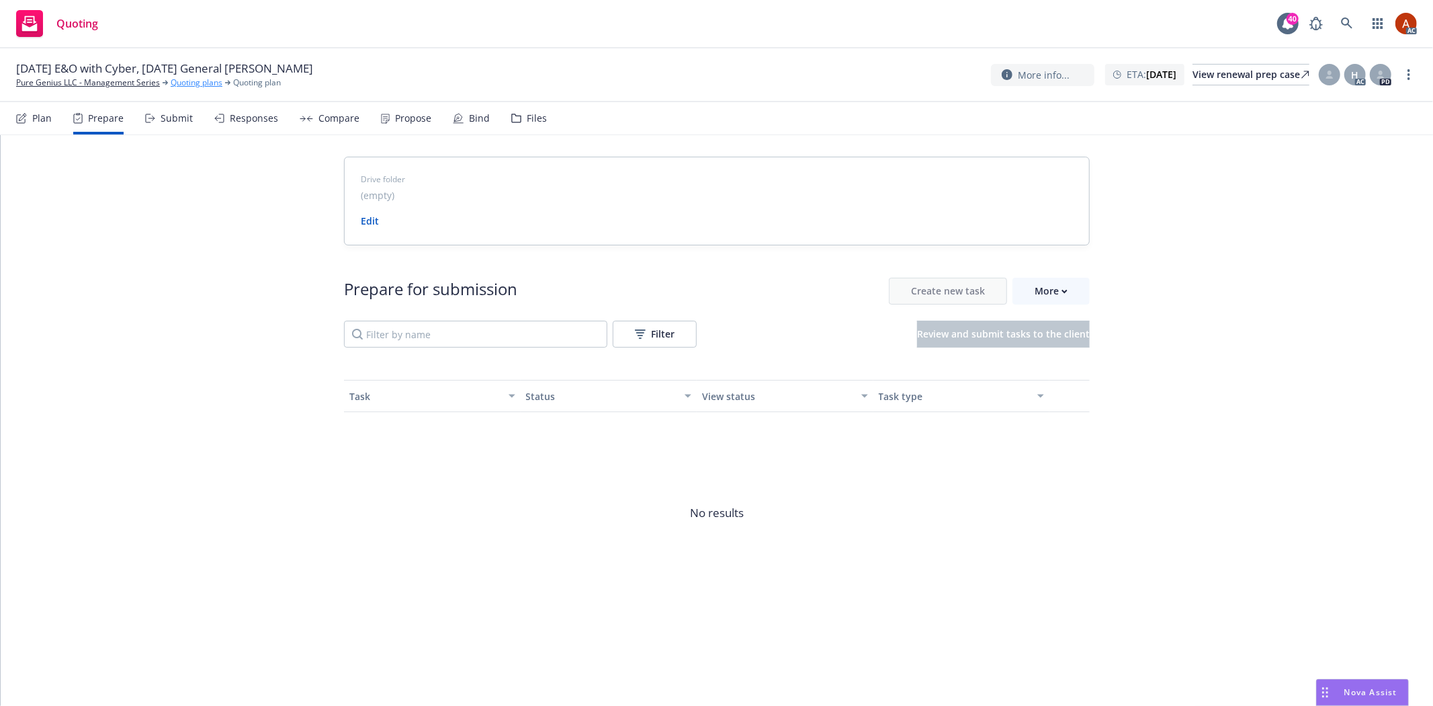
click at [189, 83] on link "Quoting plans" at bounding box center [197, 83] width 52 height 12
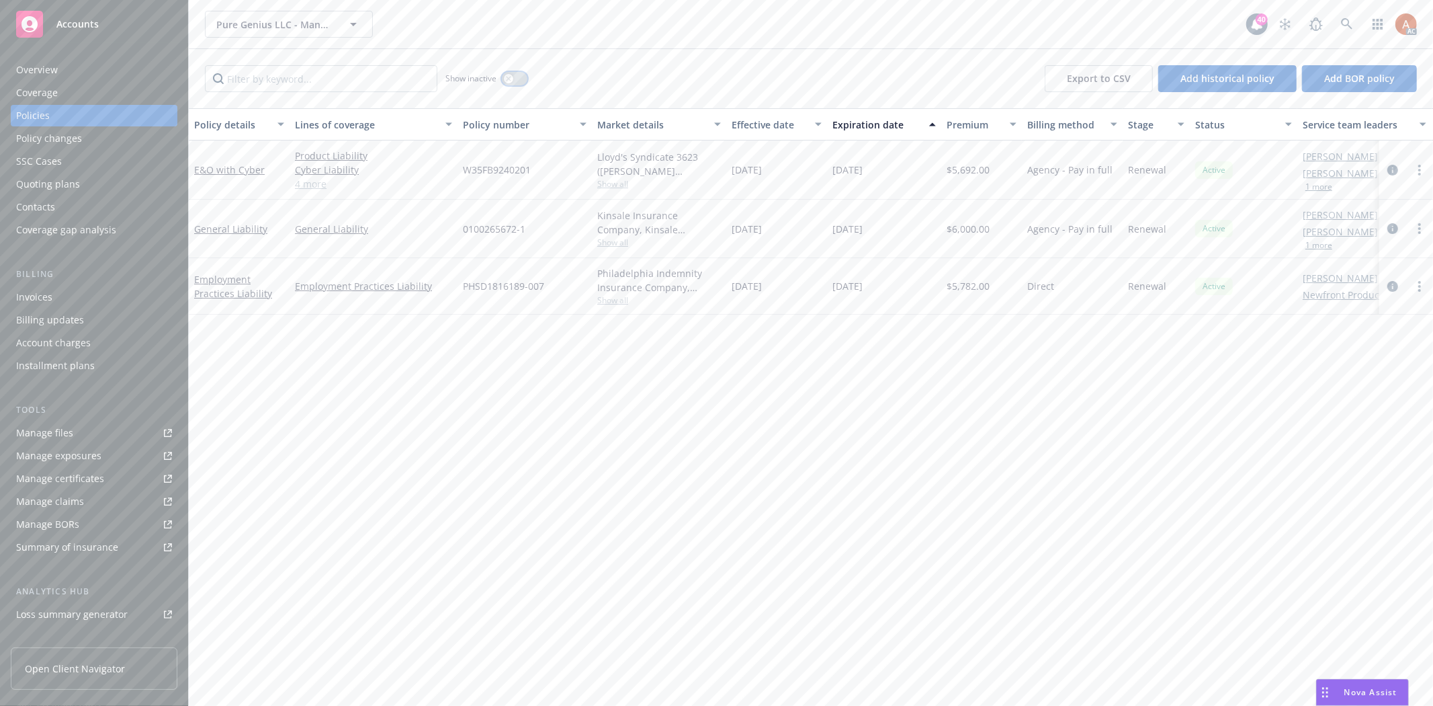
click at [515, 81] on button "button" at bounding box center [515, 78] width 26 height 13
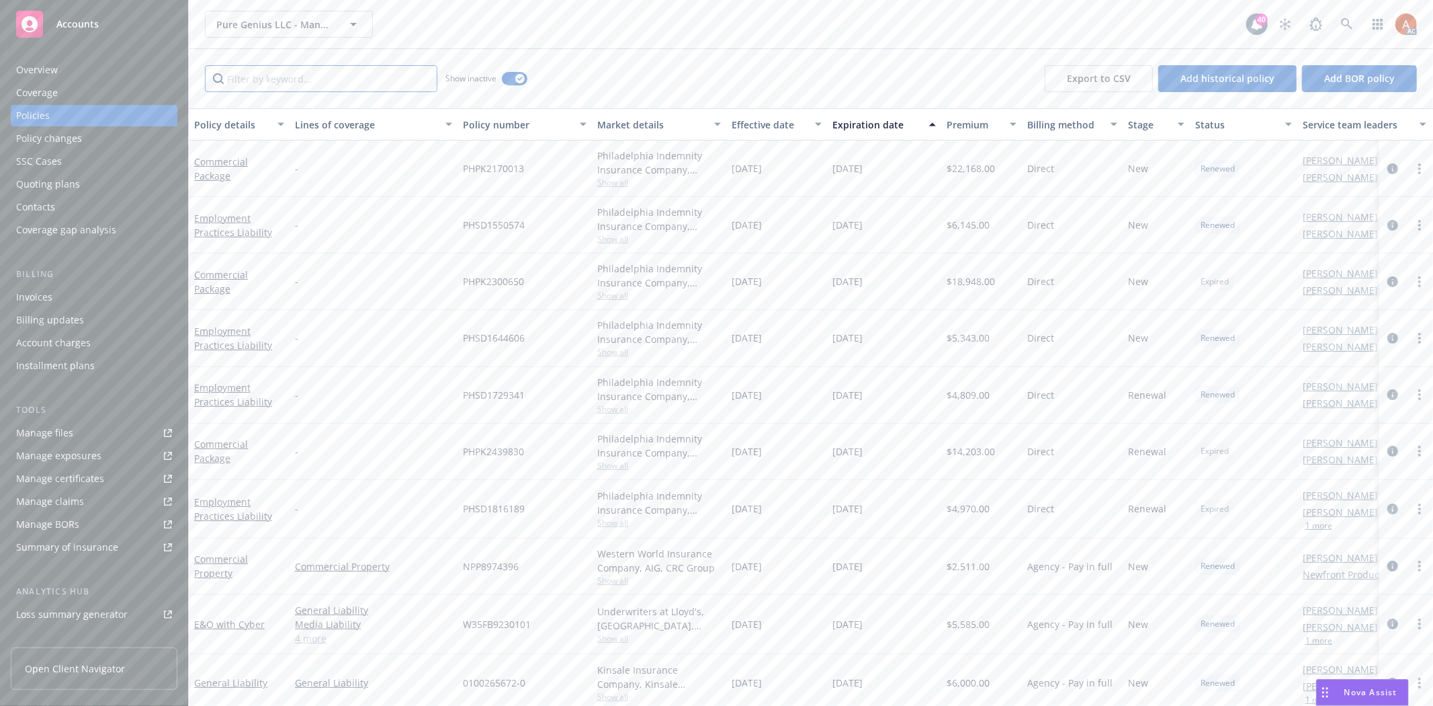
click at [323, 79] on input "Filter by keyword..." at bounding box center [321, 78] width 233 height 27
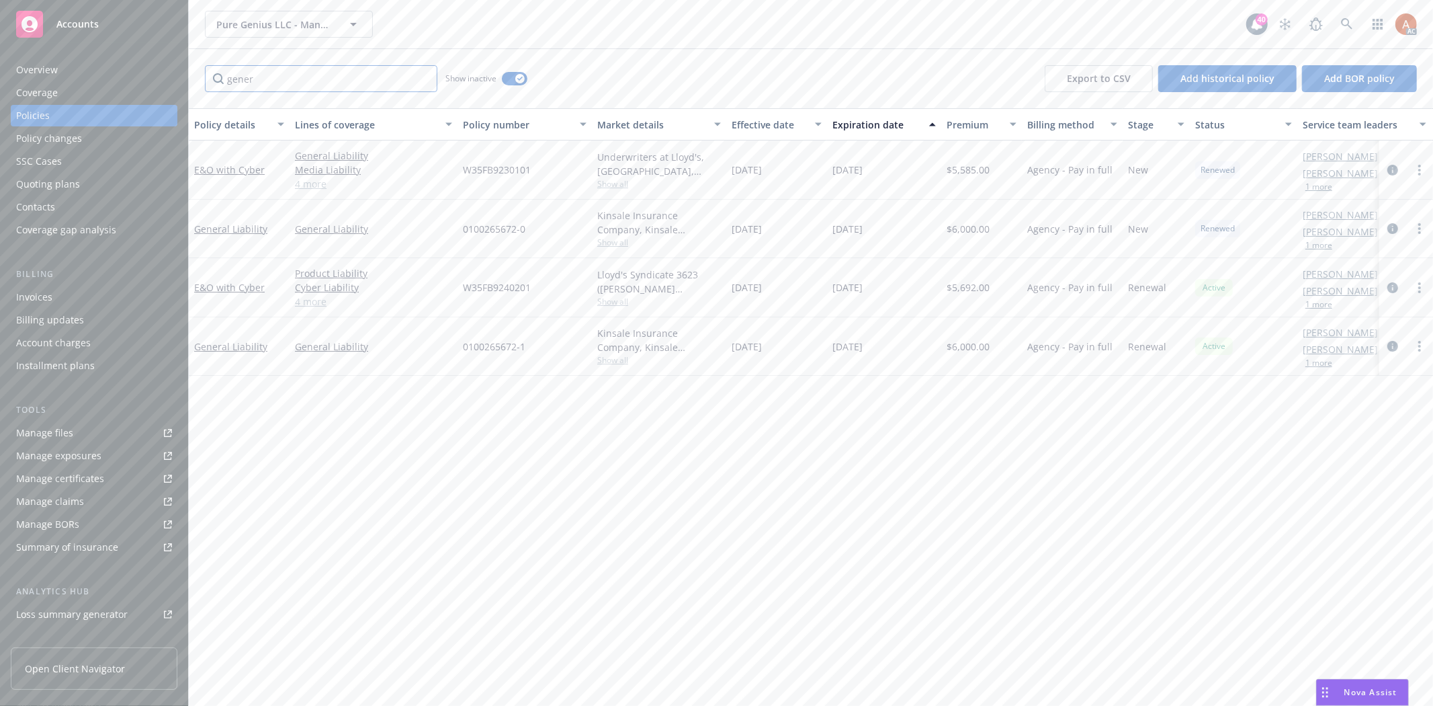
type input "gener"
drag, startPoint x: 731, startPoint y: 232, endPoint x: 888, endPoint y: 225, distance: 157.4
click at [888, 225] on div "General Liability General Liability 0100265672-0 Kinsale Insurance Company, Kin…" at bounding box center [837, 229] width 1297 height 58
drag, startPoint x: 736, startPoint y: 348, endPoint x: 778, endPoint y: 343, distance: 42.7
click at [762, 343] on span "[DATE]" at bounding box center [747, 346] width 30 height 14
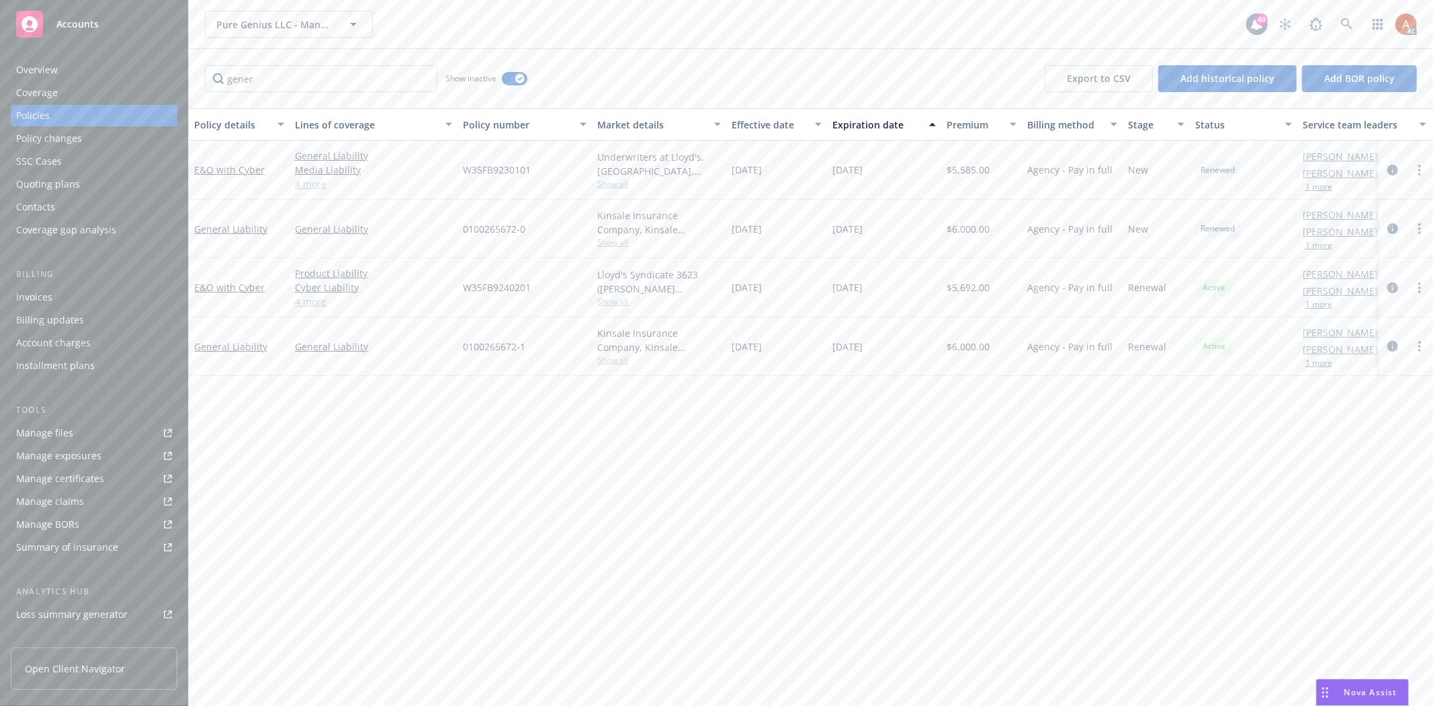
click at [754, 120] on div "Effective date" at bounding box center [769, 125] width 75 height 14
click at [771, 197] on div "[DATE]" at bounding box center [776, 169] width 101 height 58
click at [1393, 287] on icon "circleInformation" at bounding box center [1393, 287] width 11 height 11
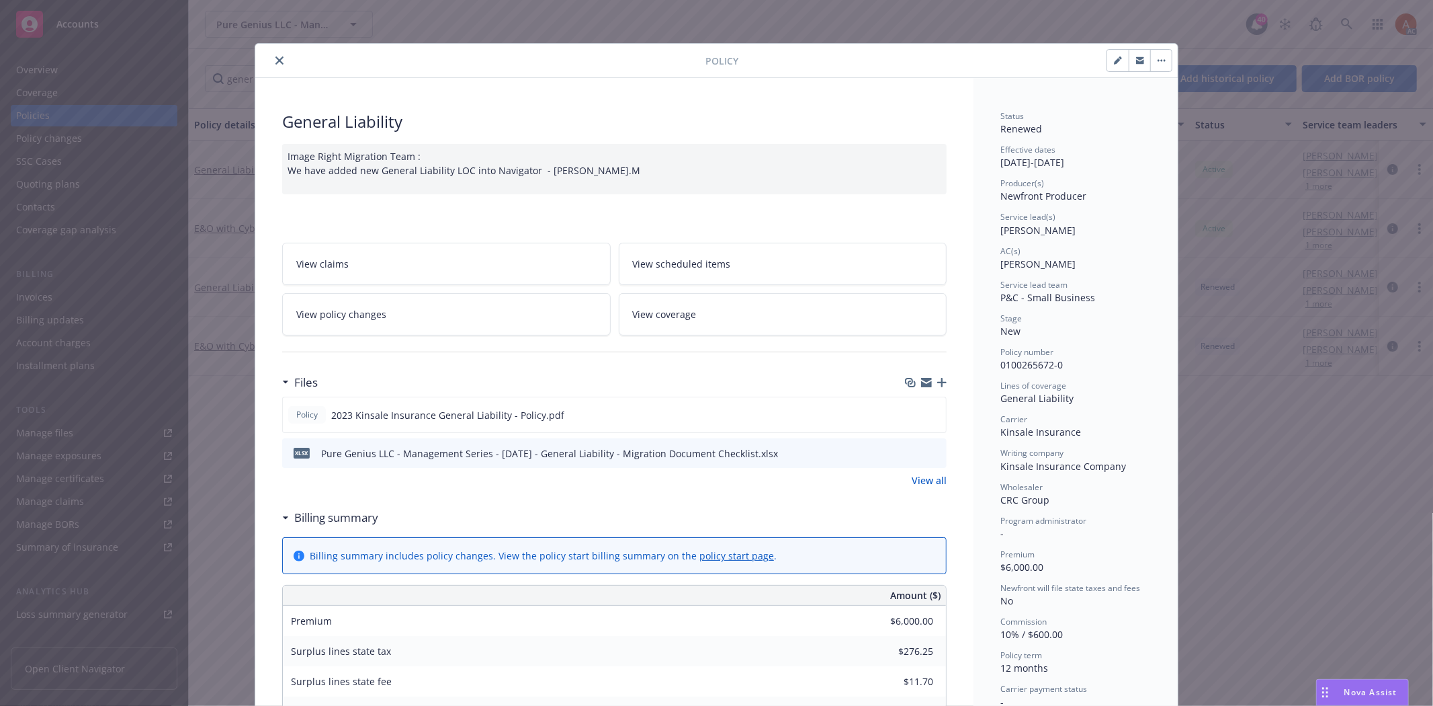
click at [925, 480] on link "View all" at bounding box center [929, 480] width 35 height 14
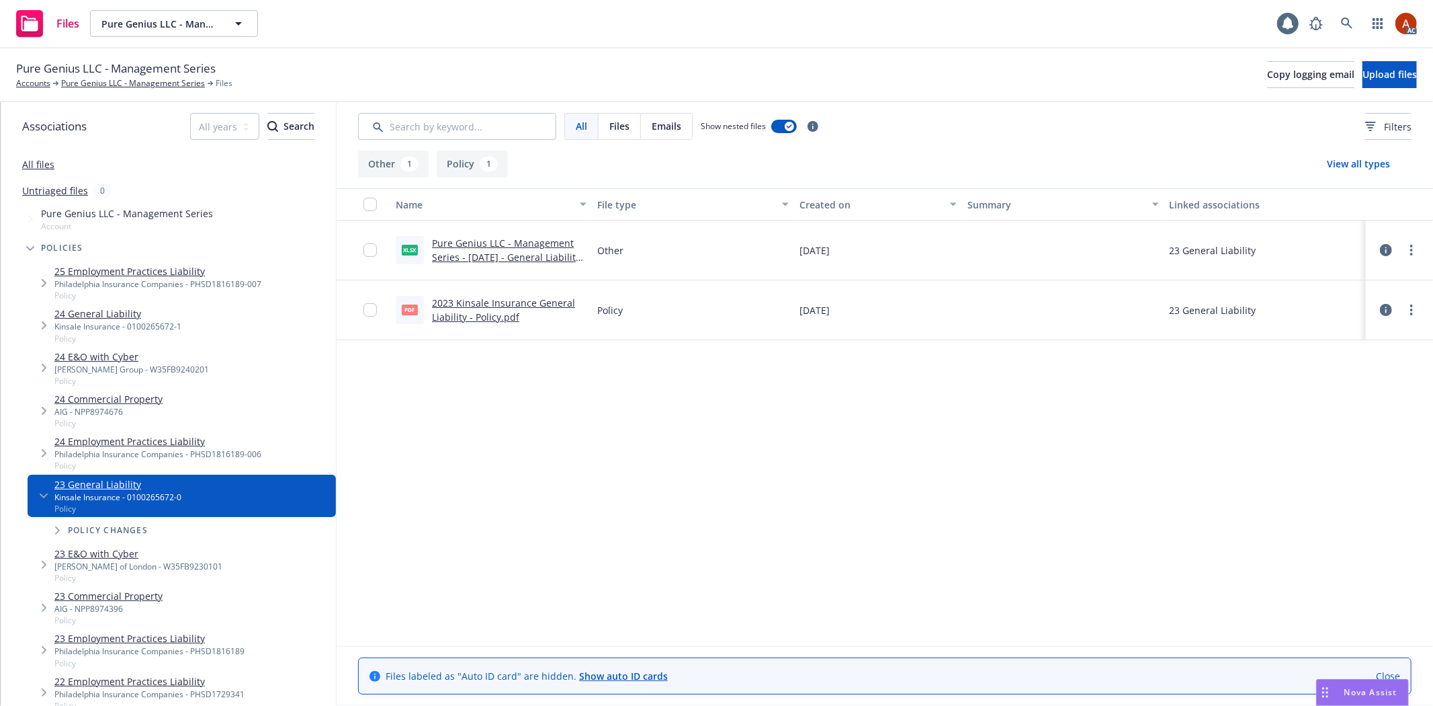
click at [512, 303] on link "2023 Kinsale Insurance General Liability - Policy.pdf" at bounding box center [503, 309] width 143 height 27
click at [159, 85] on link "Pure Genius LLC - Management Series" at bounding box center [133, 83] width 144 height 12
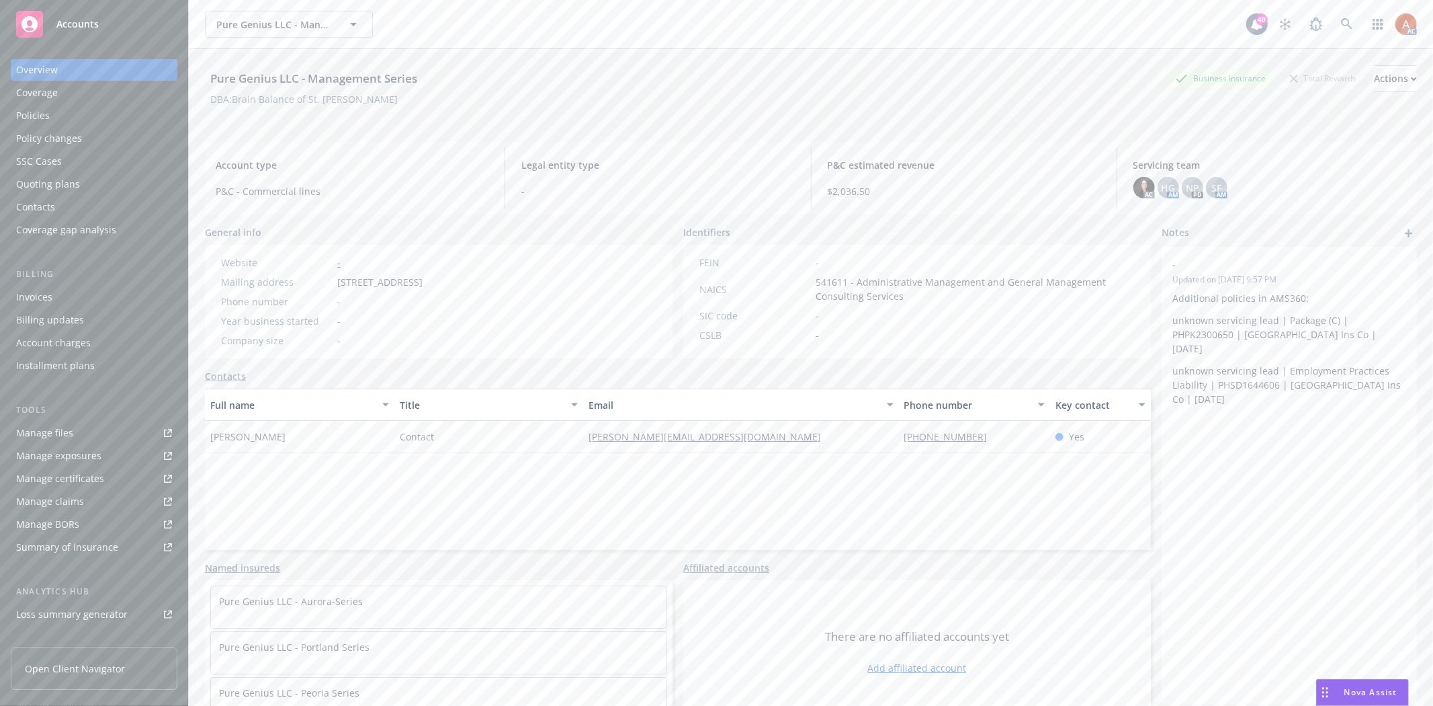
click at [821, 280] on span "541611 - Administrative Management and General Management Consulting Services" at bounding box center [975, 289] width 319 height 28
copy span "541611"
click at [403, 432] on span "Contact" at bounding box center [417, 436] width 34 height 14
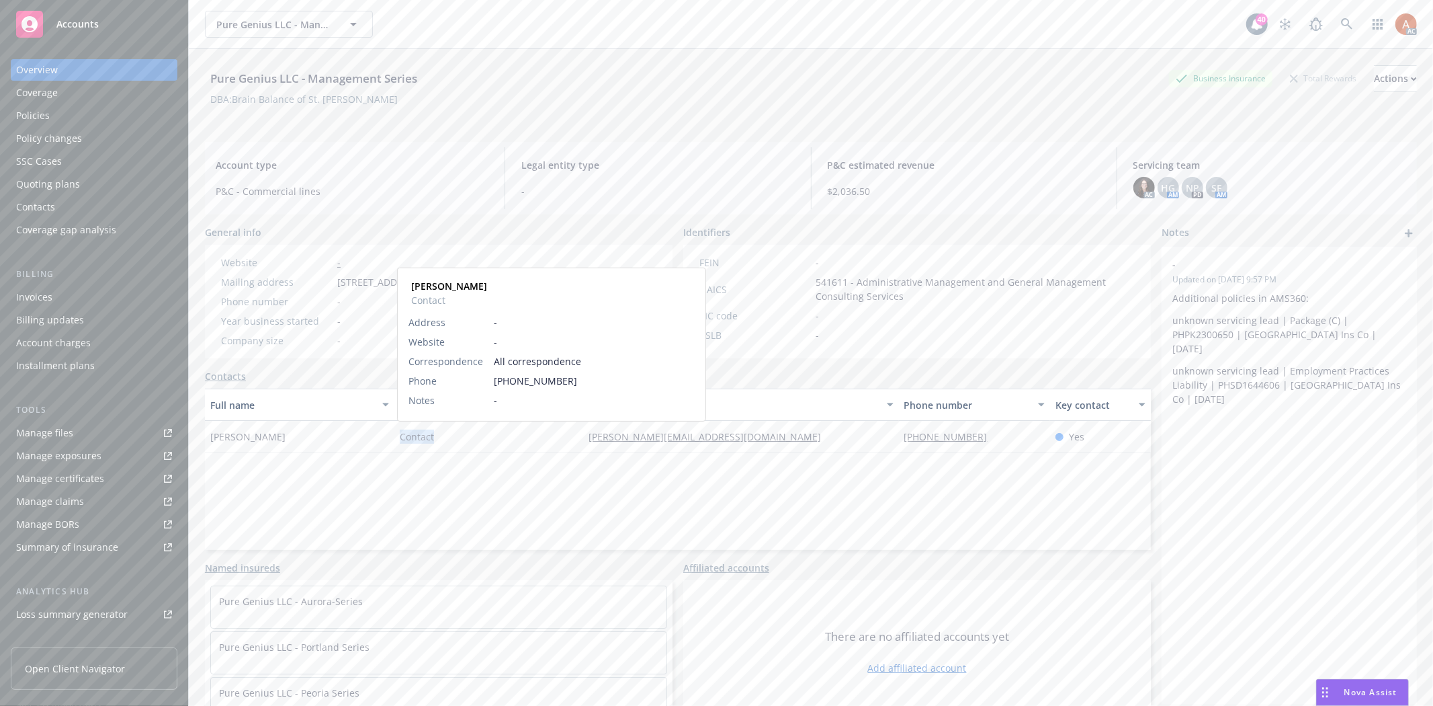
copy span "Contact"
drag, startPoint x: 205, startPoint y: 435, endPoint x: 311, endPoint y: 433, distance: 106.2
click at [311, 433] on div "[PERSON_NAME]" at bounding box center [299, 437] width 189 height 32
copy span "[PERSON_NAME]"
drag, startPoint x: 634, startPoint y: 509, endPoint x: 621, endPoint y: 481, distance: 31.3
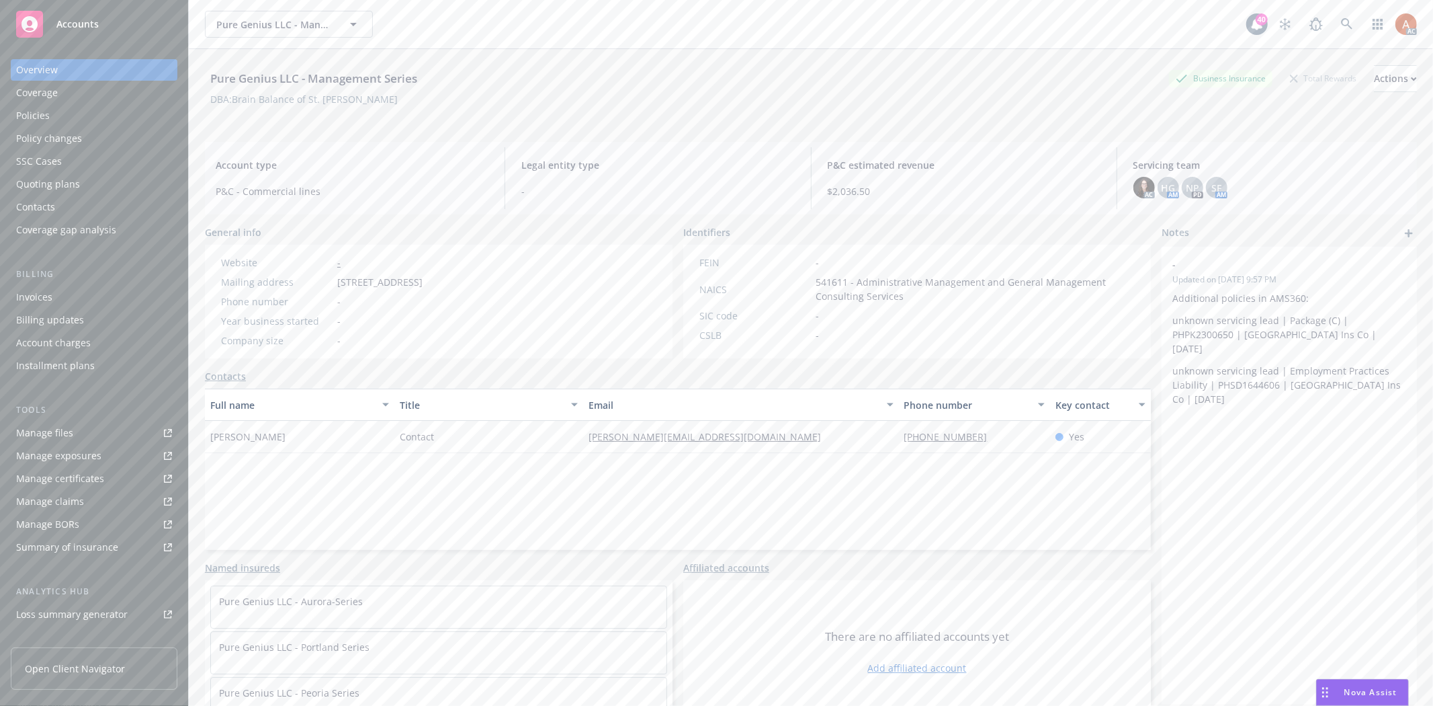
click at [633, 509] on div "Full name Title Email Phone number Key contact Tammy Bingham Contact tammy@brai…" at bounding box center [678, 468] width 946 height 161
drag, startPoint x: 578, startPoint y: 447, endPoint x: 838, endPoint y: 446, distance: 260.1
click at [838, 446] on div "Tammy Bingham Contact tammy@brainbalanceutah.com (435) 313-2269 Yes" at bounding box center [678, 437] width 946 height 32
copy div "tammy@brainbalanceutah.com"
click at [32, 116] on div "Policies" at bounding box center [33, 116] width 34 height 22
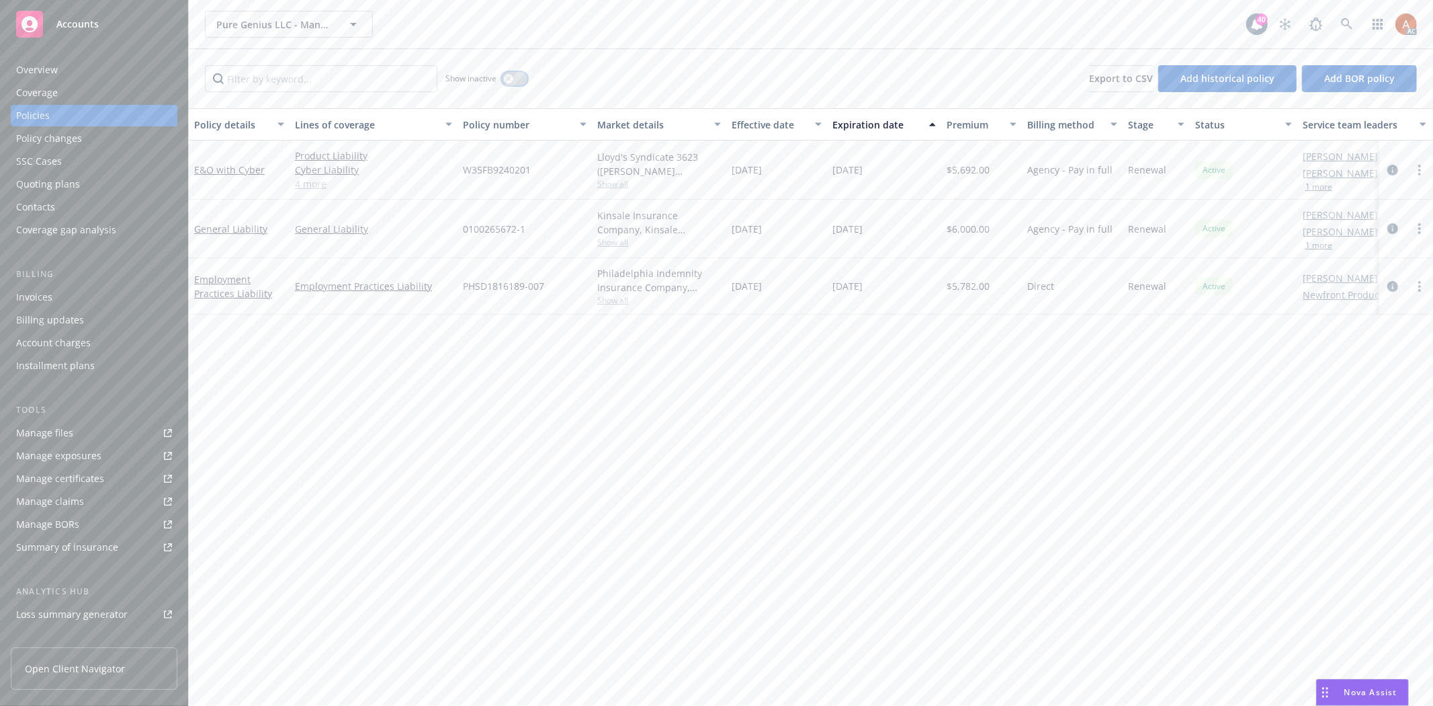
click at [518, 79] on button "button" at bounding box center [515, 78] width 26 height 13
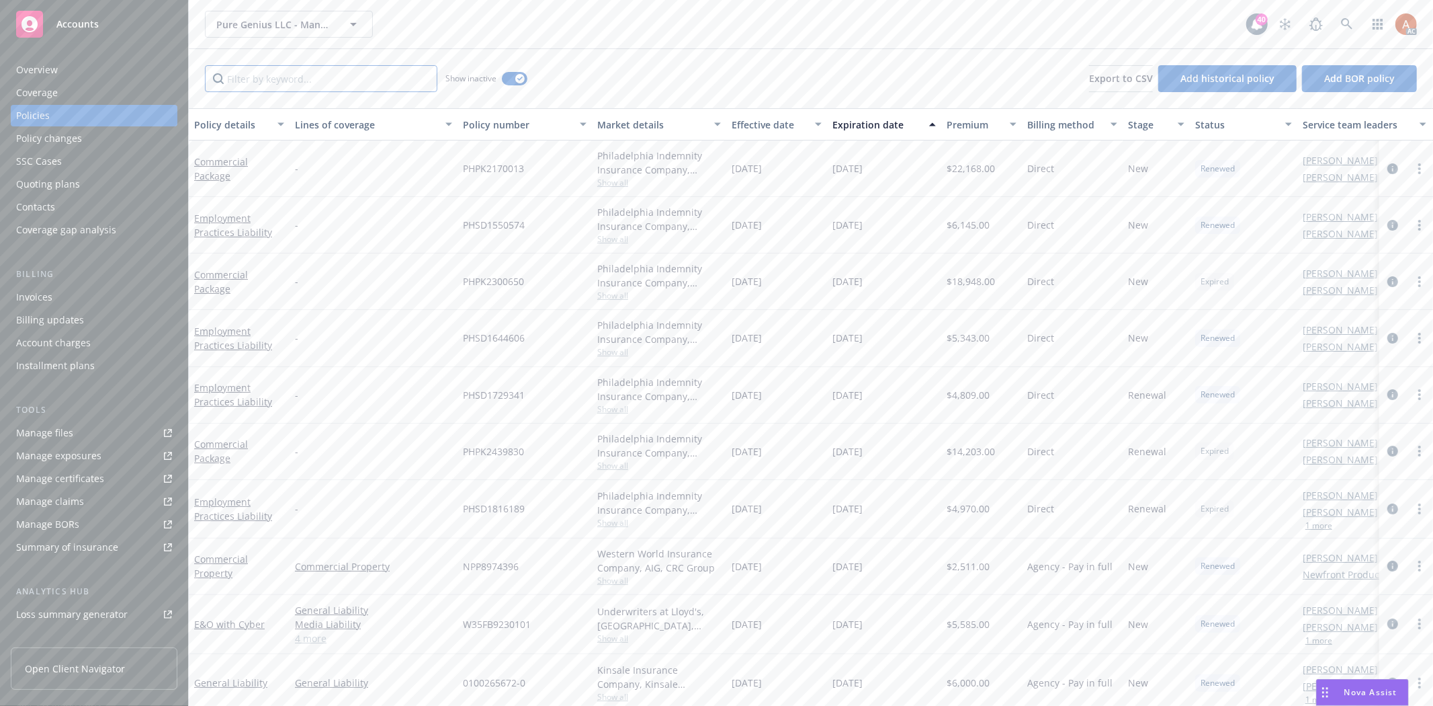
click at [370, 83] on input "Filter by keyword..." at bounding box center [321, 78] width 233 height 27
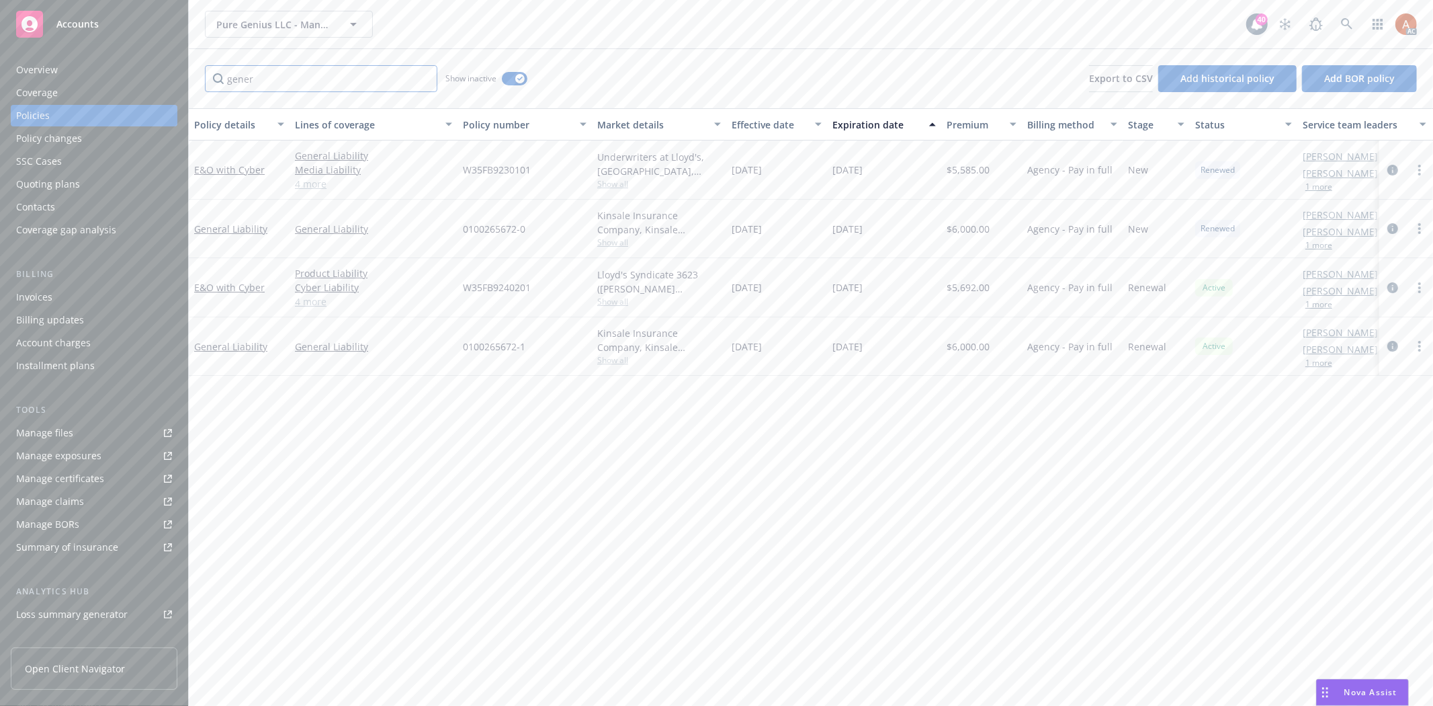
type input "gener"
click at [736, 126] on div "Effective date" at bounding box center [769, 125] width 75 height 14
drag, startPoint x: 750, startPoint y: 164, endPoint x: 975, endPoint y: 163, distance: 225.1
click at [975, 163] on div "General Liability General Liability 0100265672-1 Kinsale Insurance Company, Kin…" at bounding box center [837, 169] width 1297 height 58
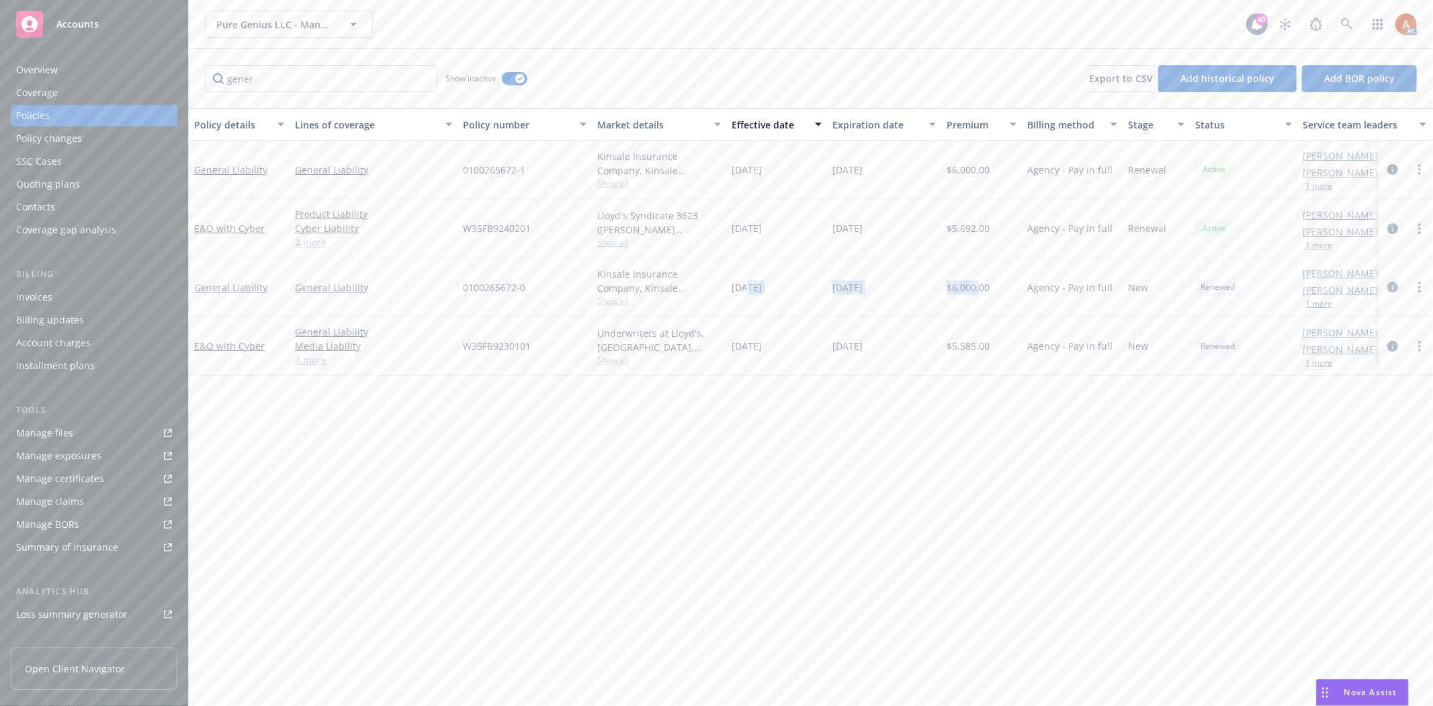
drag, startPoint x: 747, startPoint y: 285, endPoint x: 981, endPoint y: 290, distance: 234.6
click at [981, 290] on div "General Liability General Liability 0100265672-0 Kinsale Insurance Company, Kin…" at bounding box center [837, 287] width 1297 height 58
click at [54, 433] on div "Manage files" at bounding box center [44, 433] width 57 height 22
click at [69, 454] on div "Manage exposures" at bounding box center [58, 456] width 85 height 22
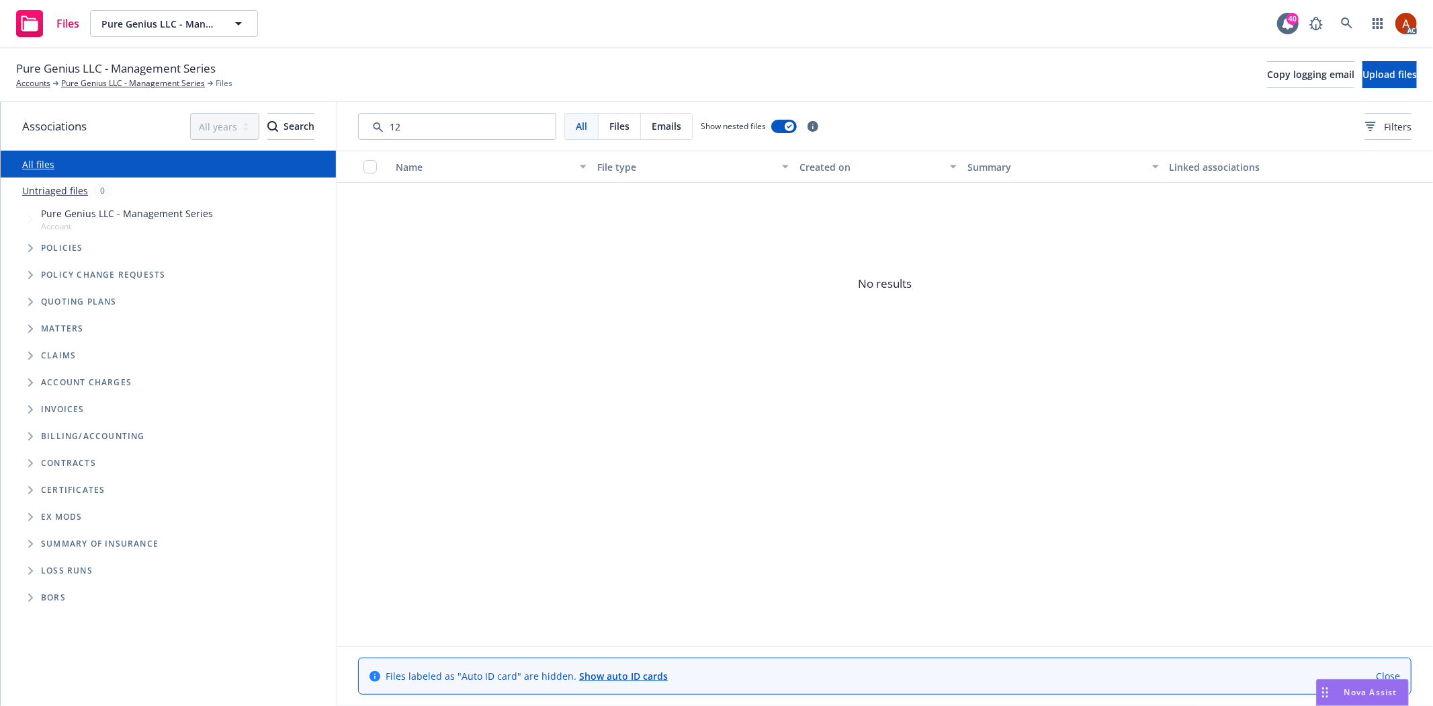
type input "1"
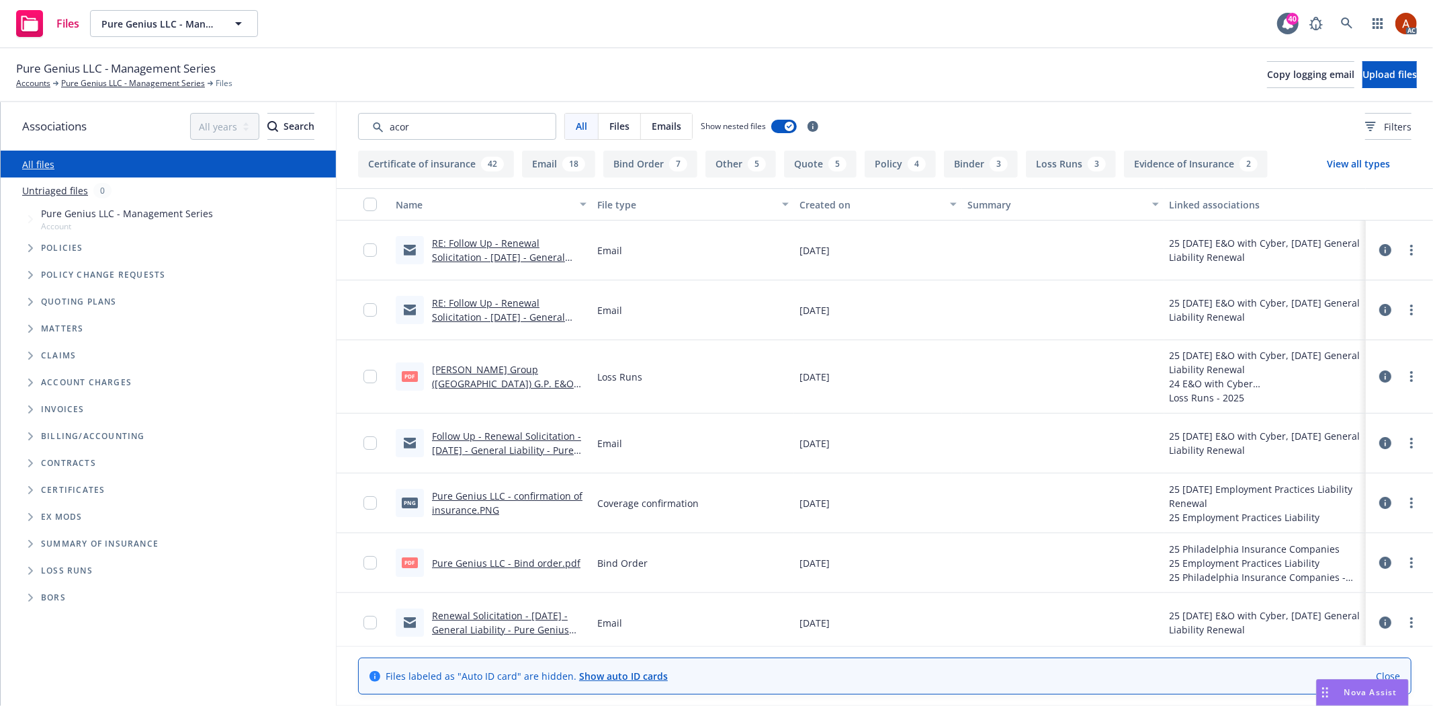
type input "[PERSON_NAME]"
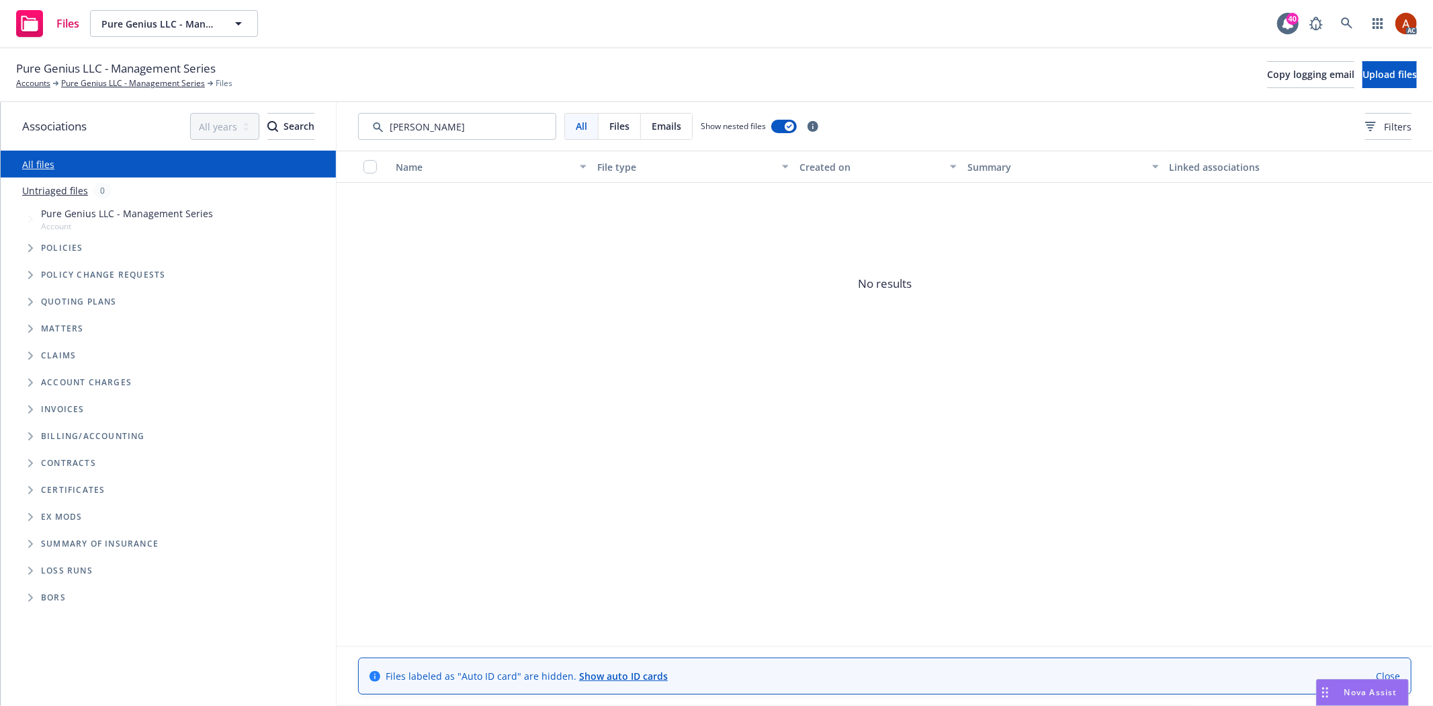
drag, startPoint x: 405, startPoint y: 120, endPoint x: 340, endPoint y: 120, distance: 64.5
click at [340, 120] on div "All Files Emails Show nested files Filters" at bounding box center [885, 126] width 1097 height 48
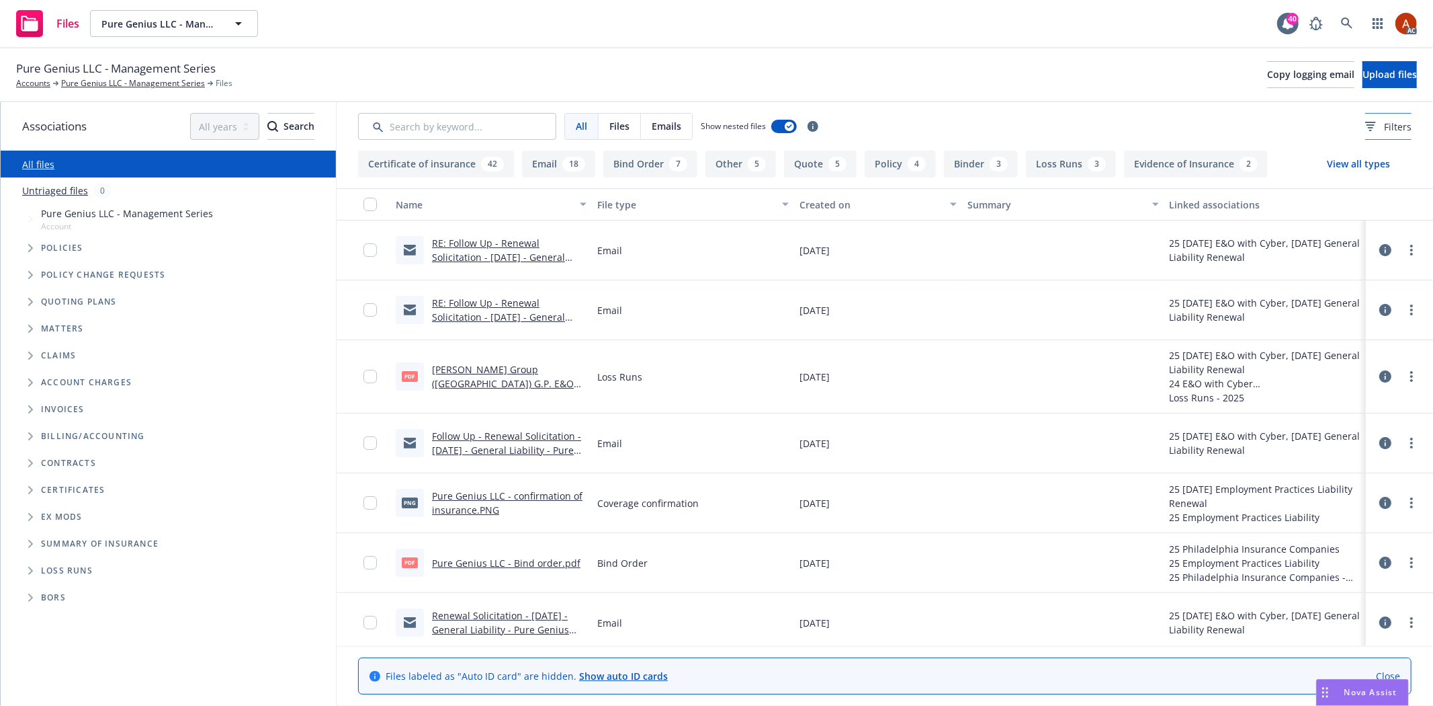
click at [1365, 130] on icon at bounding box center [1370, 126] width 11 height 9
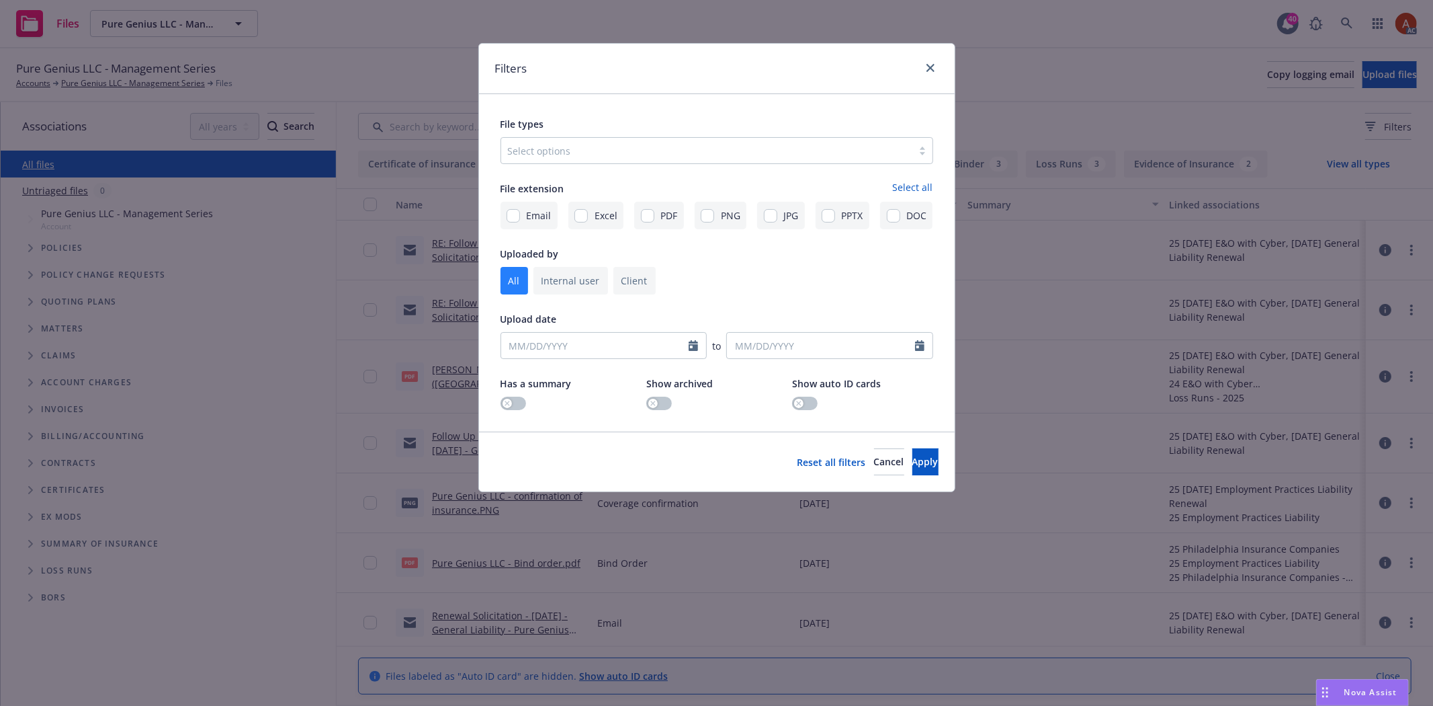
click at [564, 145] on div at bounding box center [707, 150] width 398 height 16
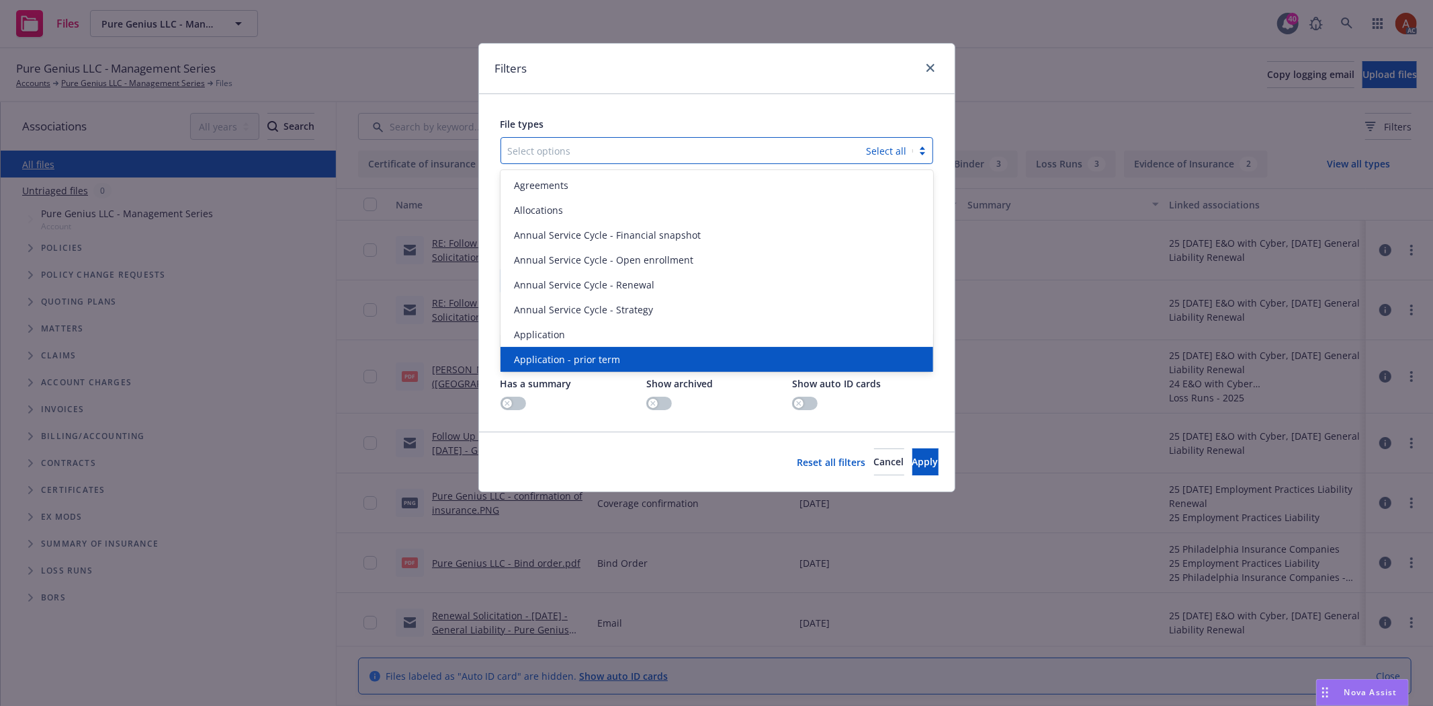
click at [599, 353] on span "Application - prior term" at bounding box center [567, 359] width 106 height 14
click at [599, 353] on span "Application - signed" at bounding box center [559, 359] width 90 height 14
click at [599, 353] on span "Application - unsigned" at bounding box center [565, 359] width 102 height 14
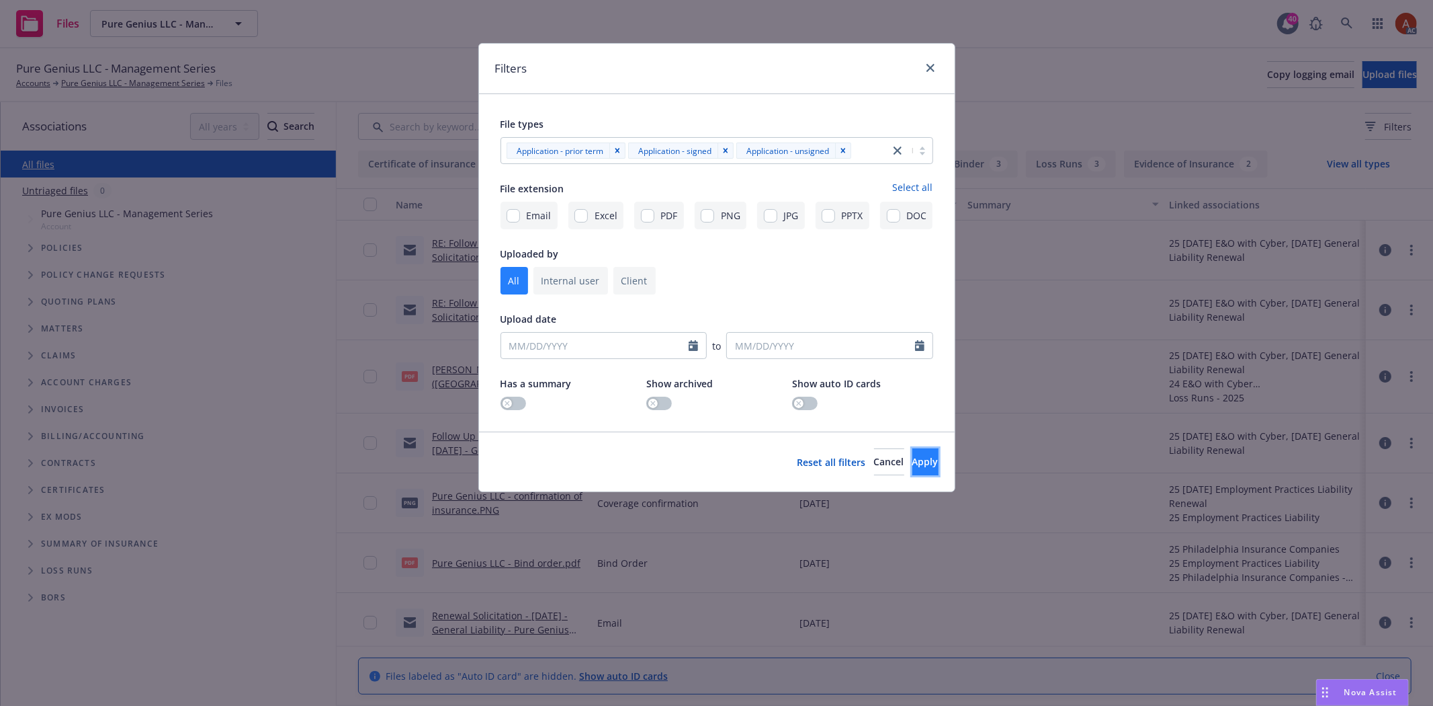
click at [913, 460] on span "Apply" at bounding box center [926, 461] width 26 height 13
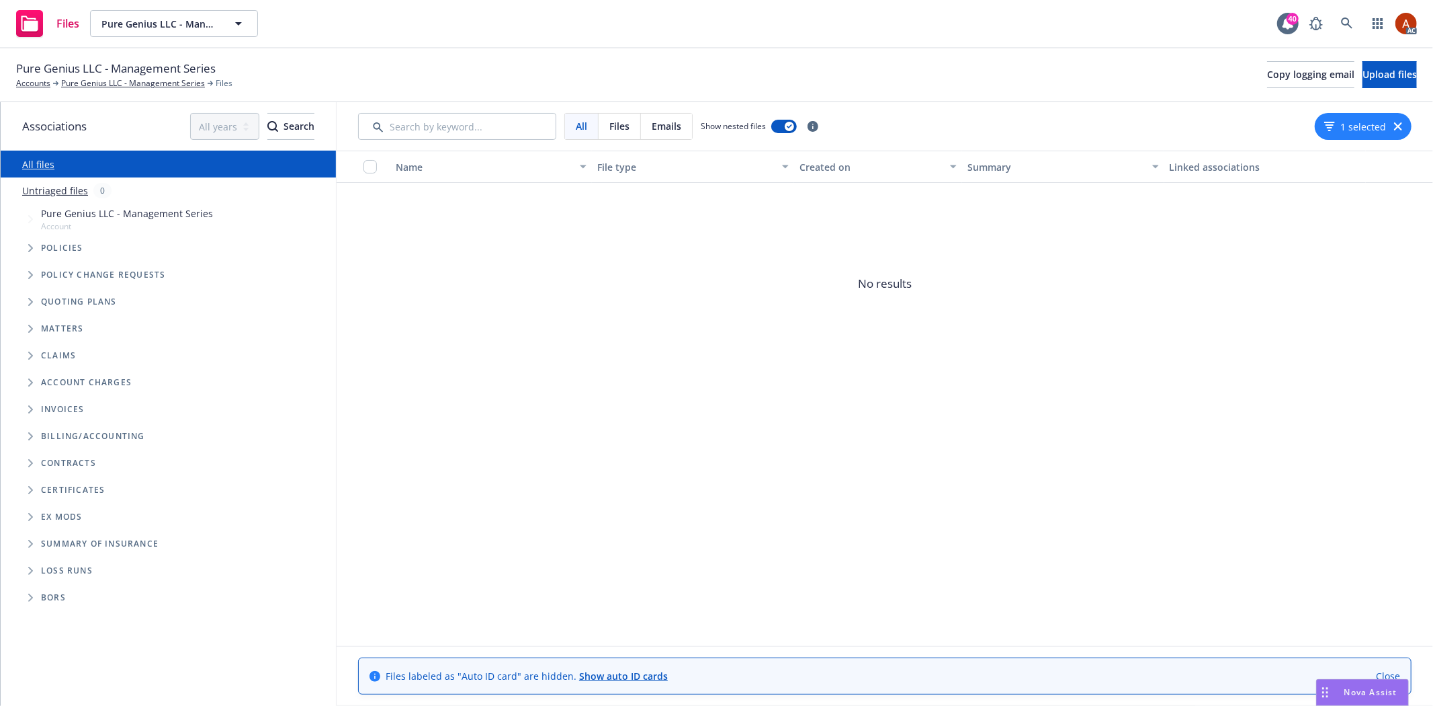
click at [1343, 124] on button "1 selected" at bounding box center [1355, 127] width 62 height 14
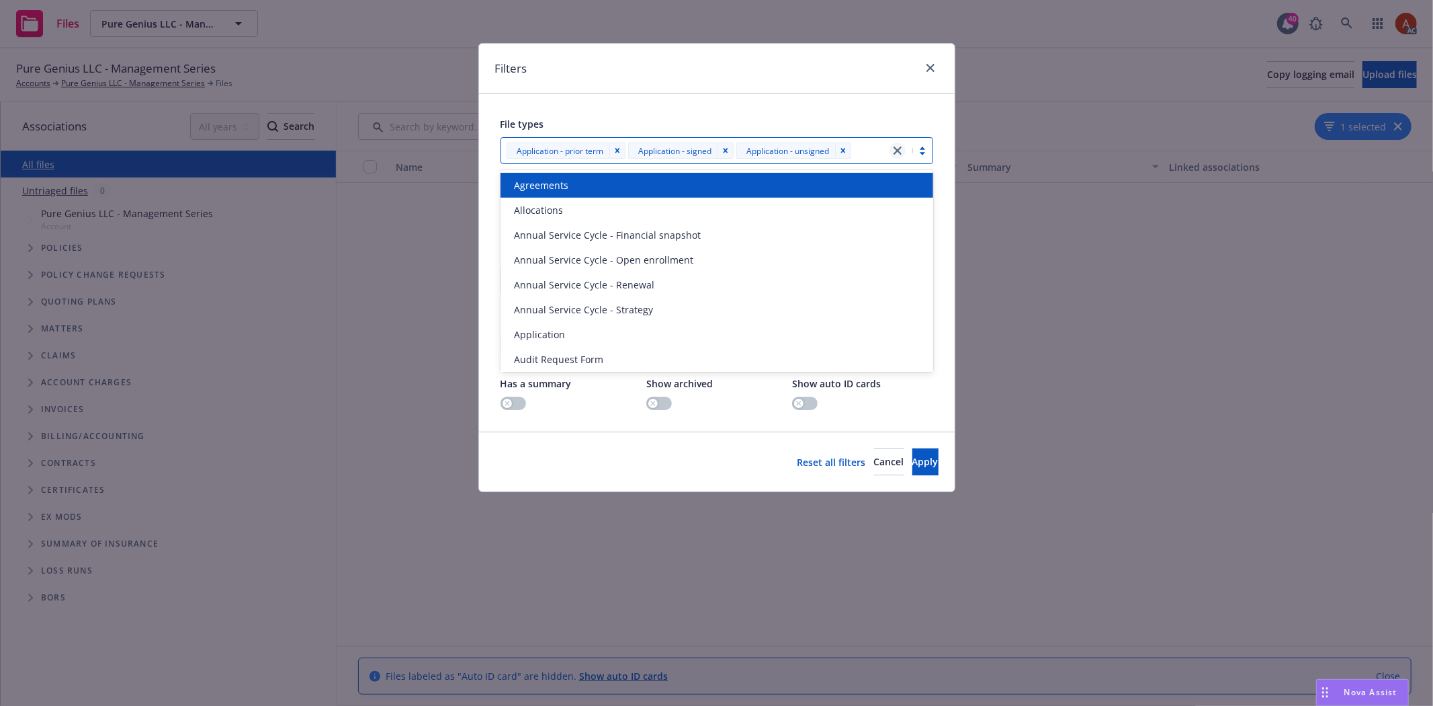
click at [901, 150] on icon "close" at bounding box center [898, 150] width 8 height 8
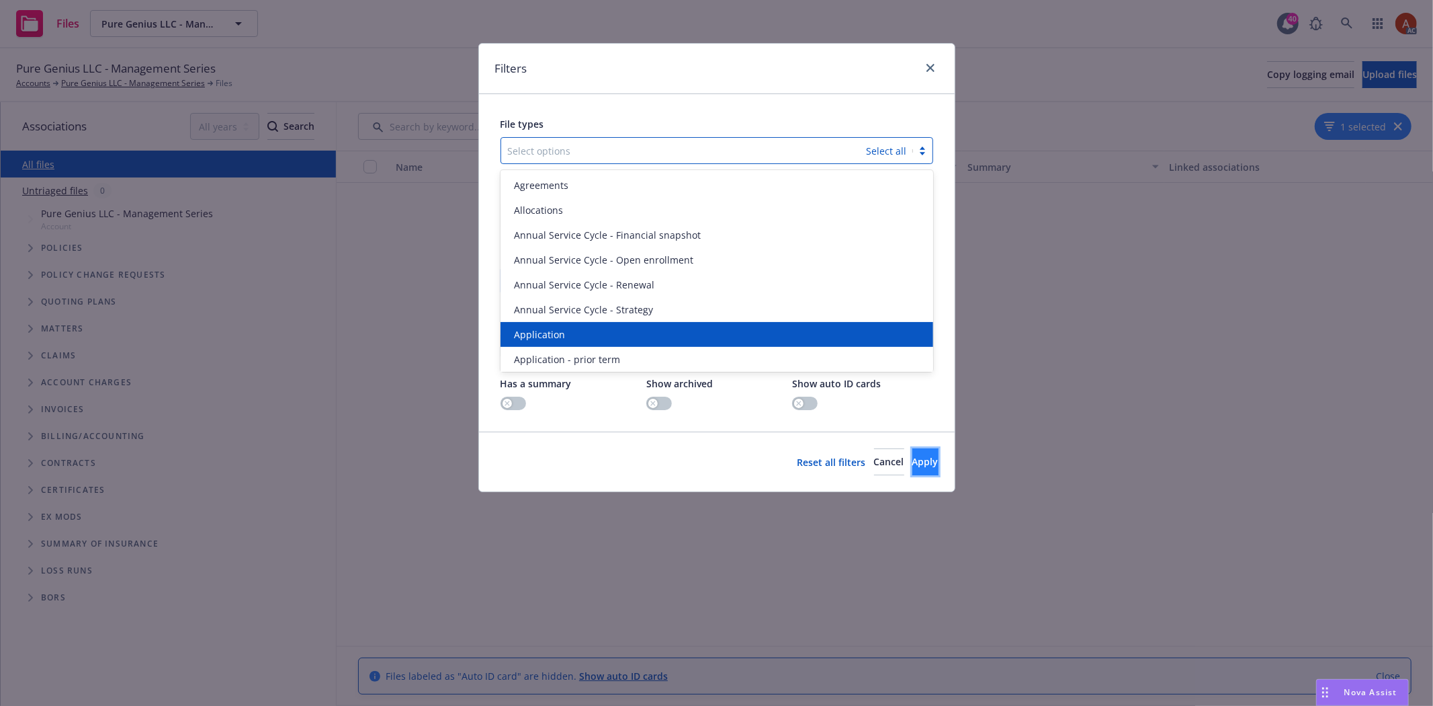
click at [913, 468] on span "Apply" at bounding box center [926, 461] width 26 height 13
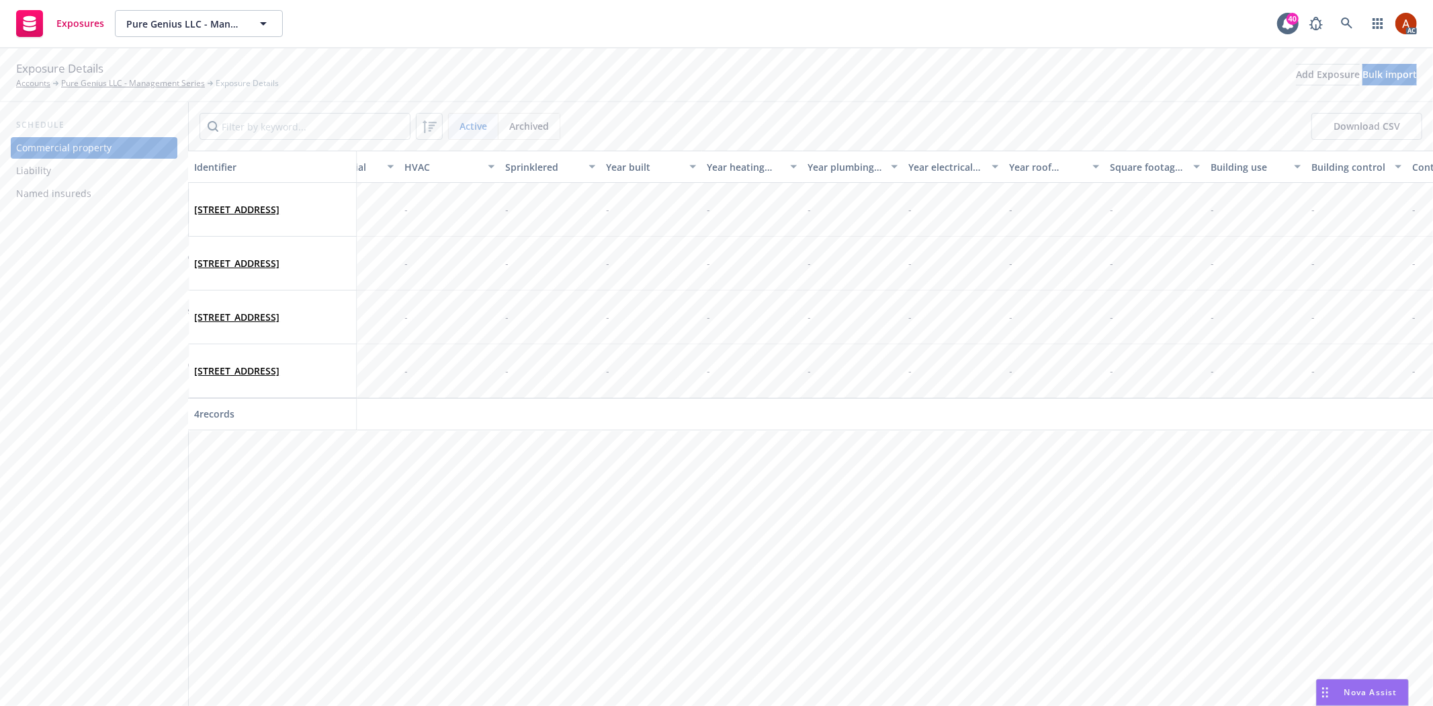
scroll to position [0, 2918]
